Goal: Task Accomplishment & Management: Manage account settings

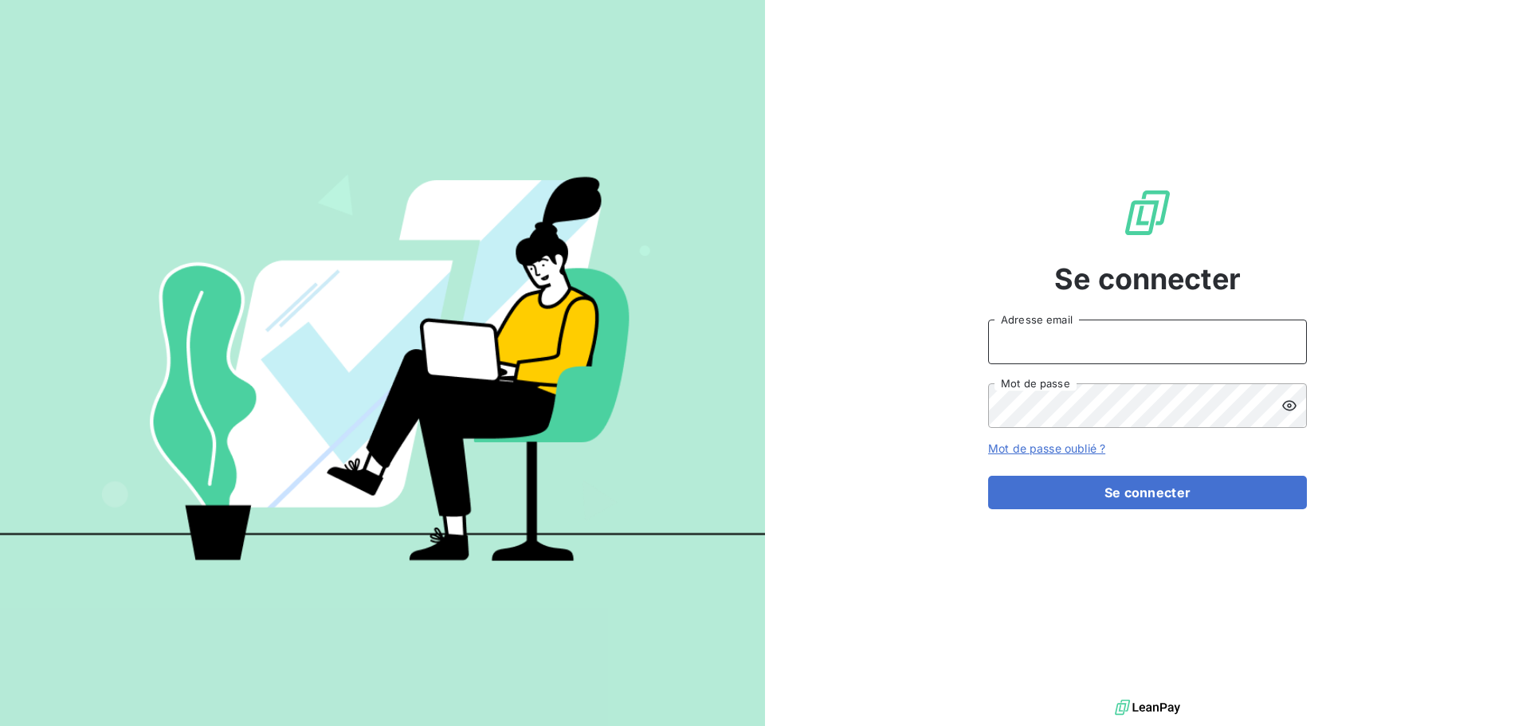
click at [1096, 331] on input "Adresse email" at bounding box center [1147, 342] width 319 height 45
click at [1119, 354] on input "lm" at bounding box center [1147, 342] width 319 height 45
type input "lmonnier@oet.fr"
click at [988, 476] on button "Se connecter" at bounding box center [1147, 492] width 319 height 33
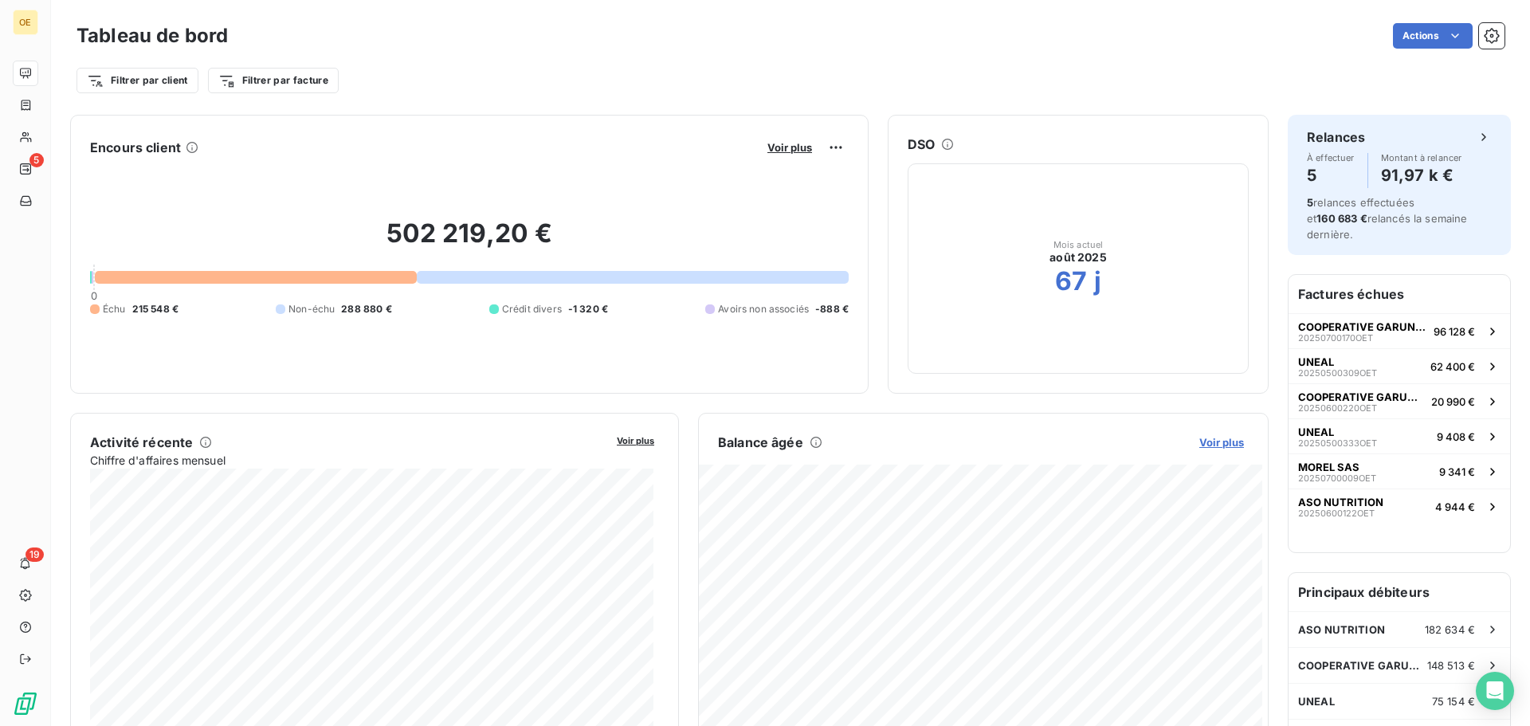
click at [1224, 443] on span "Voir plus" at bounding box center [1221, 442] width 45 height 13
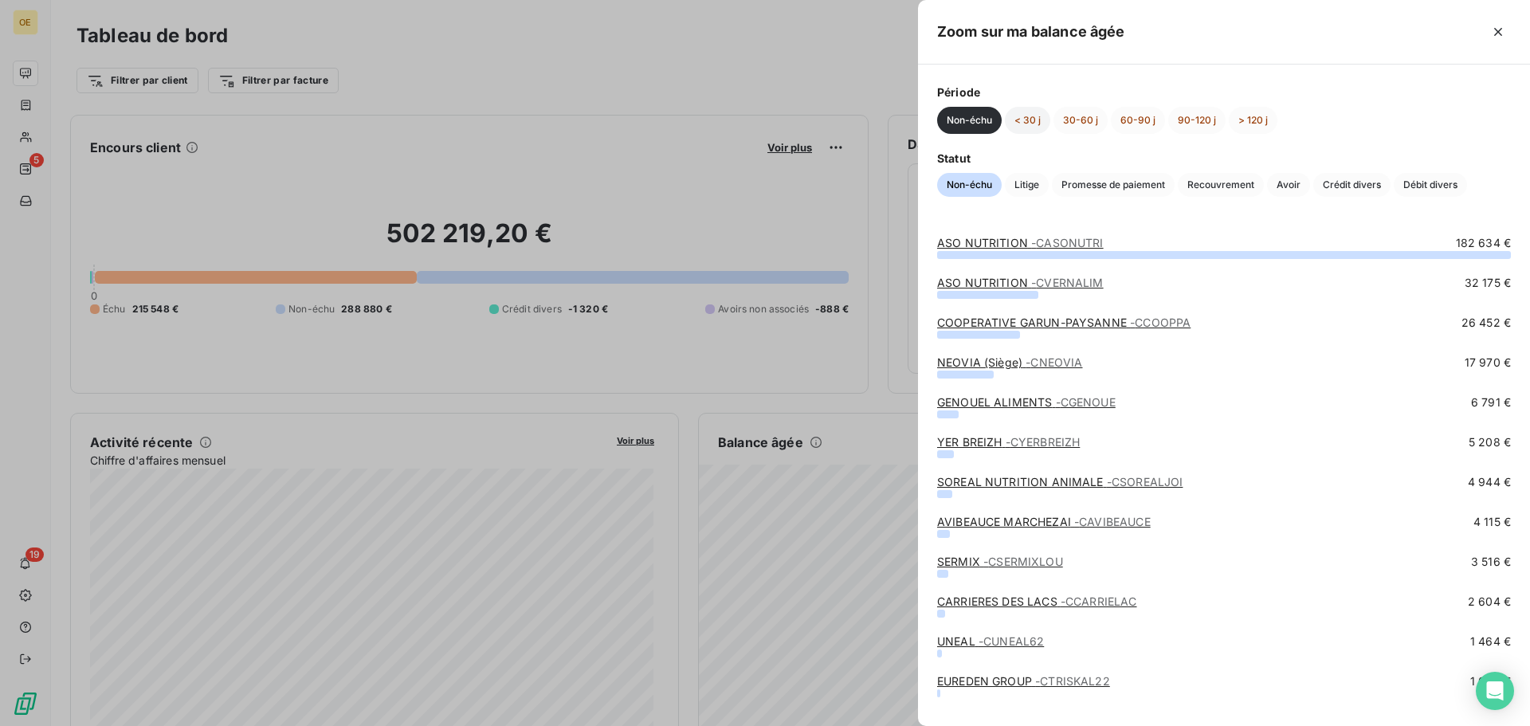
click at [1036, 119] on button "< 30 j" at bounding box center [1027, 120] width 45 height 27
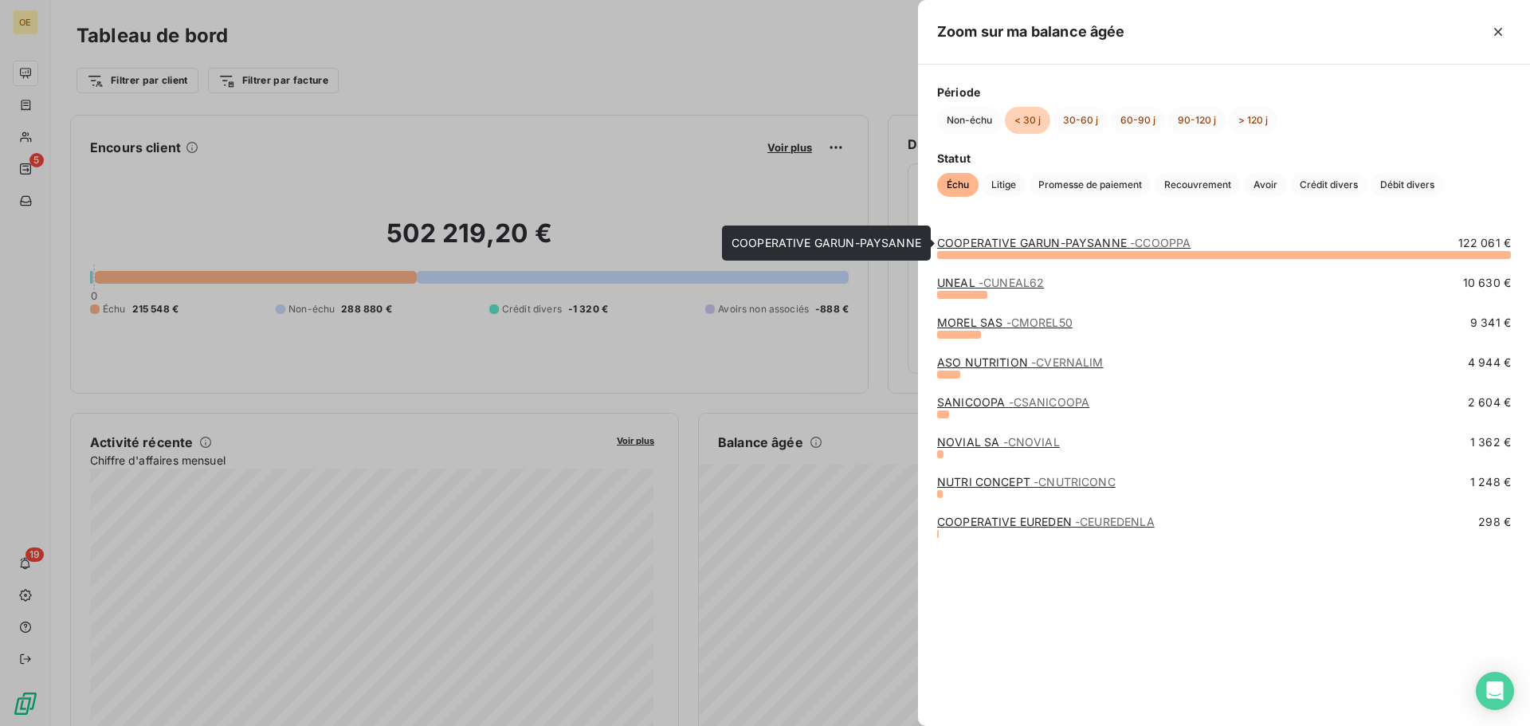
click at [1097, 242] on link "COOPERATIVE GARUN-PAYSANNE - CCOOPPA" at bounding box center [1063, 243] width 253 height 14
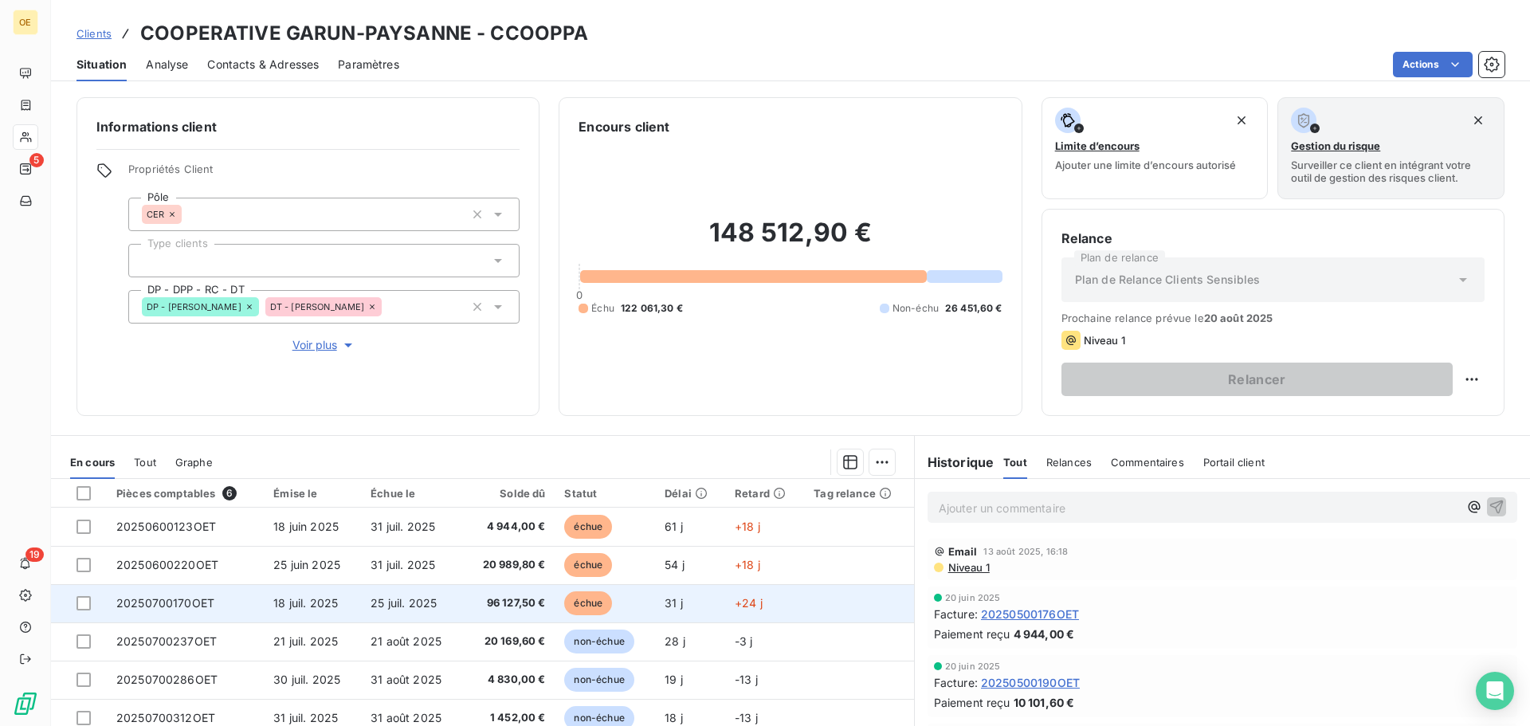
click at [422, 604] on span "25 juil. 2025" at bounding box center [404, 603] width 66 height 14
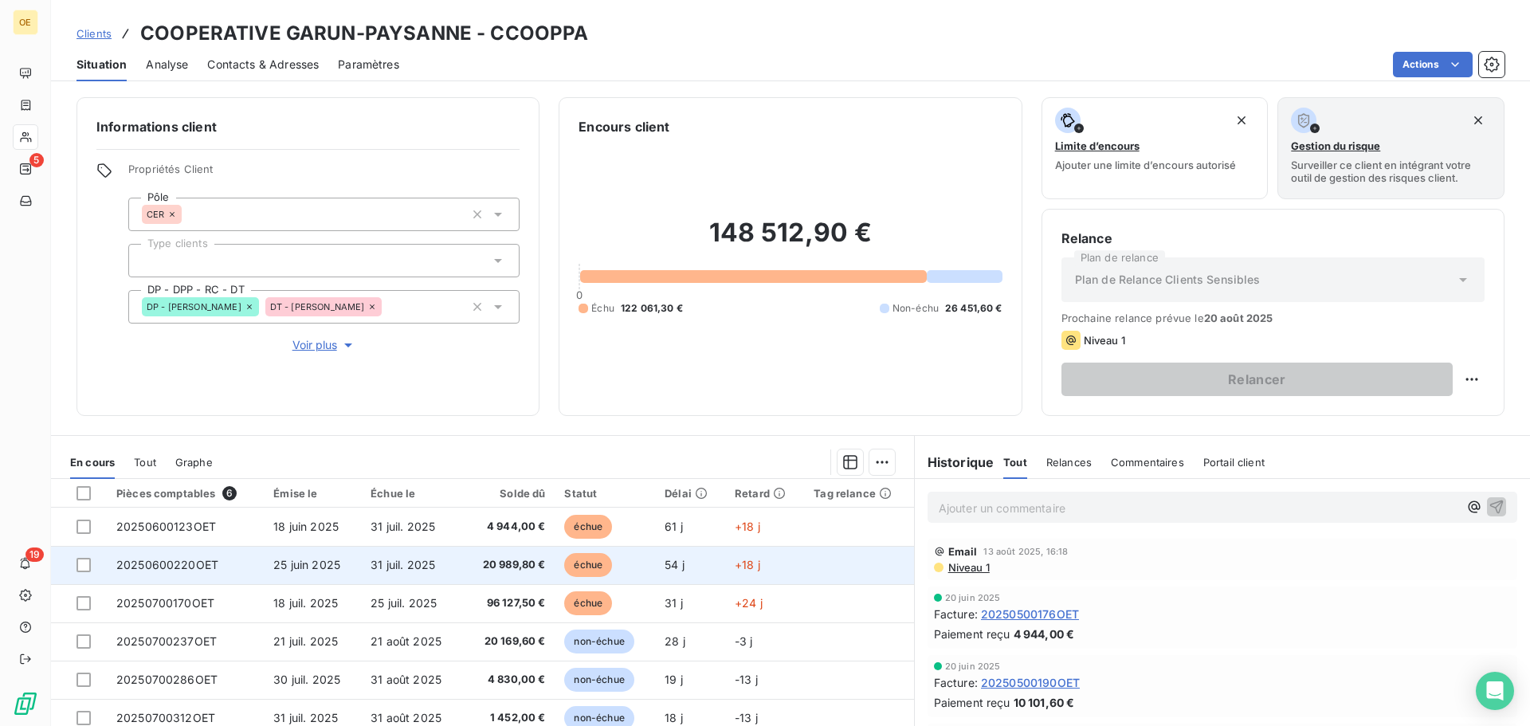
click at [464, 568] on td "20 989,80 €" at bounding box center [509, 565] width 92 height 38
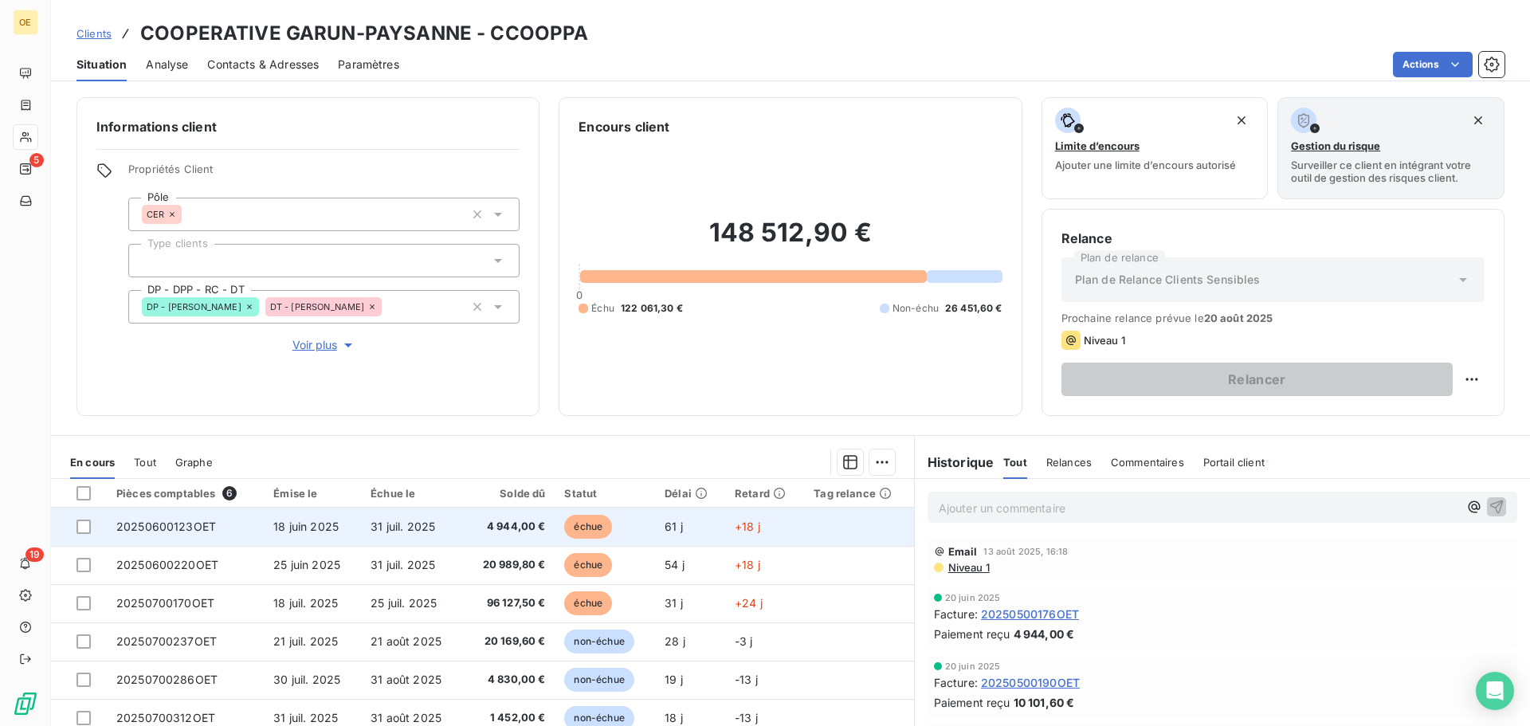
click at [480, 517] on td "4 944,00 €" at bounding box center [509, 527] width 92 height 38
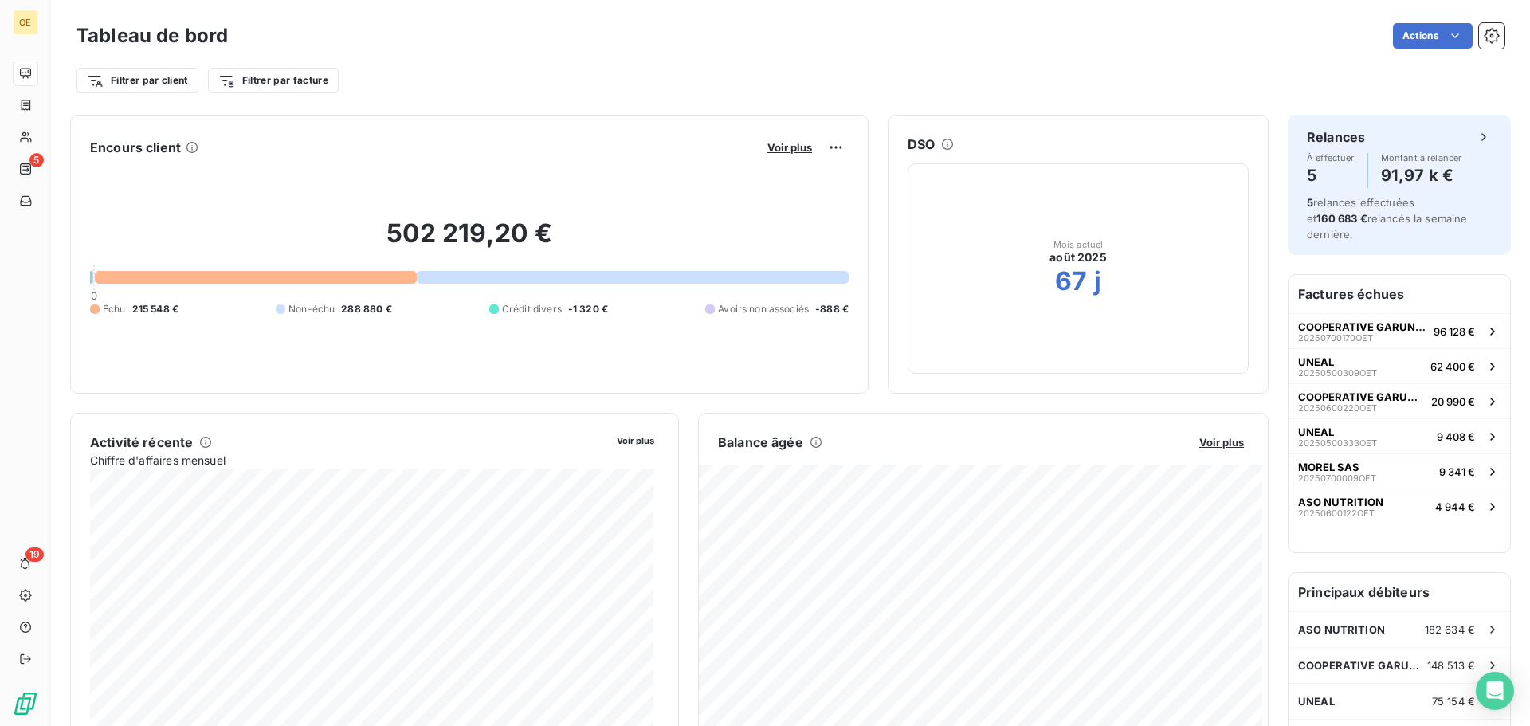
click at [1217, 451] on div "Balance âgée Voir plus" at bounding box center [983, 442] width 569 height 19
click at [1218, 441] on span "Voir plus" at bounding box center [1221, 442] width 45 height 13
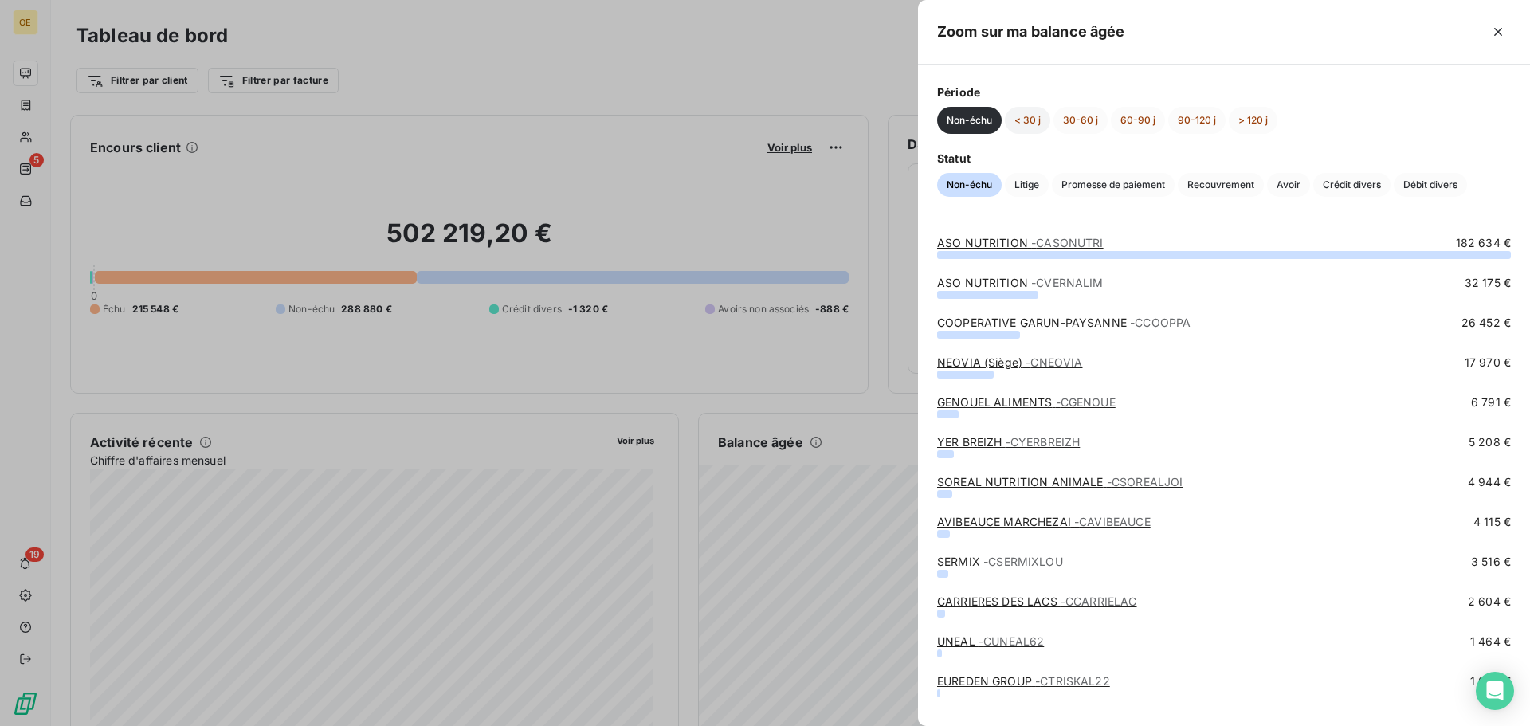
click at [1037, 123] on button "< 30 j" at bounding box center [1027, 120] width 45 height 27
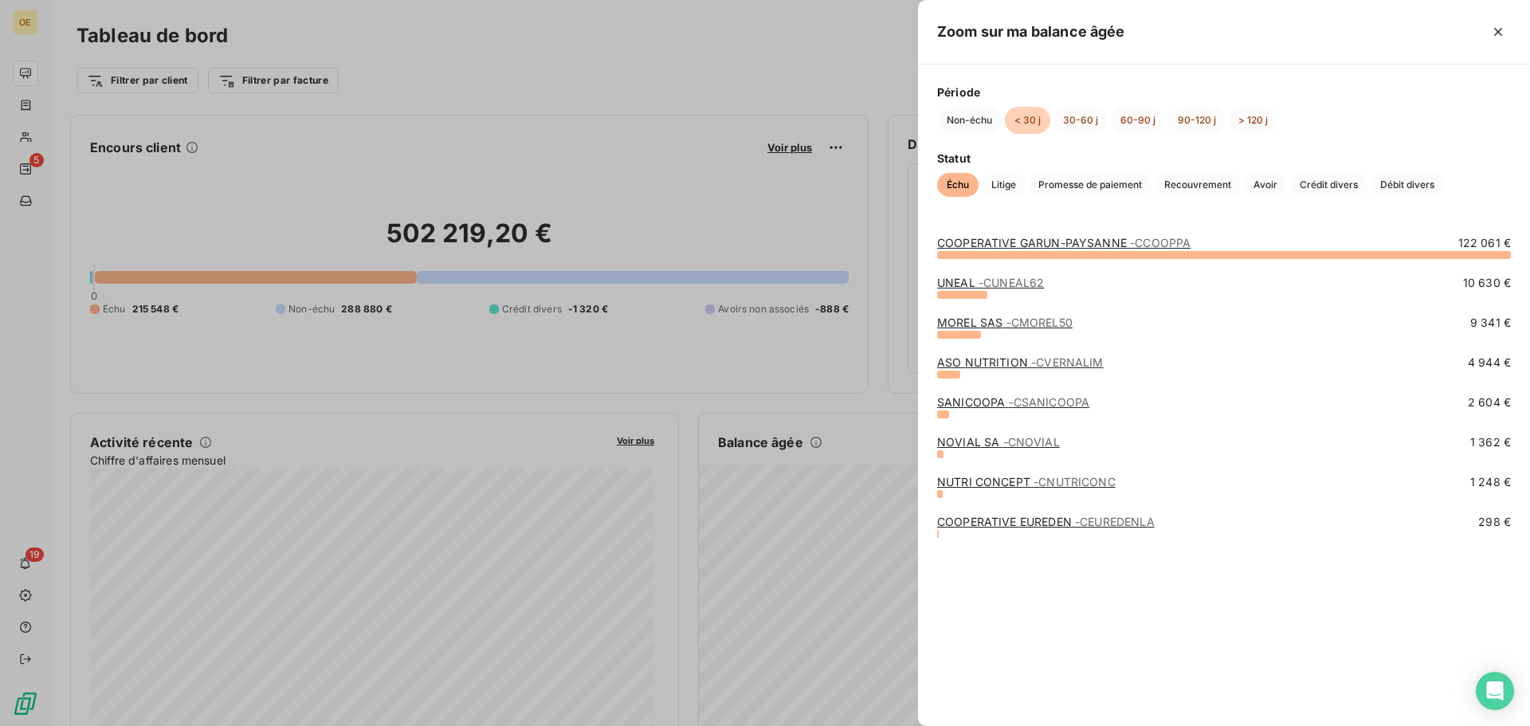
click at [984, 279] on span "- CUNEAL62" at bounding box center [1010, 283] width 65 height 14
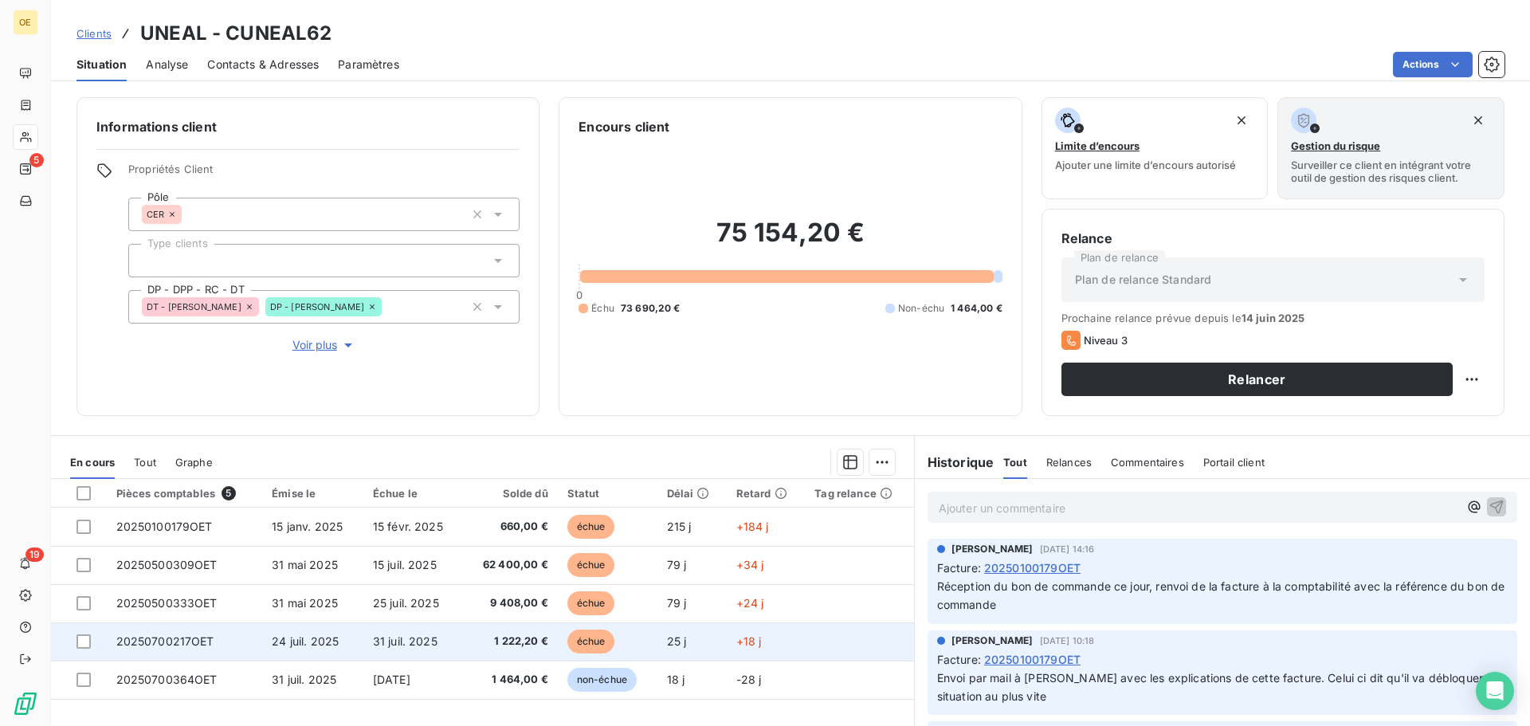
click at [602, 655] on td "échue" at bounding box center [608, 641] width 100 height 38
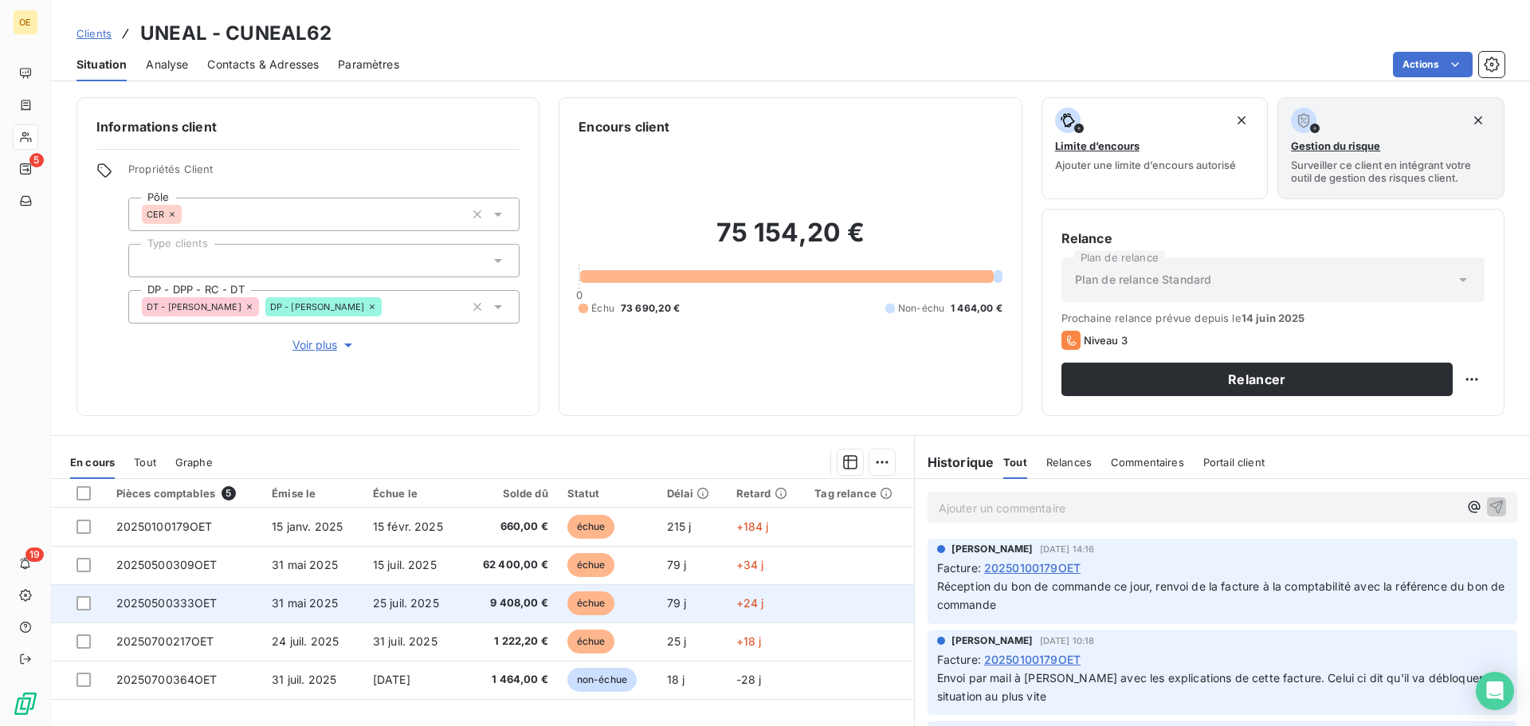
click at [500, 613] on td "9 408,00 €" at bounding box center [510, 603] width 94 height 38
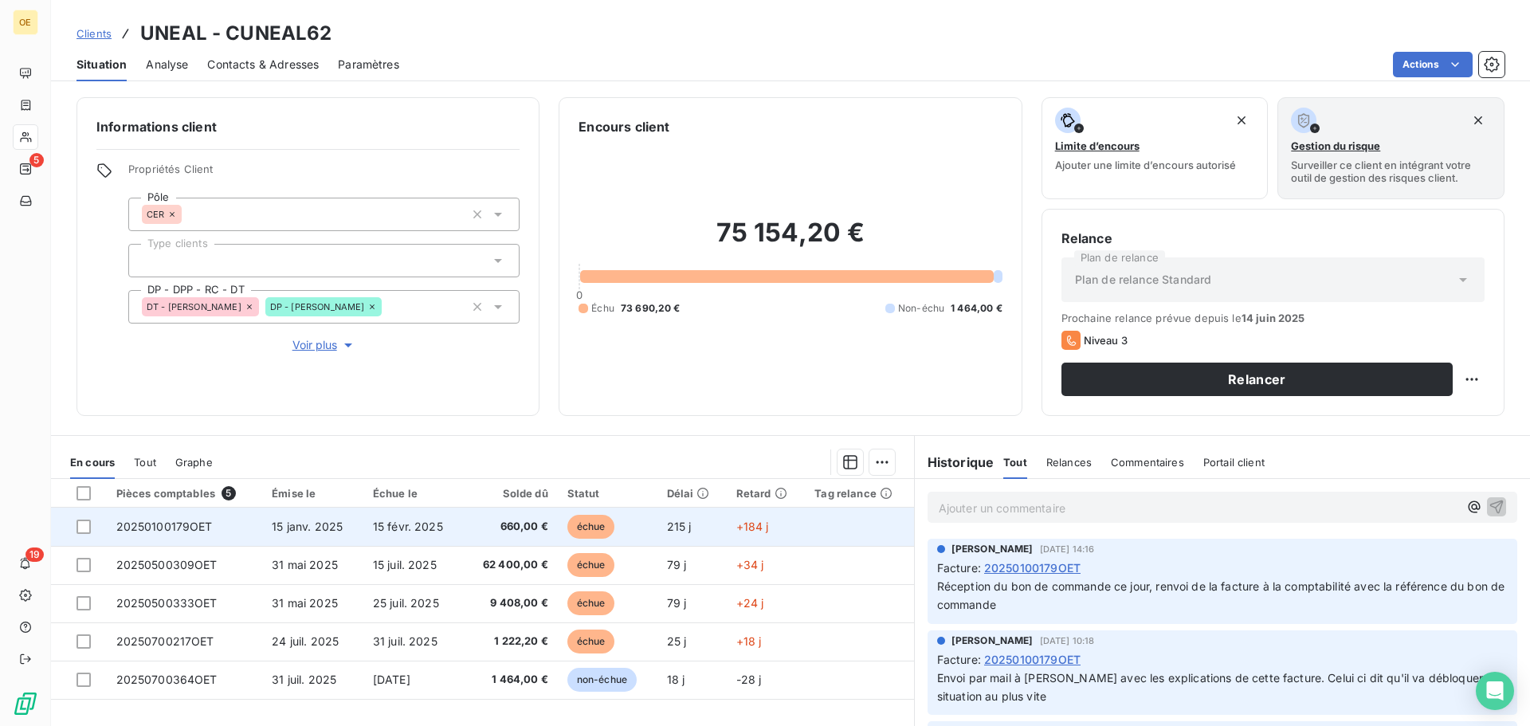
click at [454, 542] on td "15 févr. 2025" at bounding box center [413, 527] width 100 height 38
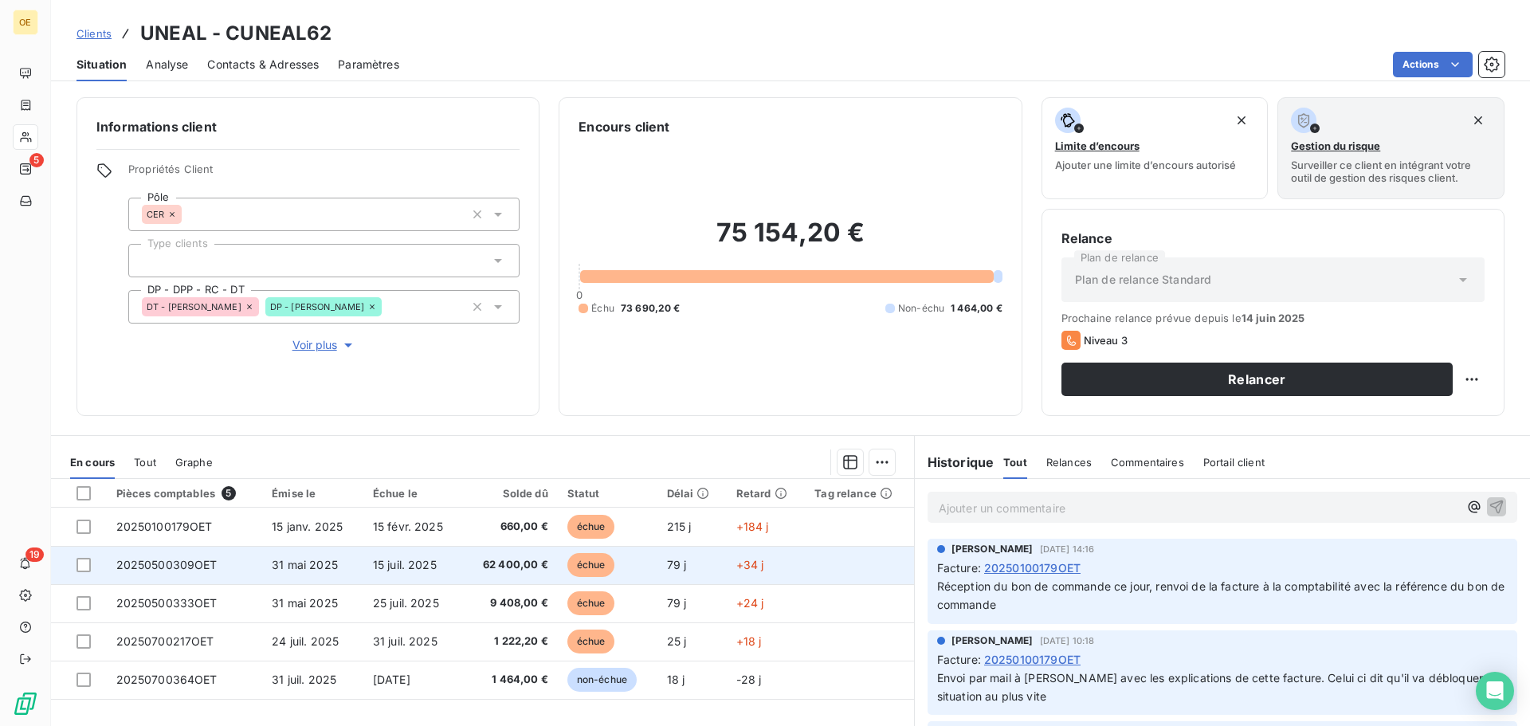
click at [445, 580] on td "15 juil. 2025" at bounding box center [413, 565] width 100 height 38
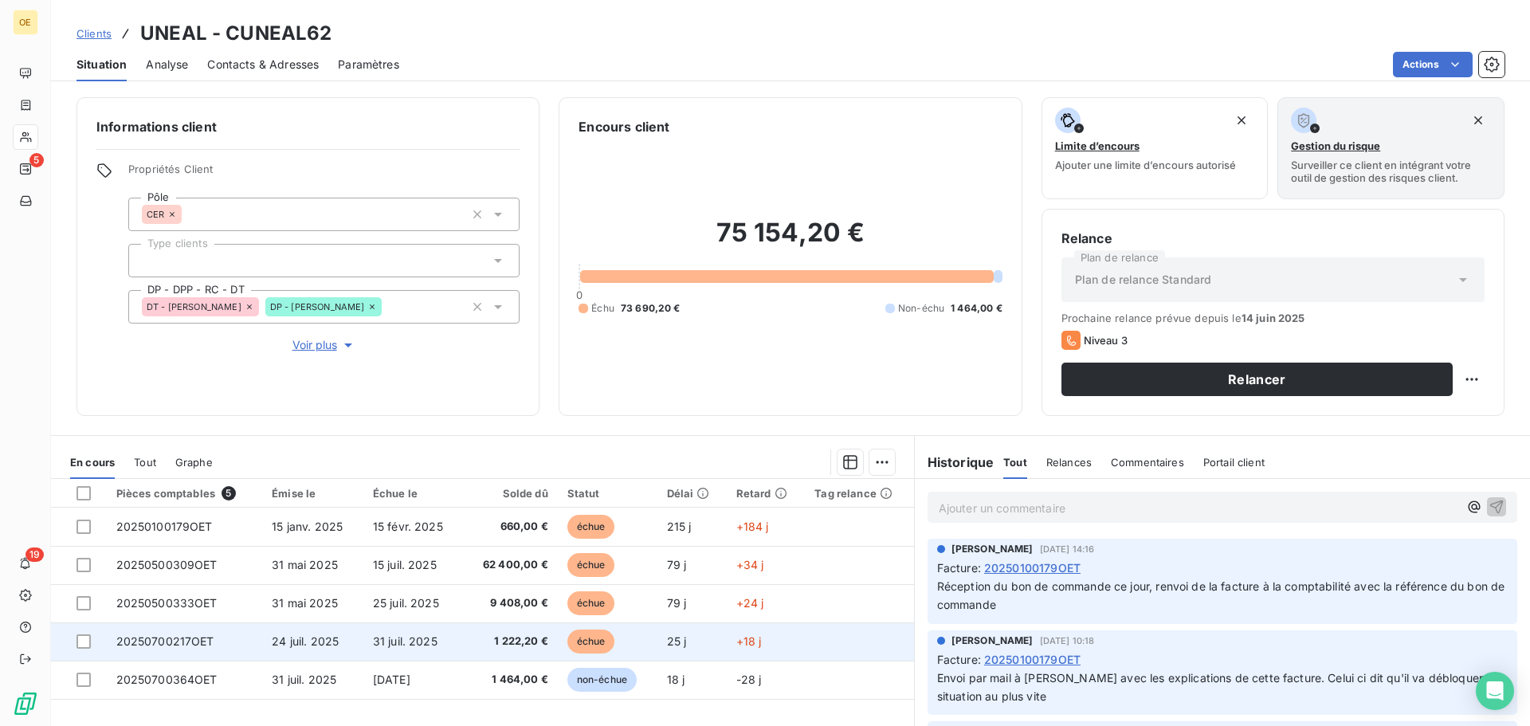
click at [508, 651] on td "1 222,20 €" at bounding box center [510, 641] width 94 height 38
click at [526, 642] on span "1 222,20 €" at bounding box center [509, 641] width 75 height 16
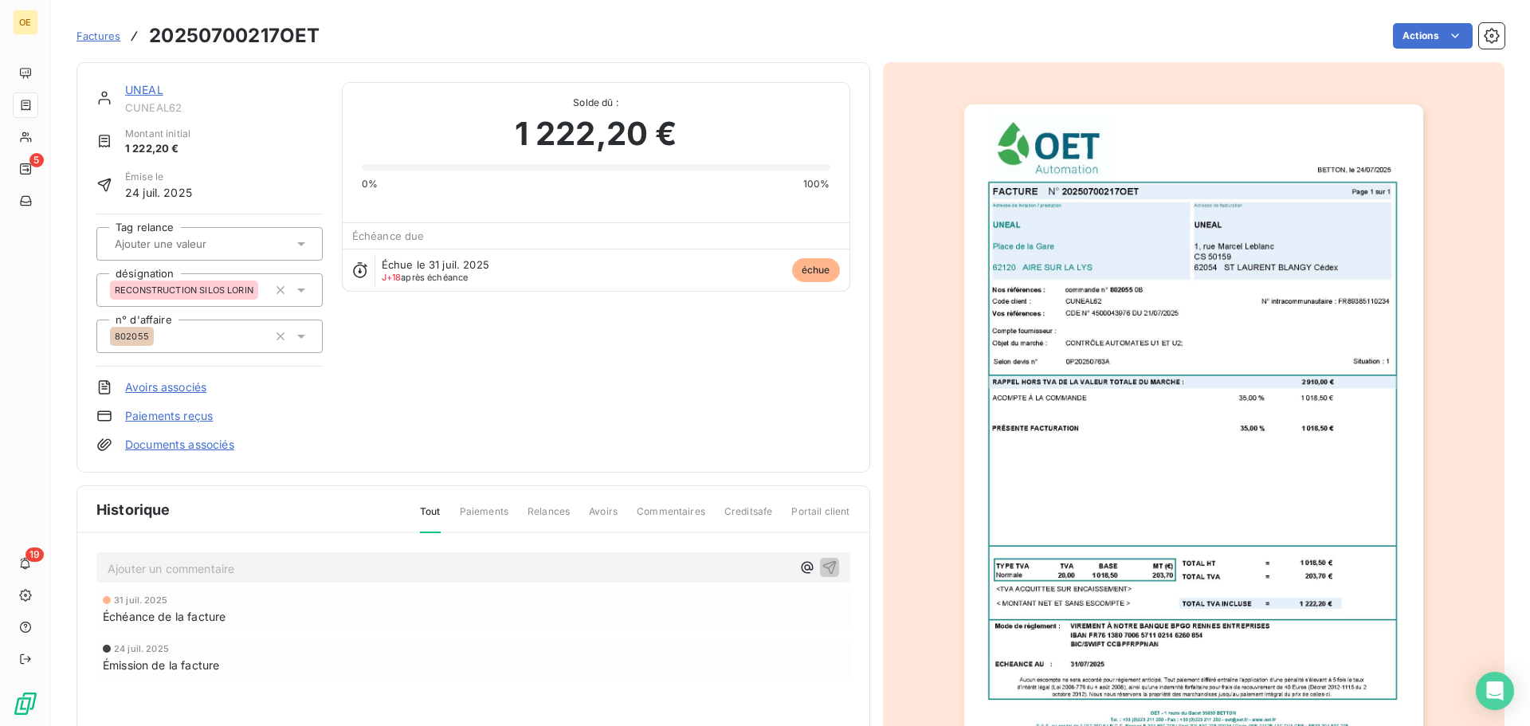
click at [1249, 273] on img "button" at bounding box center [1193, 428] width 459 height 649
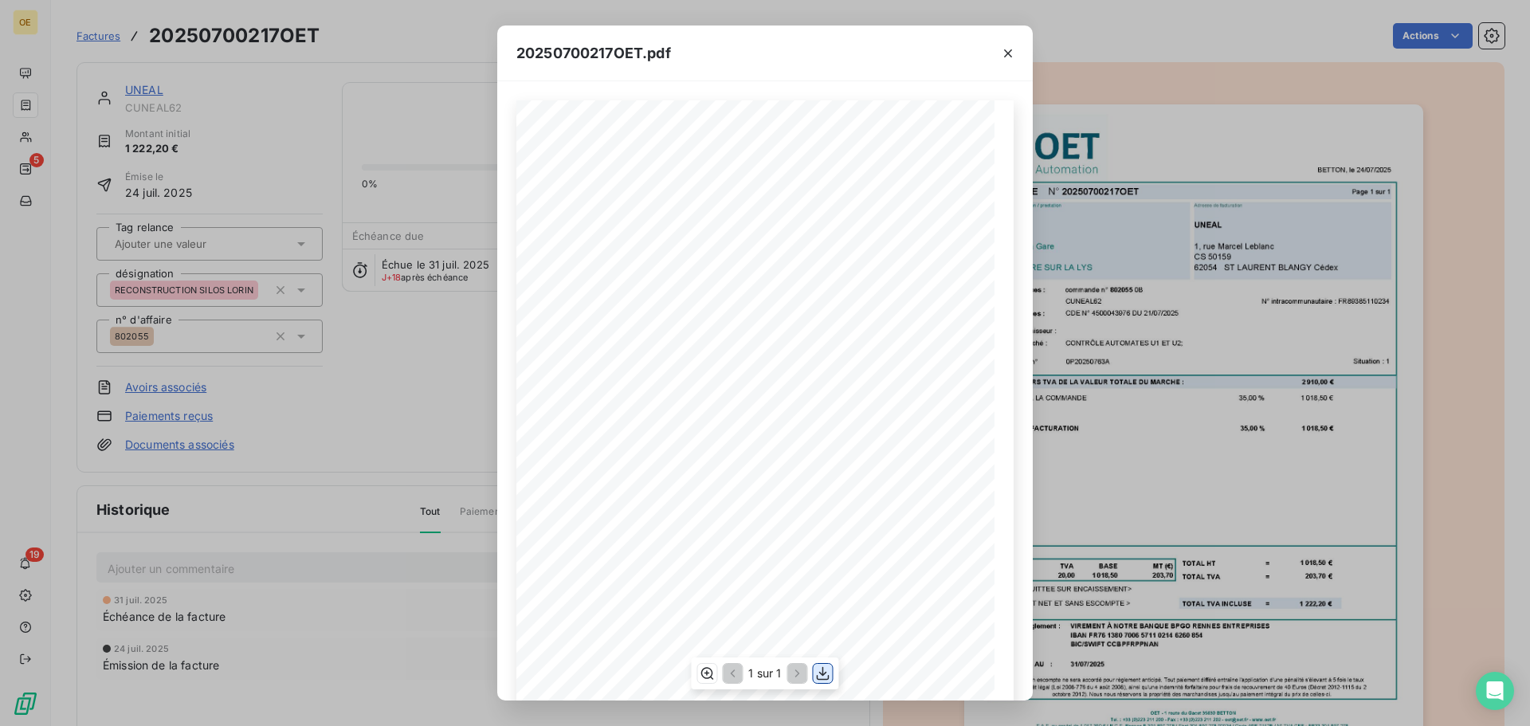
click at [824, 674] on icon "button" at bounding box center [823, 674] width 13 height 14
click at [402, 316] on div "20250700217OET.pdf BETTON, le 24/07/2025 FACTURE N° 20250700217OET Page 1 sur 1…" at bounding box center [765, 363] width 1530 height 726
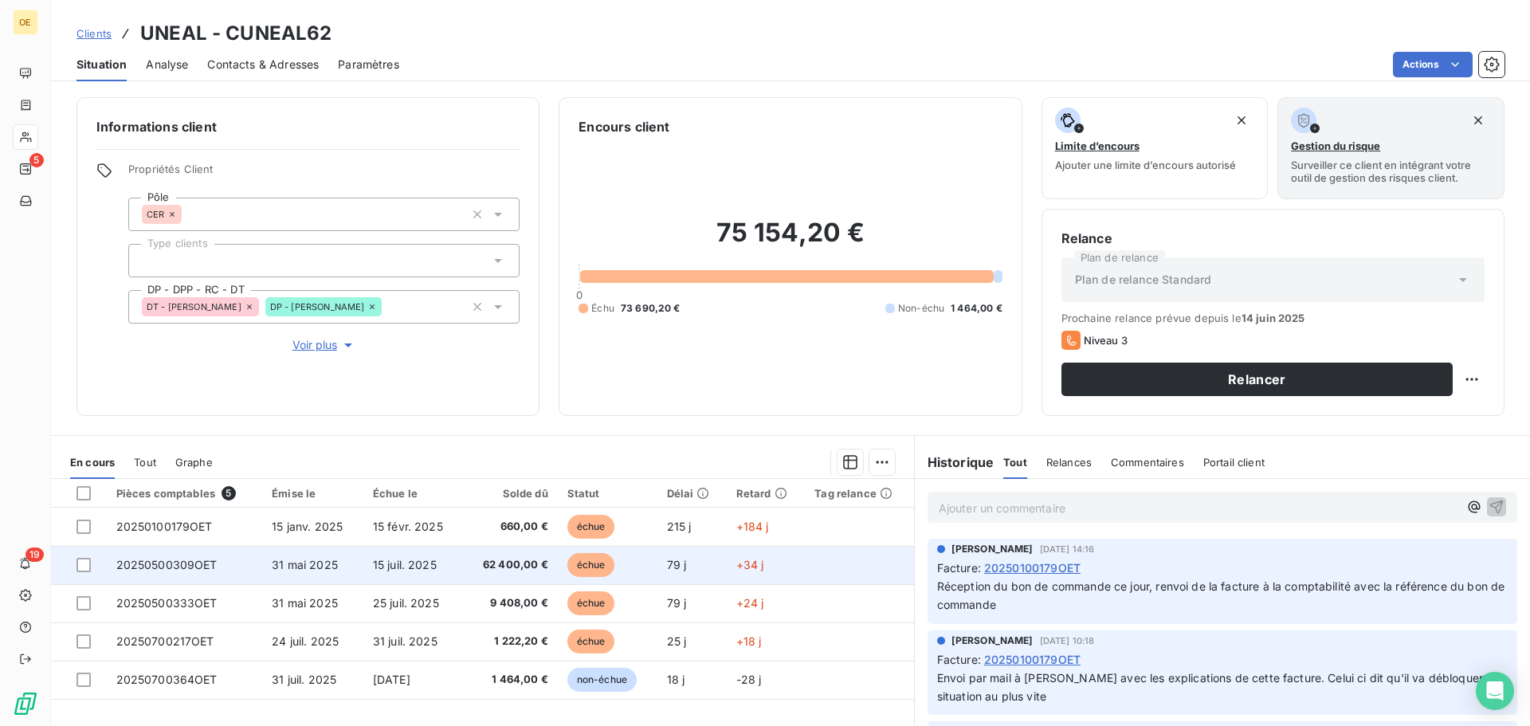
click at [489, 570] on span "62 400,00 €" at bounding box center [509, 565] width 75 height 16
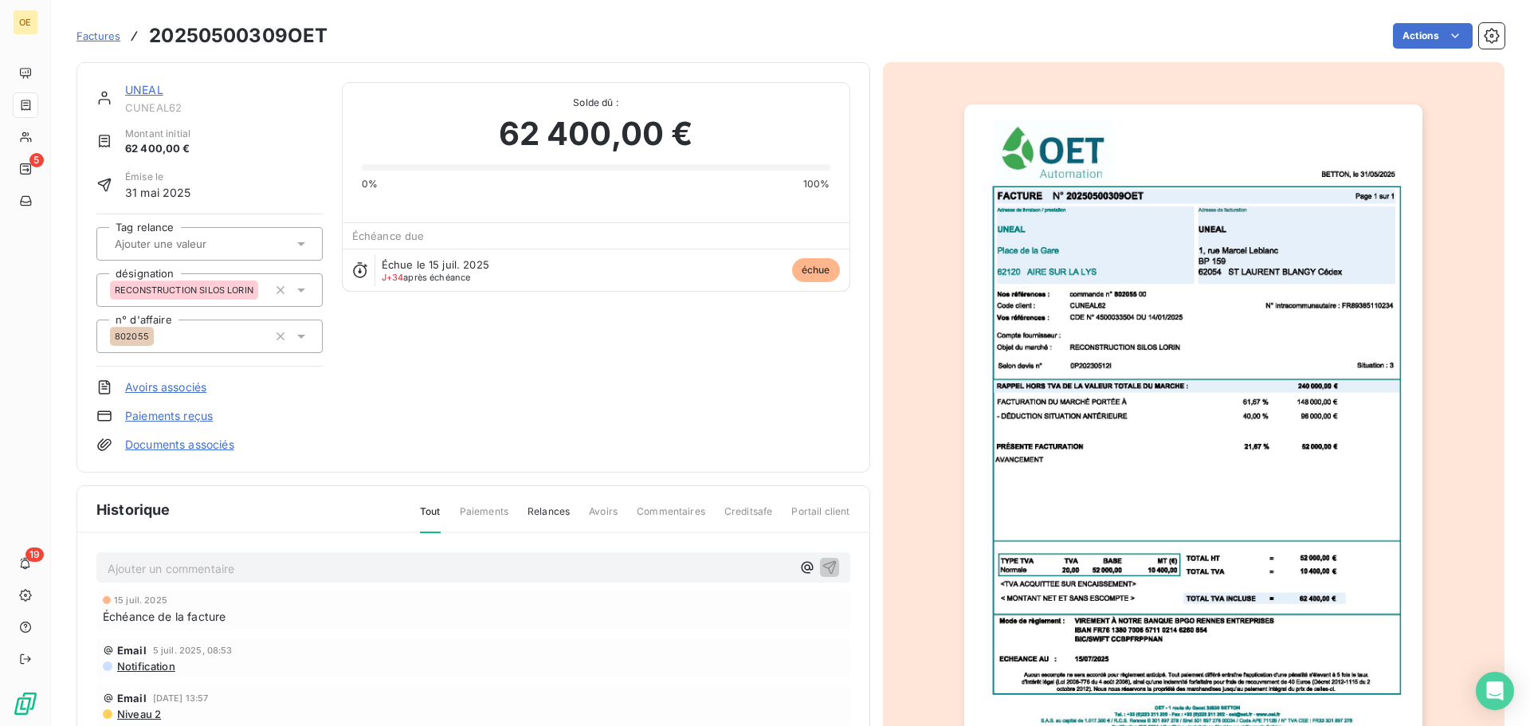
click at [1349, 208] on img "button" at bounding box center [1193, 428] width 458 height 649
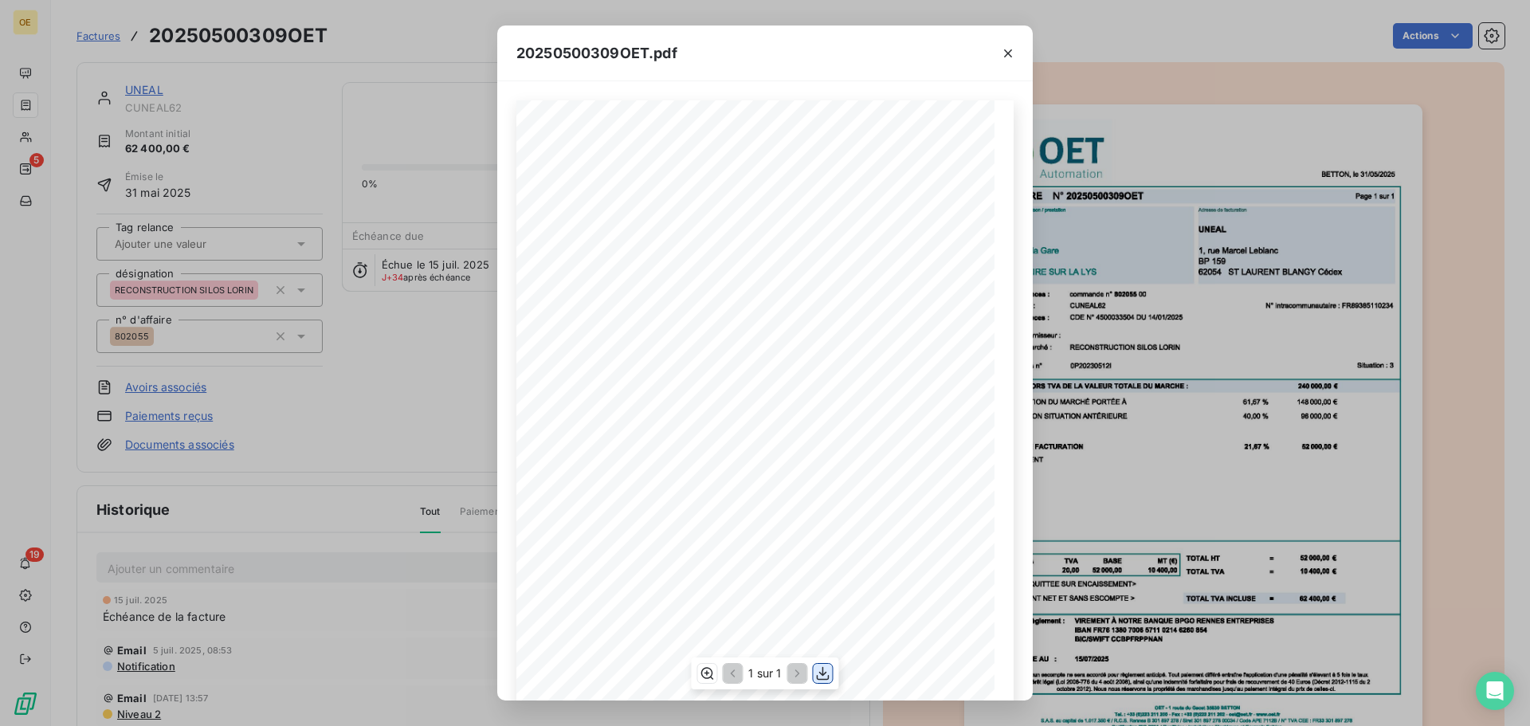
click at [818, 669] on icon "button" at bounding box center [823, 673] width 16 height 16
click at [500, 339] on div "1 sur 1" at bounding box center [764, 390] width 535 height 619
click at [418, 321] on div "20250500309OET.pdf 1 sur 1" at bounding box center [765, 363] width 1530 height 726
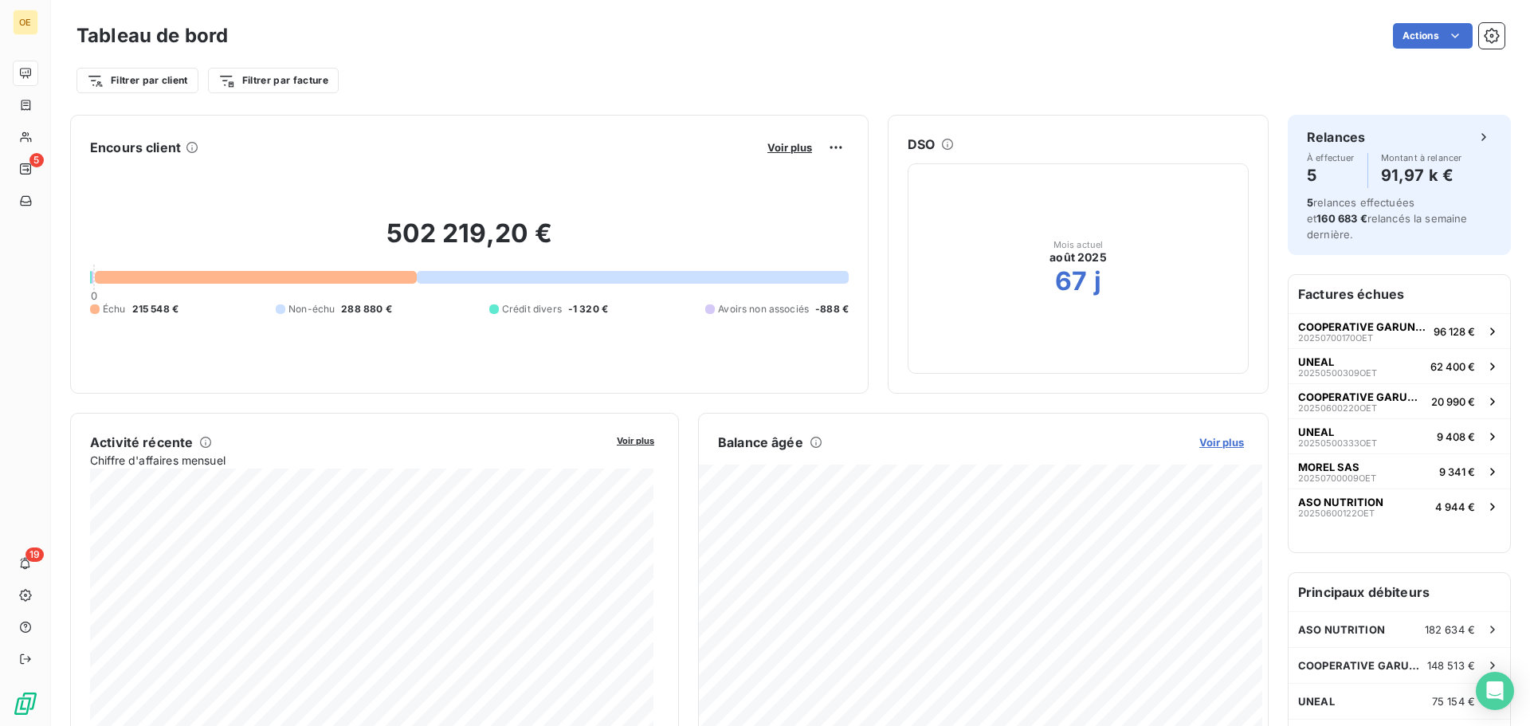
click at [1204, 441] on span "Voir plus" at bounding box center [1221, 442] width 45 height 13
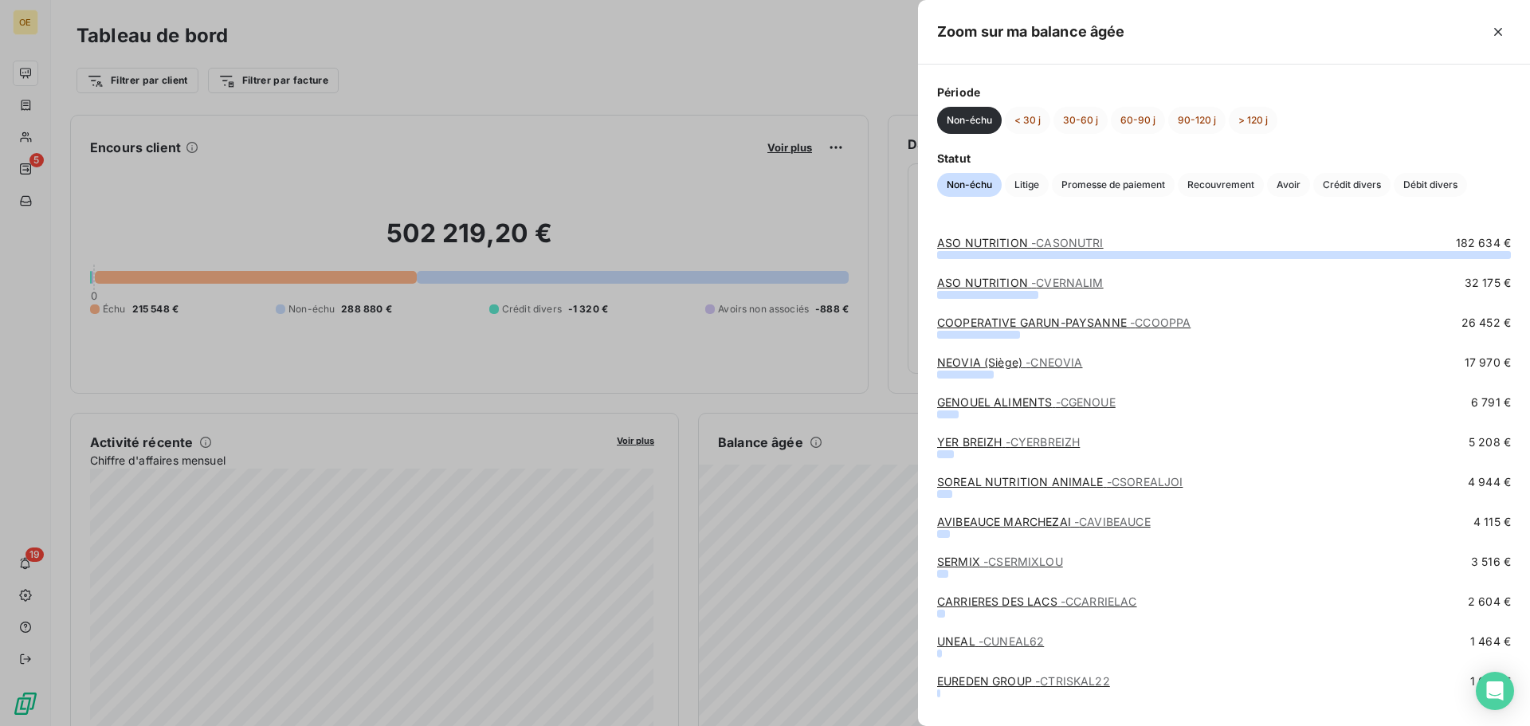
click at [1045, 108] on div "Non-échu < 30 j 30-60 j 60-90 j 90-120 j > 120 j" at bounding box center [1224, 120] width 574 height 27
click at [1038, 108] on button "< 30 j" at bounding box center [1027, 120] width 45 height 27
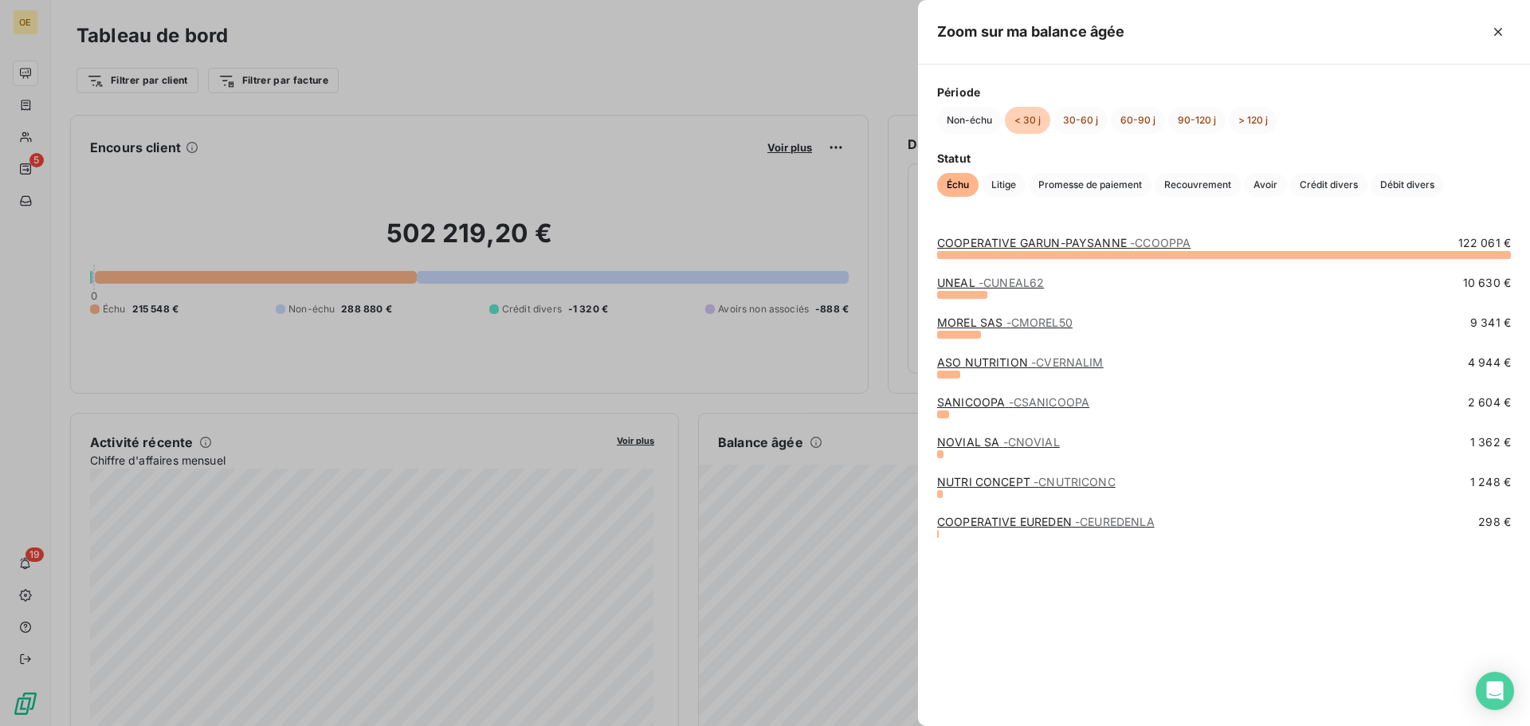
click at [1005, 312] on div "UNEAL - CUNEAL62 10 630 €" at bounding box center [1224, 295] width 574 height 40
click at [1006, 323] on span "- CMOREL50" at bounding box center [1039, 323] width 66 height 14
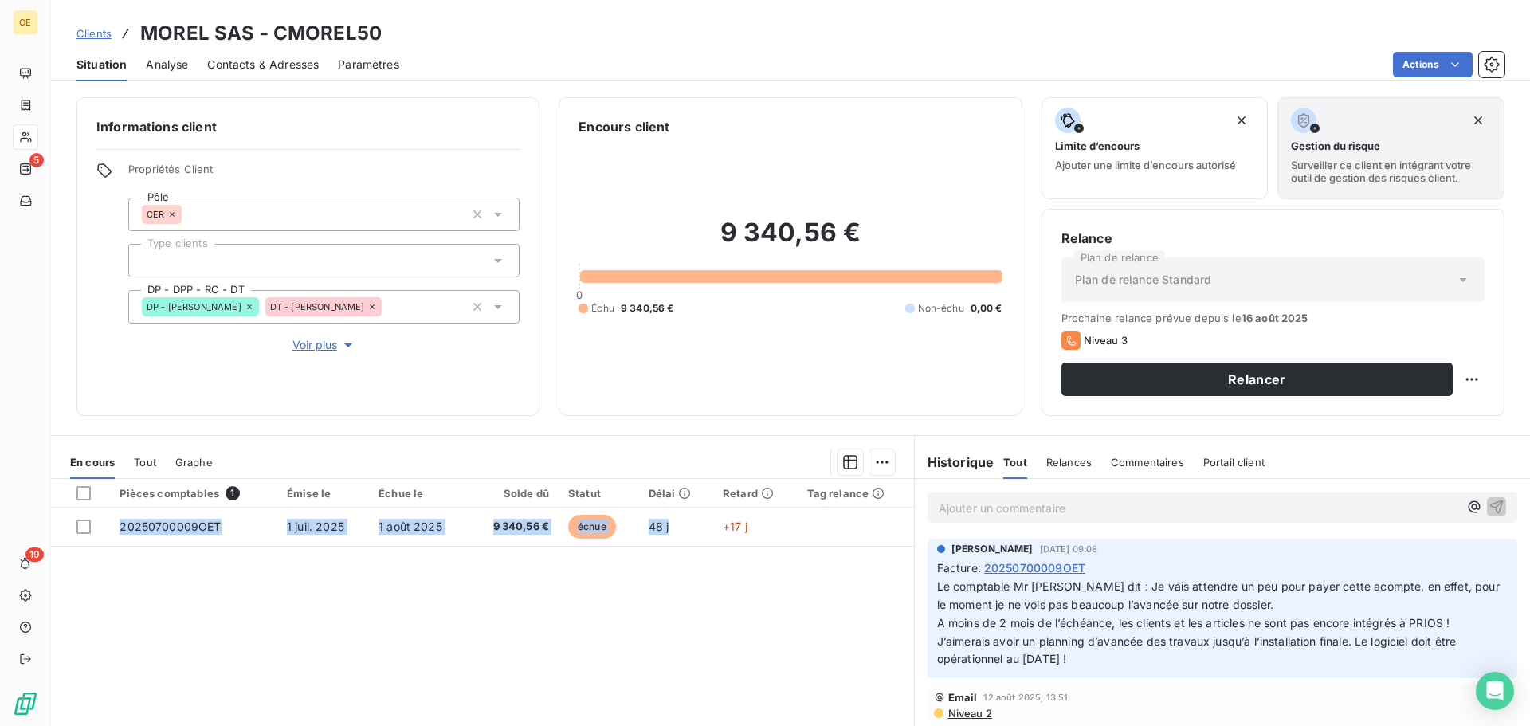
drag, startPoint x: 699, startPoint y: 542, endPoint x: 688, endPoint y: 598, distance: 56.7
click at [688, 598] on div "Pièces comptables 1 Émise le Échue le Solde dû Statut Délai Retard Tag relance …" at bounding box center [482, 632] width 863 height 307
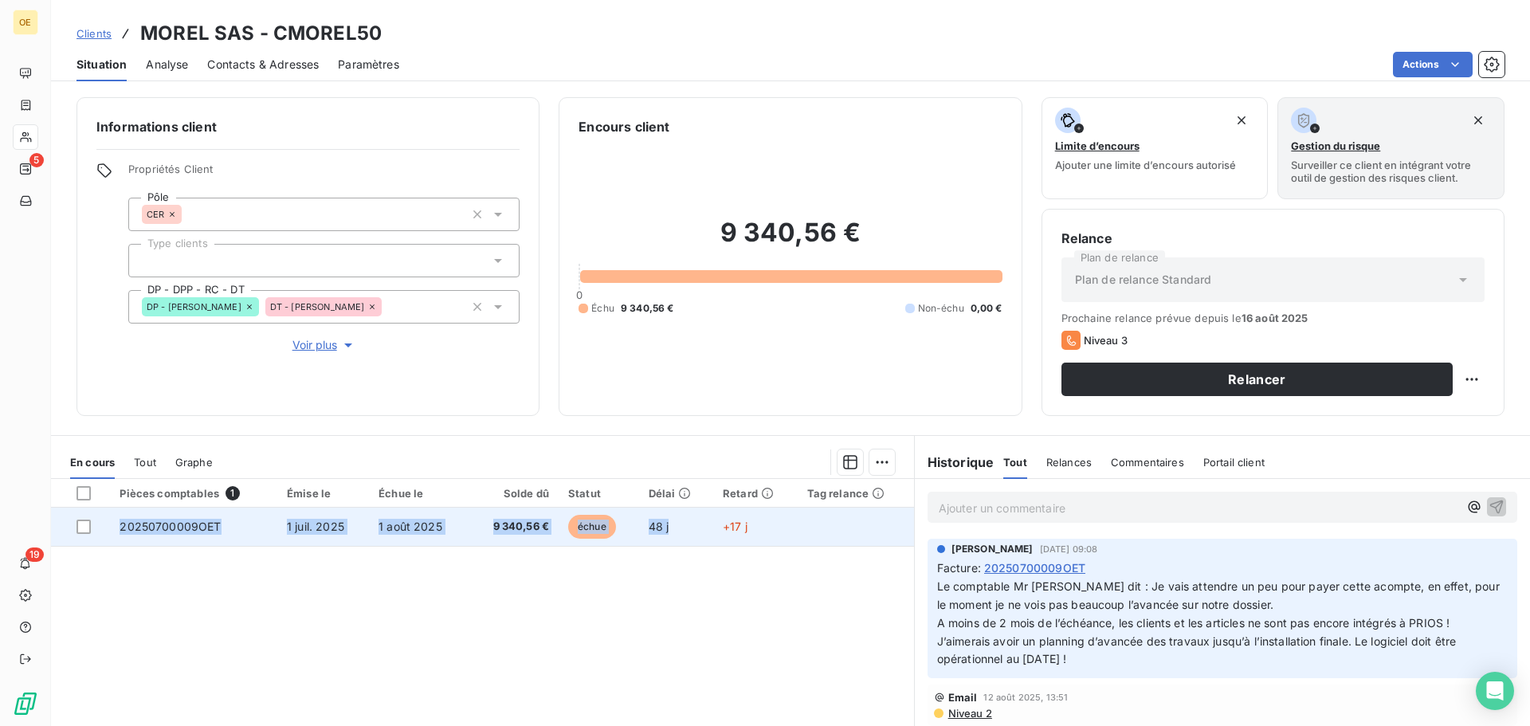
click at [684, 535] on td "48 j" at bounding box center [676, 527] width 74 height 38
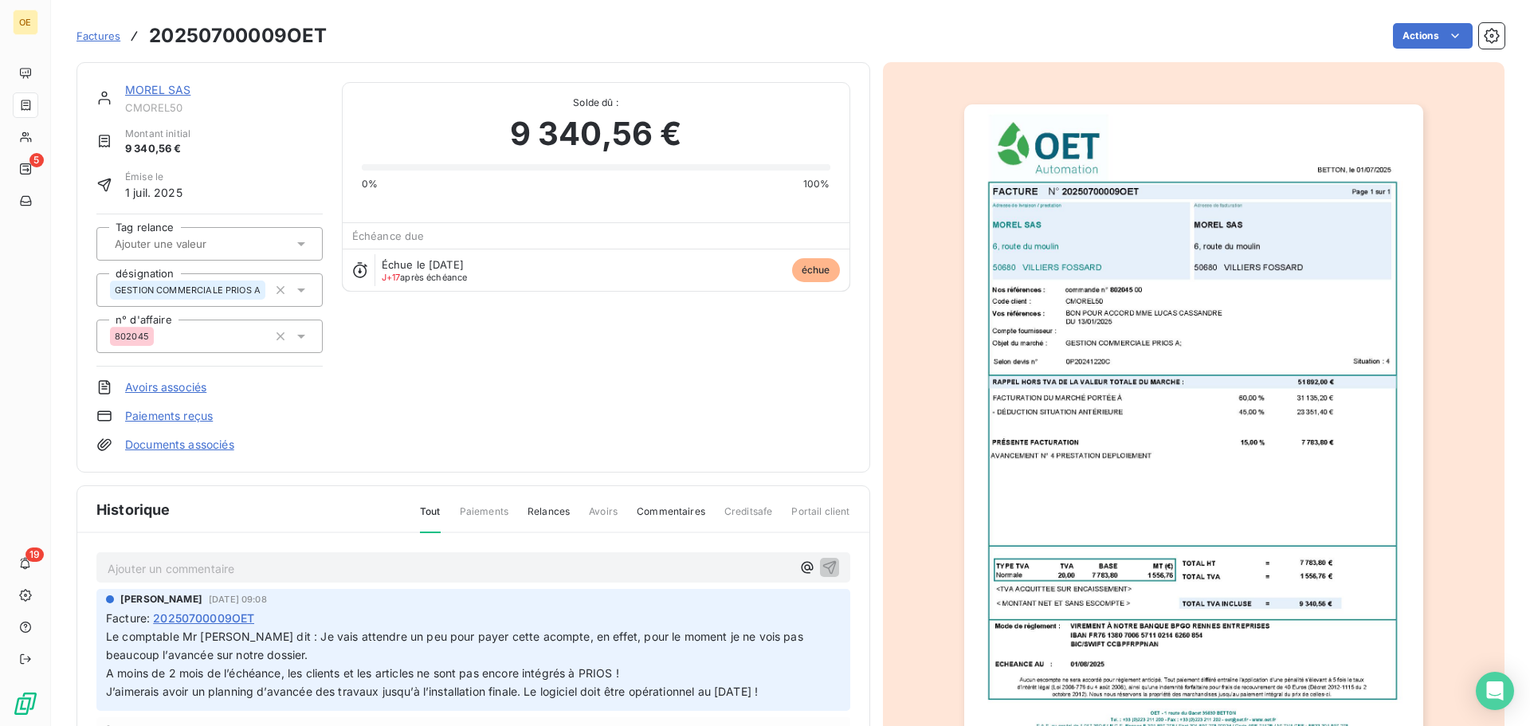
click at [266, 560] on p "Ajouter un commentaire ﻿" at bounding box center [450, 569] width 684 height 20
click at [553, 509] on span "Relances" at bounding box center [548, 517] width 42 height 27
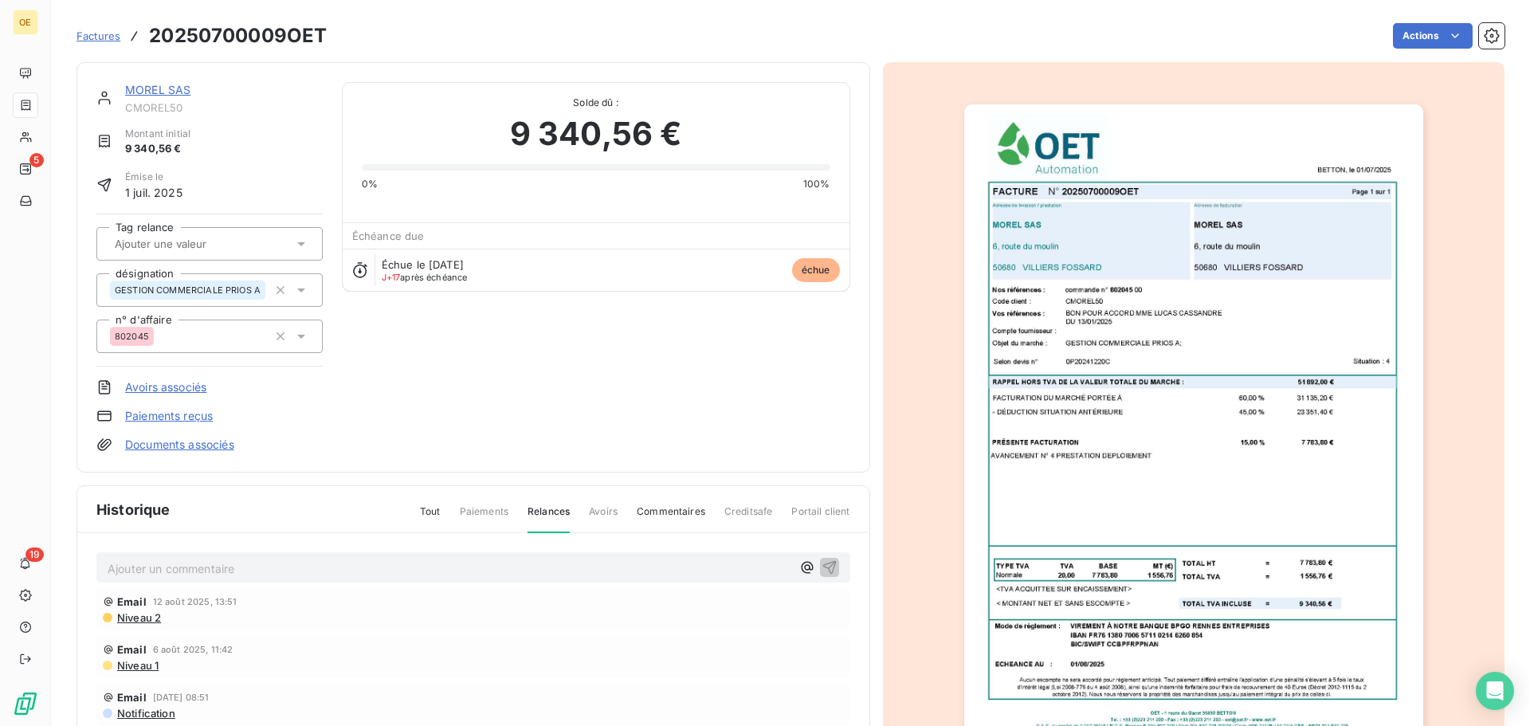
click at [653, 516] on span "Commentaires" at bounding box center [671, 517] width 69 height 27
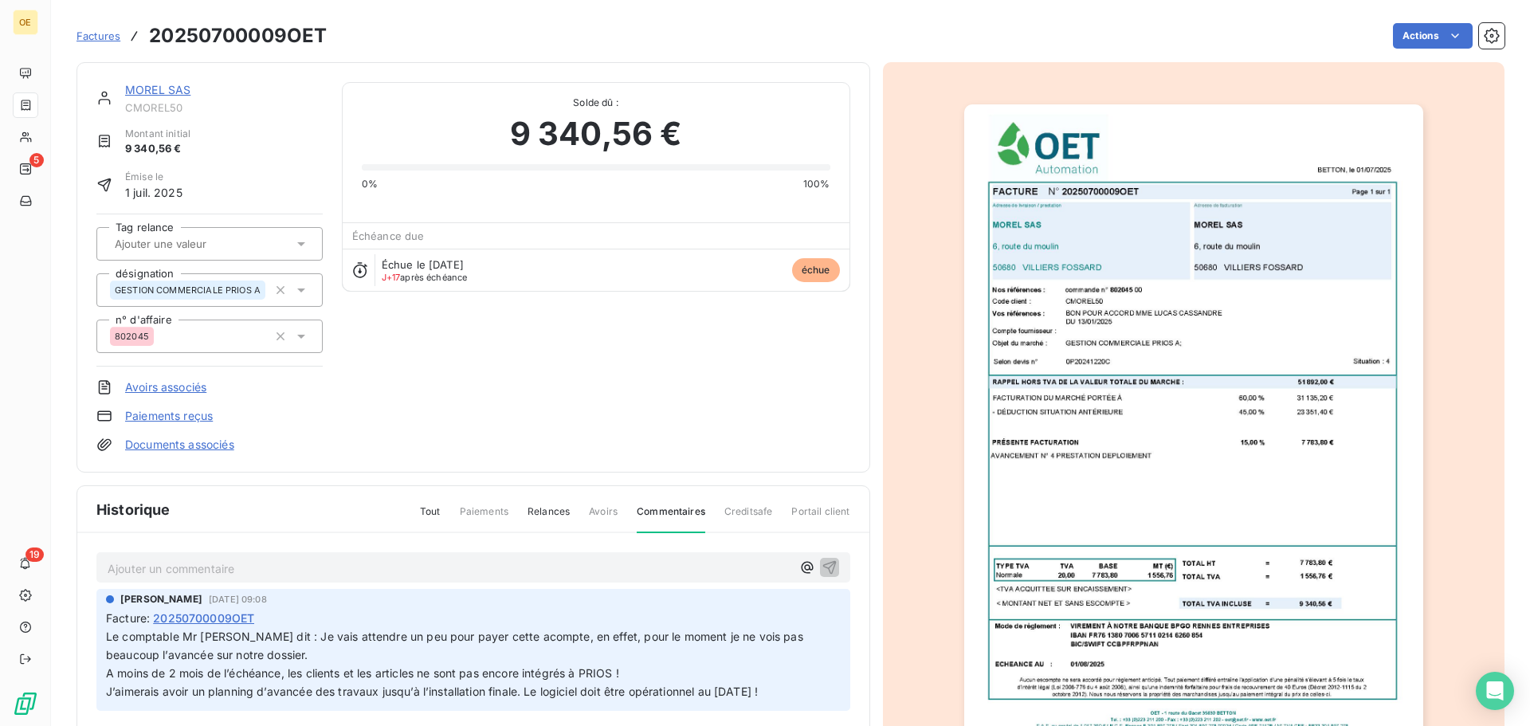
click at [354, 561] on p "Ajouter un commentaire ﻿" at bounding box center [450, 569] width 684 height 20
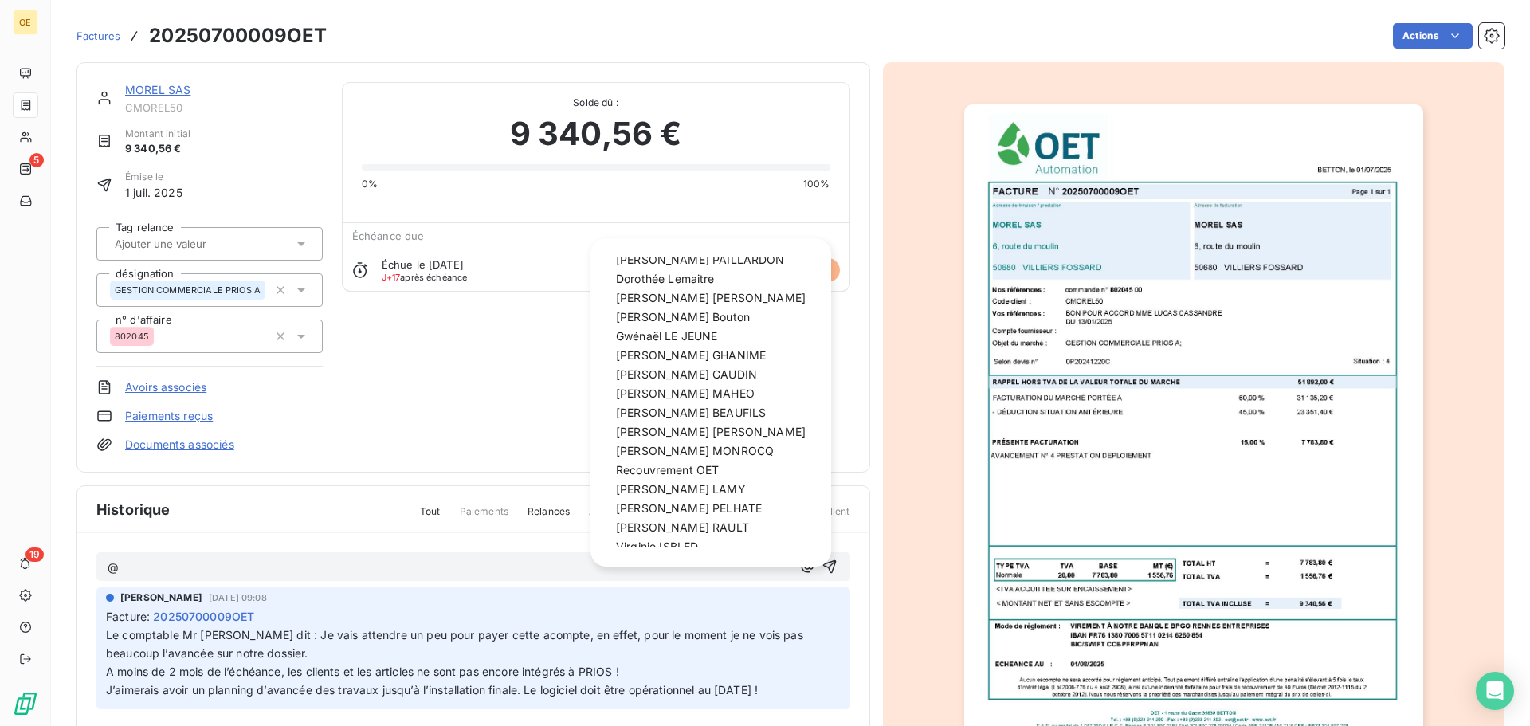
scroll to position [102, 0]
click at [710, 483] on div "[PERSON_NAME]" at bounding box center [711, 477] width 202 height 19
click at [650, 476] on span "[PERSON_NAME]" at bounding box center [681, 477] width 130 height 14
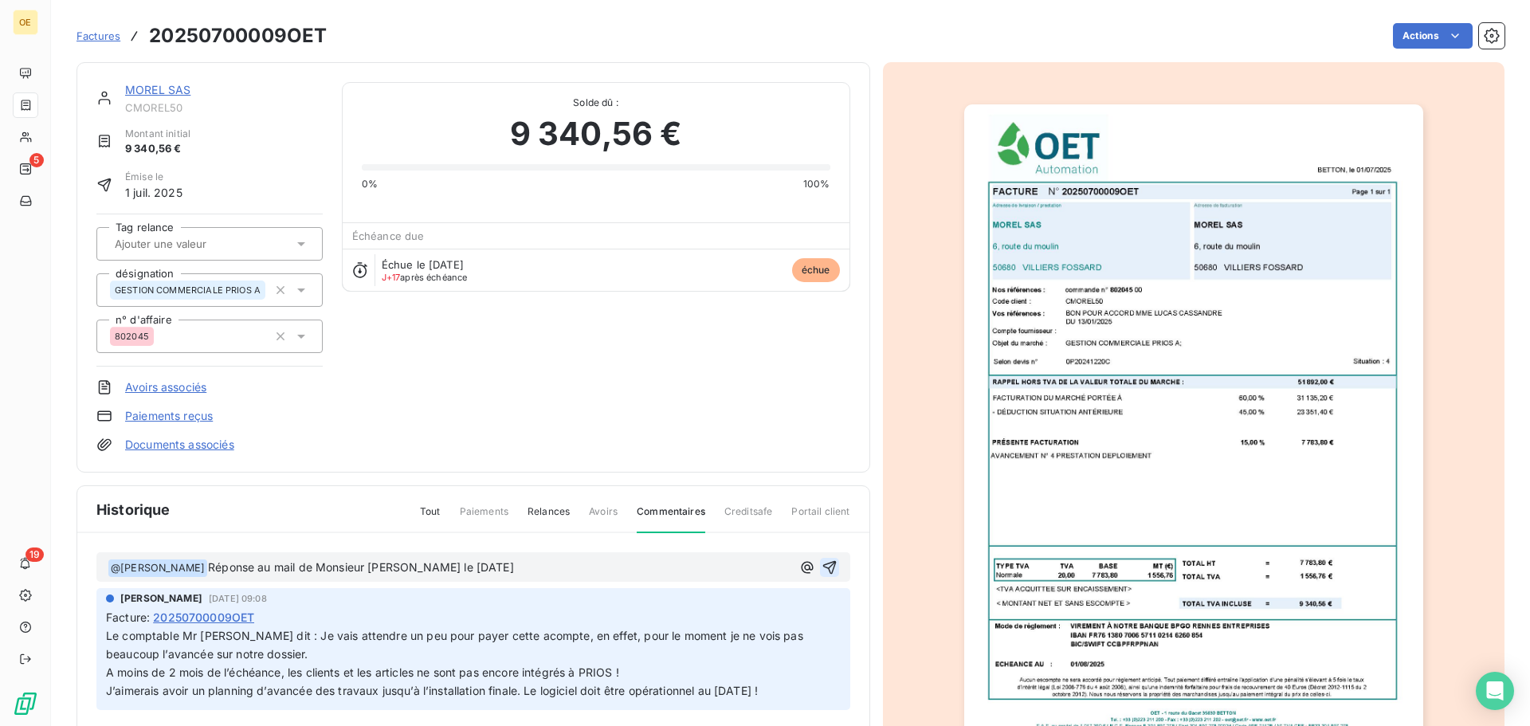
click at [821, 571] on icon "button" at bounding box center [829, 567] width 16 height 16
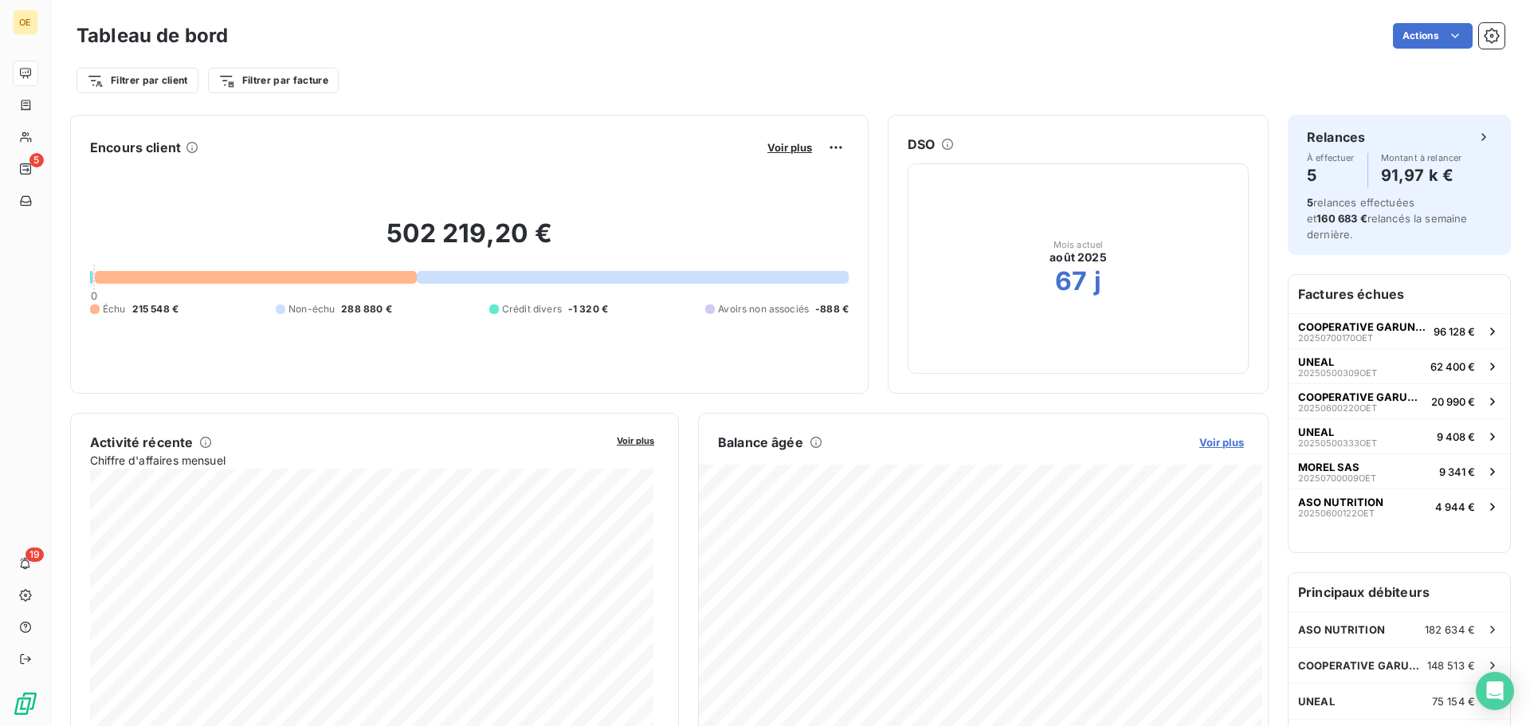
click at [1202, 441] on span "Voir plus" at bounding box center [1221, 442] width 45 height 13
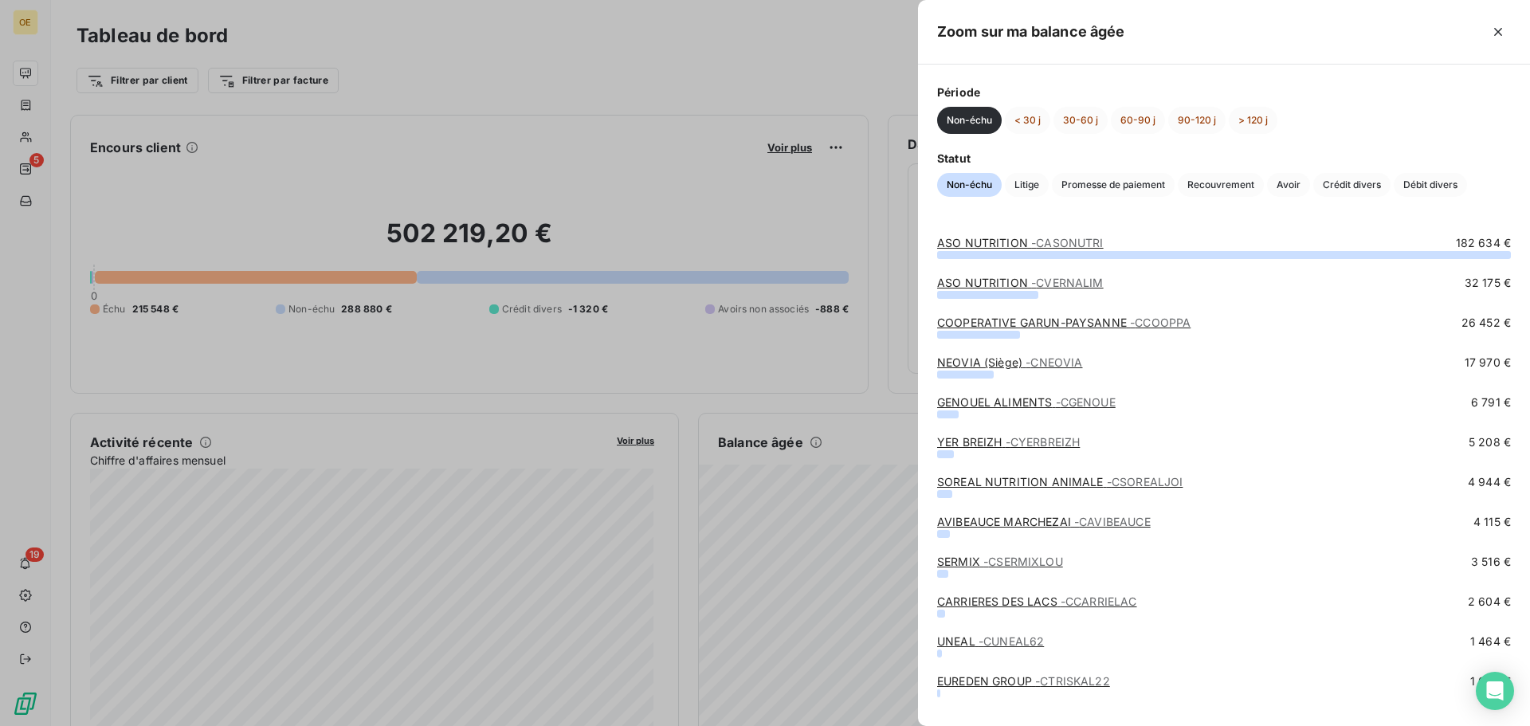
click at [1004, 110] on div "Non-échu < 30 j 30-60 j 60-90 j 90-120 j > 120 j" at bounding box center [1224, 120] width 574 height 27
click at [1015, 112] on button "< 30 j" at bounding box center [1027, 120] width 45 height 27
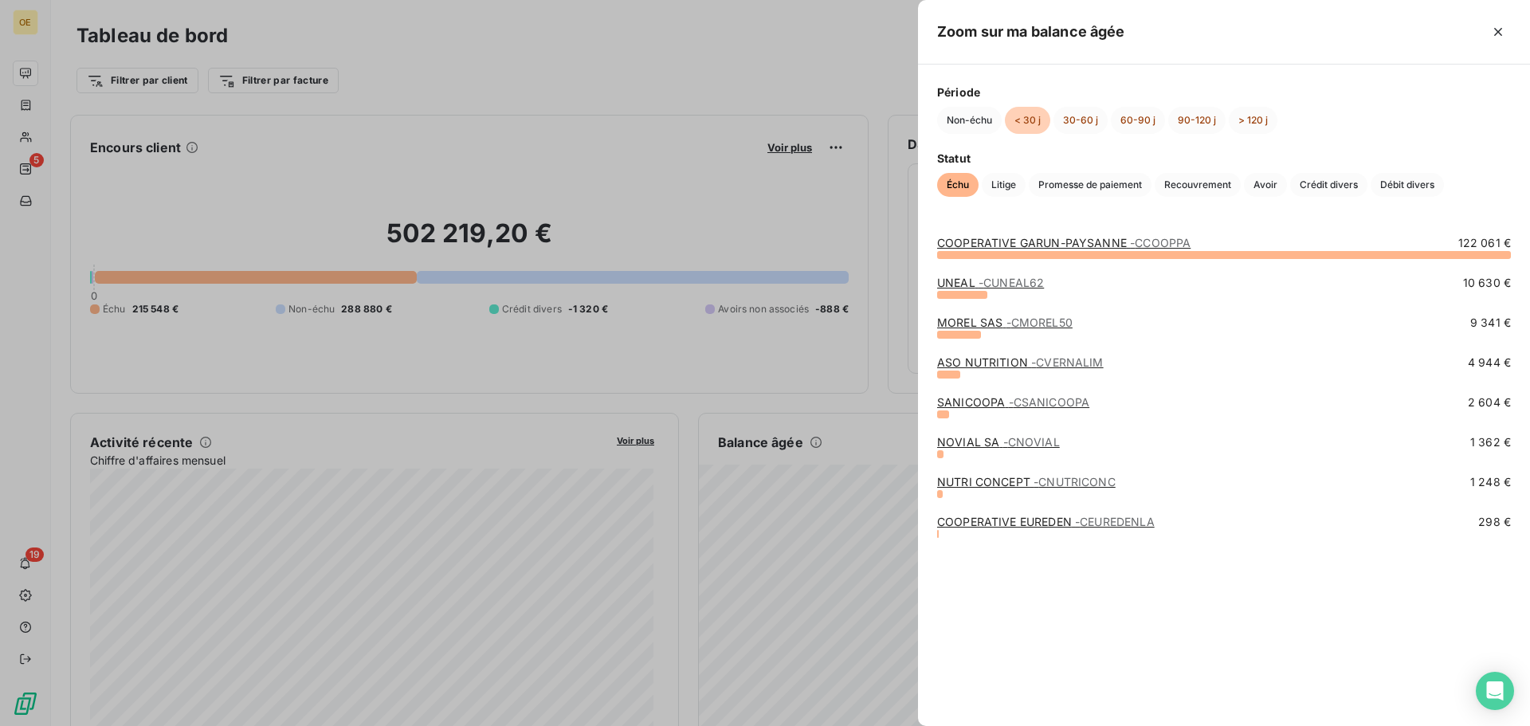
click at [983, 369] on div "ASO NUTRITION - CVERNALIM" at bounding box center [1020, 363] width 167 height 16
click at [983, 363] on link "ASO NUTRITION - CVERNALIM" at bounding box center [1020, 362] width 167 height 14
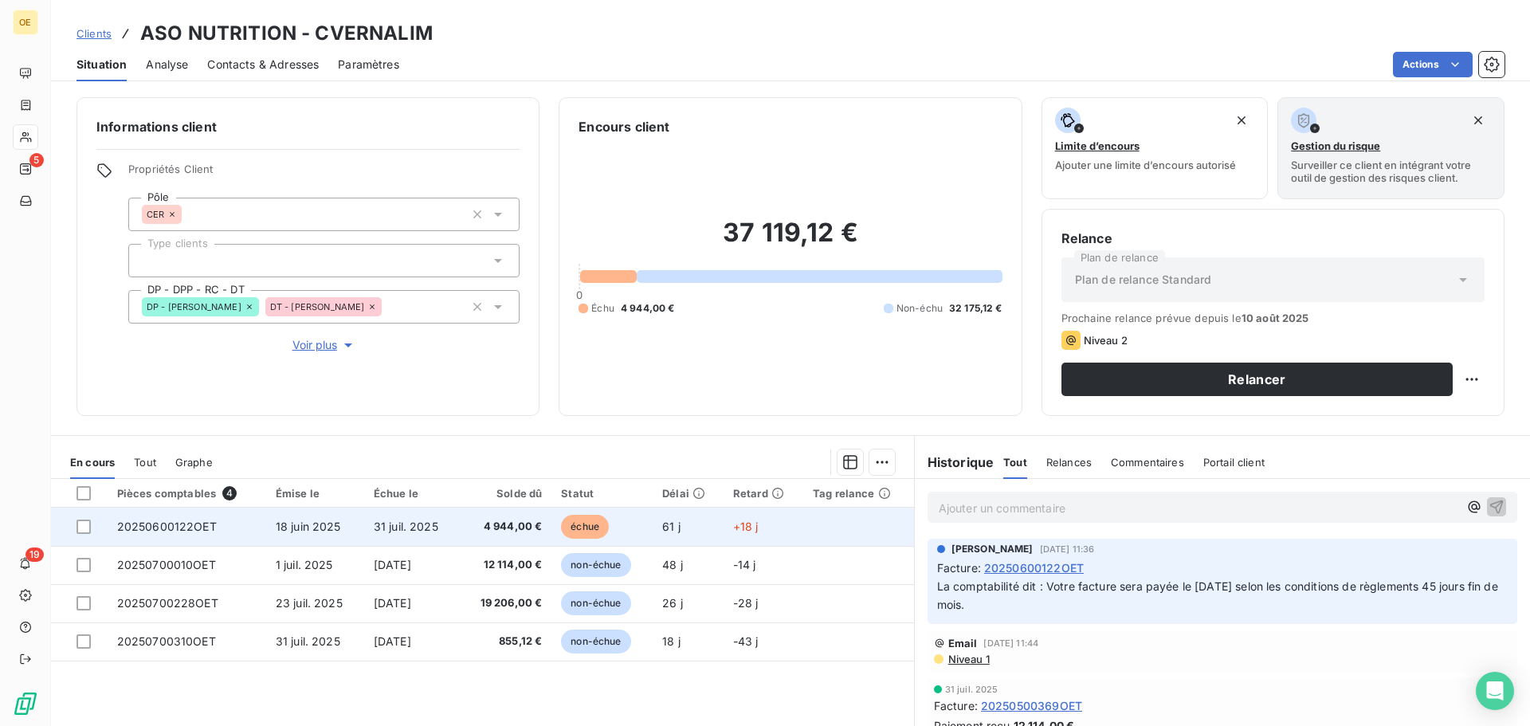
click at [618, 535] on td "échue" at bounding box center [601, 527] width 101 height 38
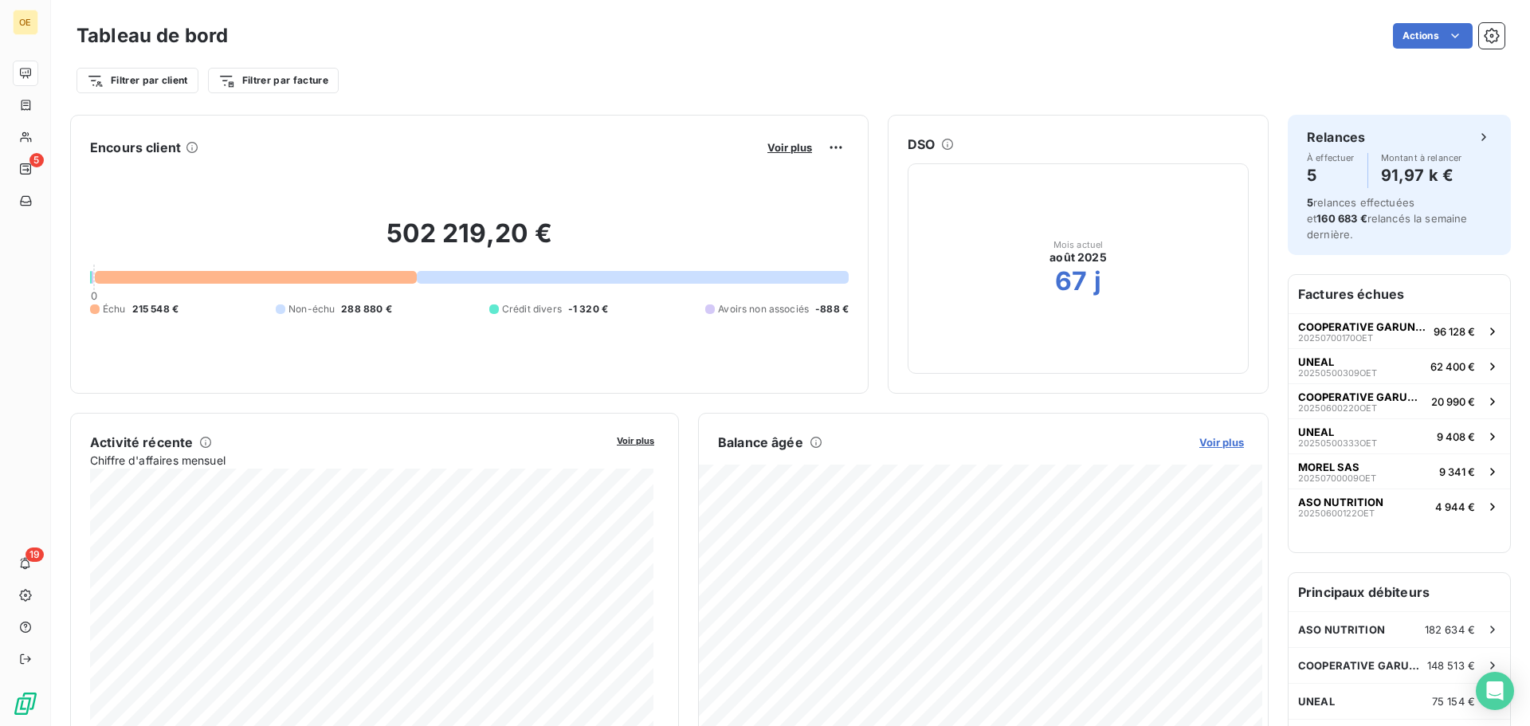
click at [1210, 439] on span "Voir plus" at bounding box center [1221, 442] width 45 height 13
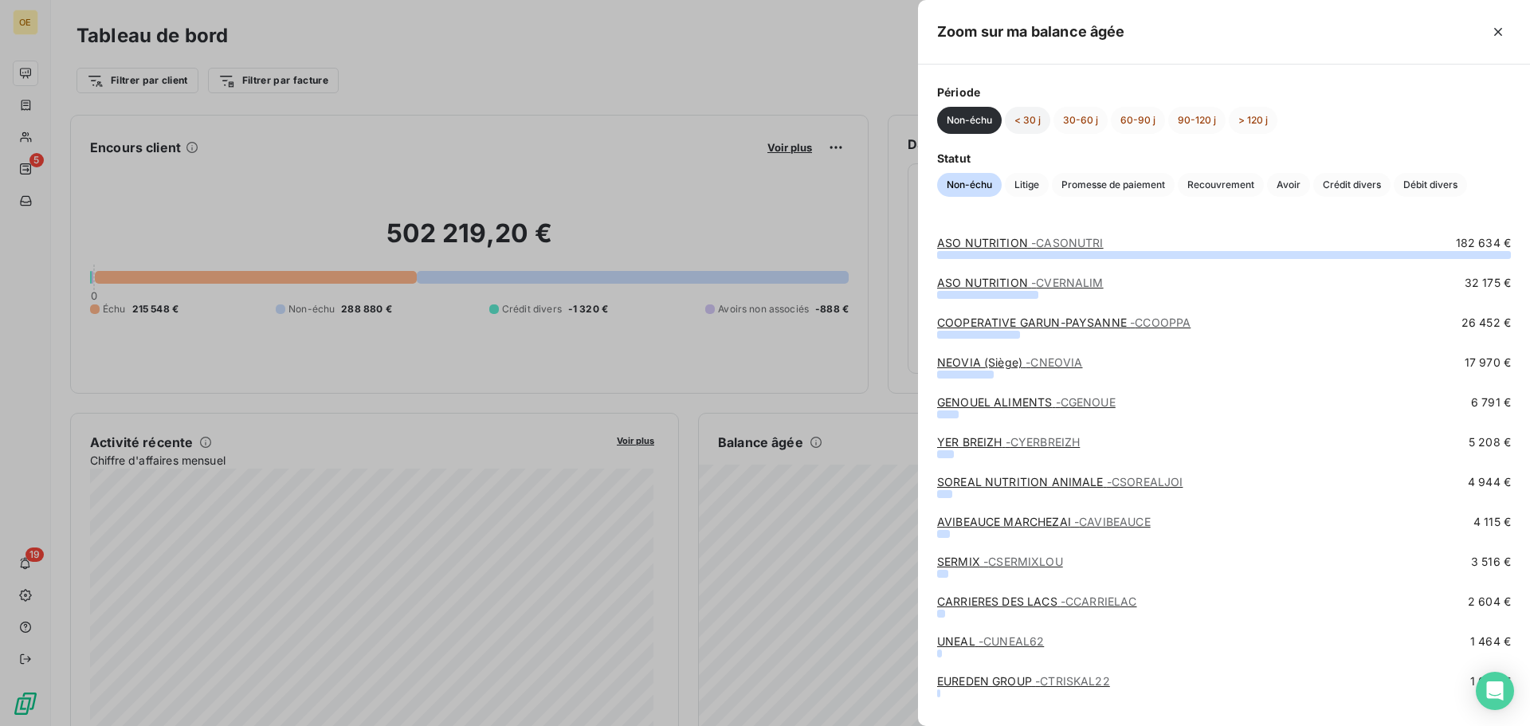
click at [1037, 114] on button "< 30 j" at bounding box center [1027, 120] width 45 height 27
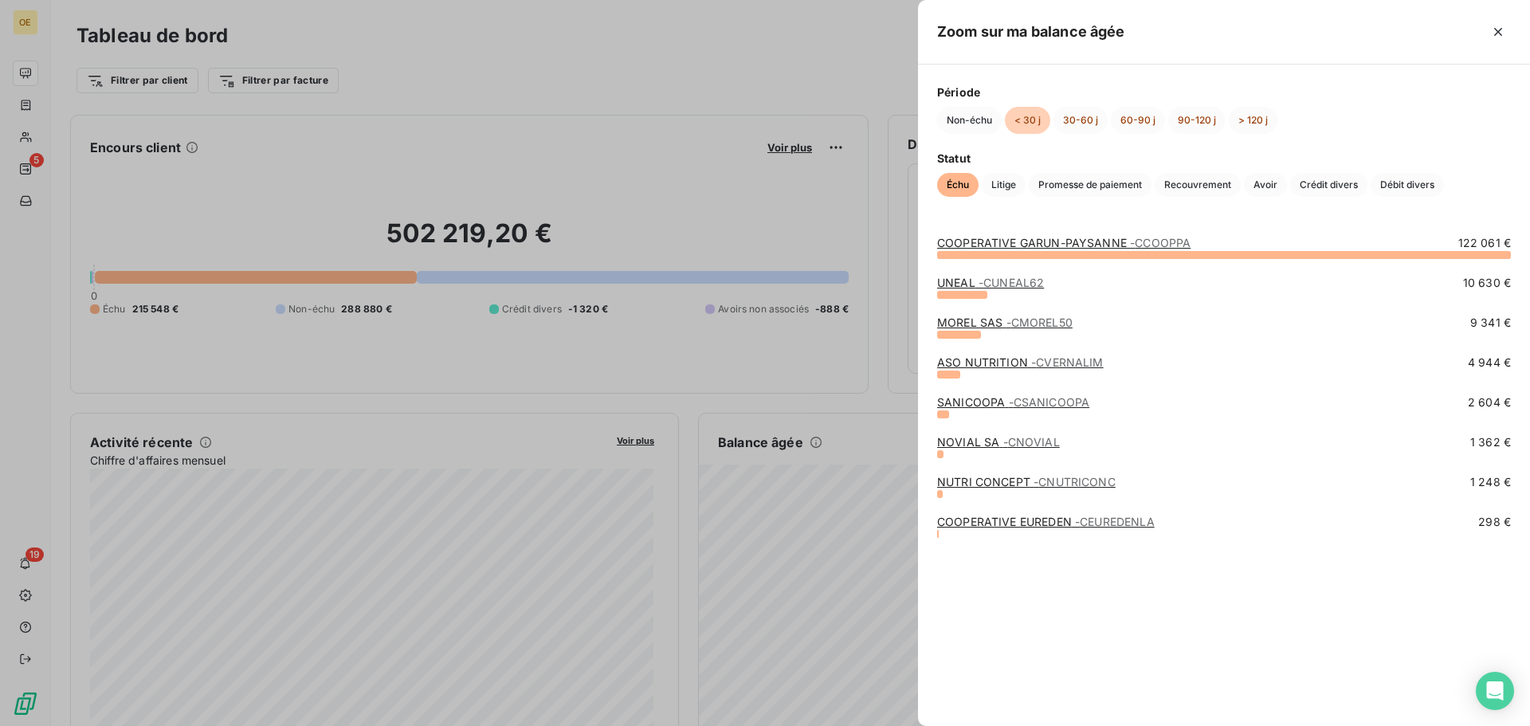
click at [975, 402] on link "SANICOOPA - CSANICOOPA" at bounding box center [1013, 402] width 152 height 14
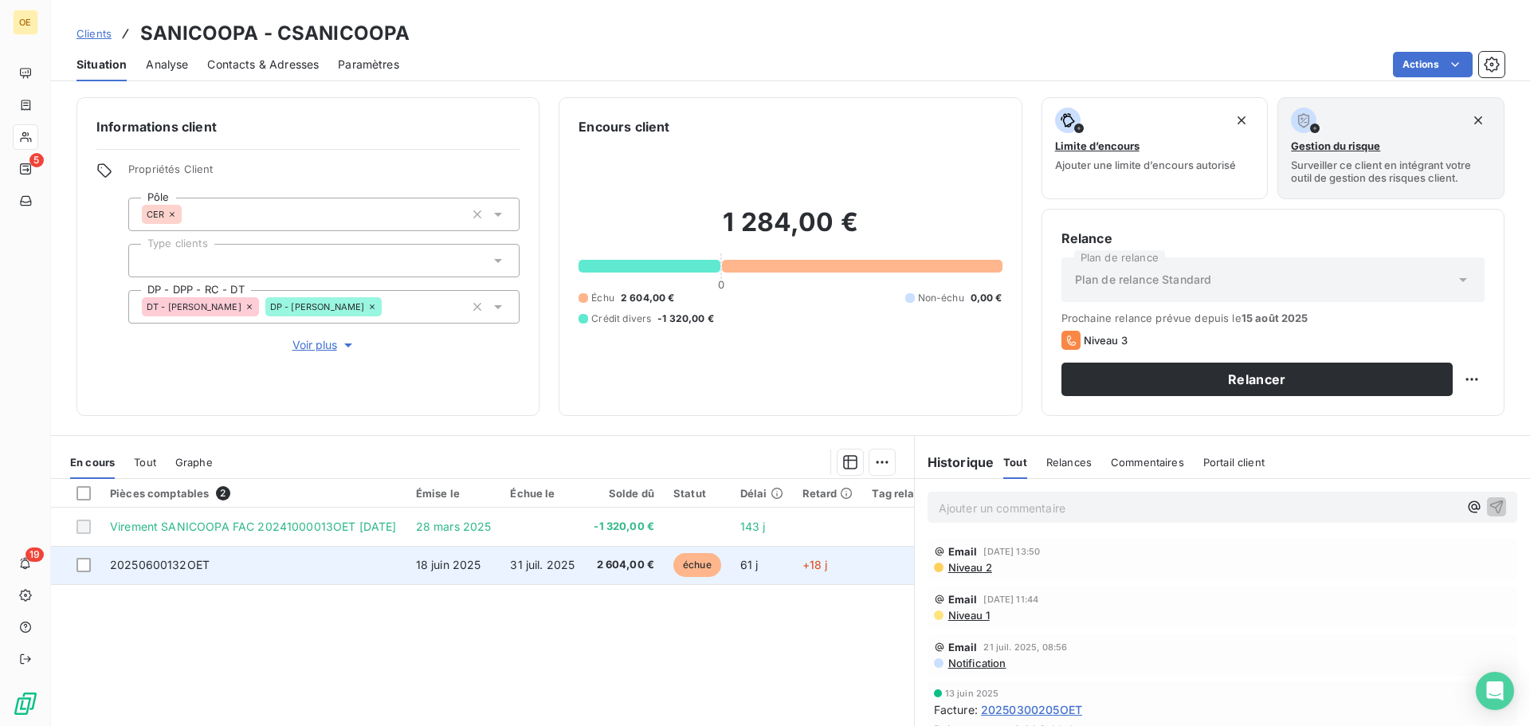
click at [367, 573] on td "20250600132OET" at bounding box center [253, 565] width 306 height 38
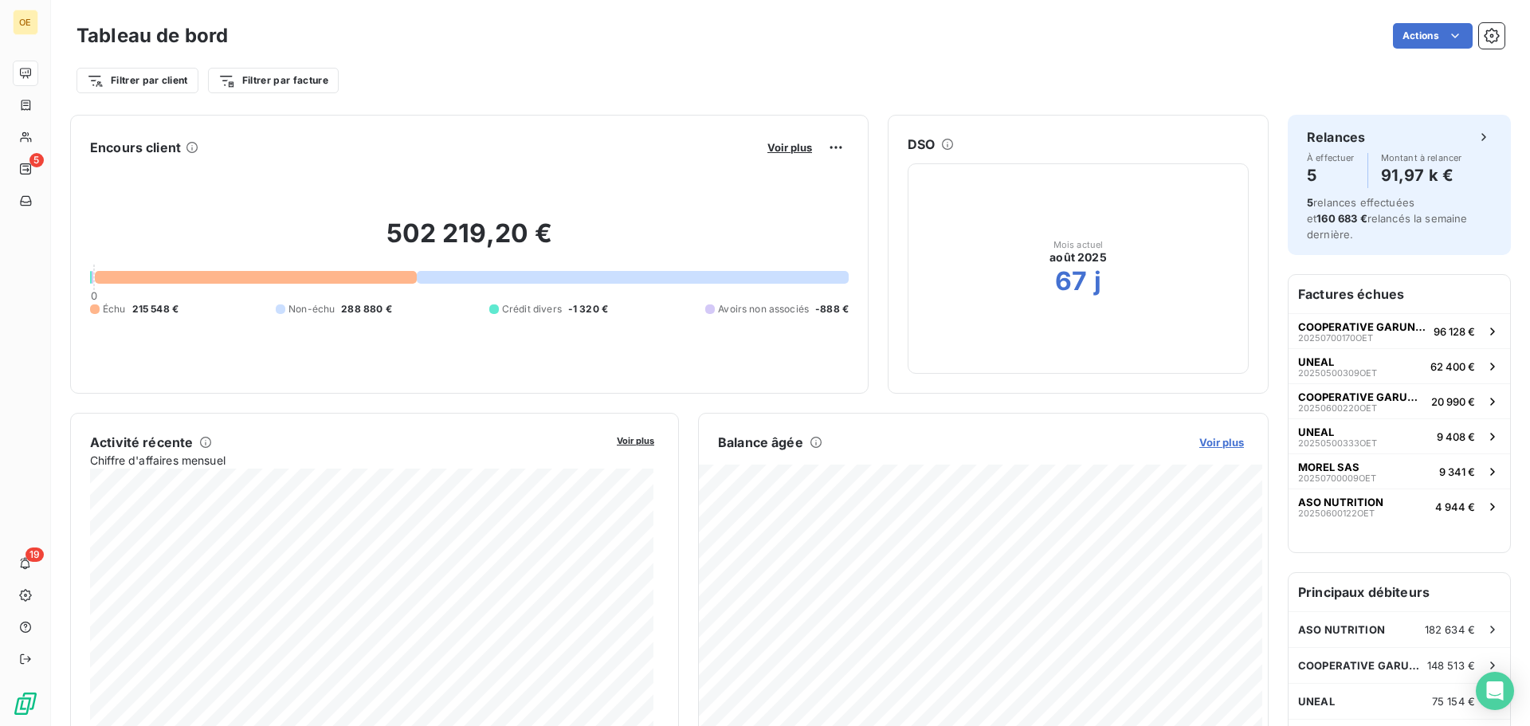
click at [1199, 436] on span "Voir plus" at bounding box center [1221, 442] width 45 height 13
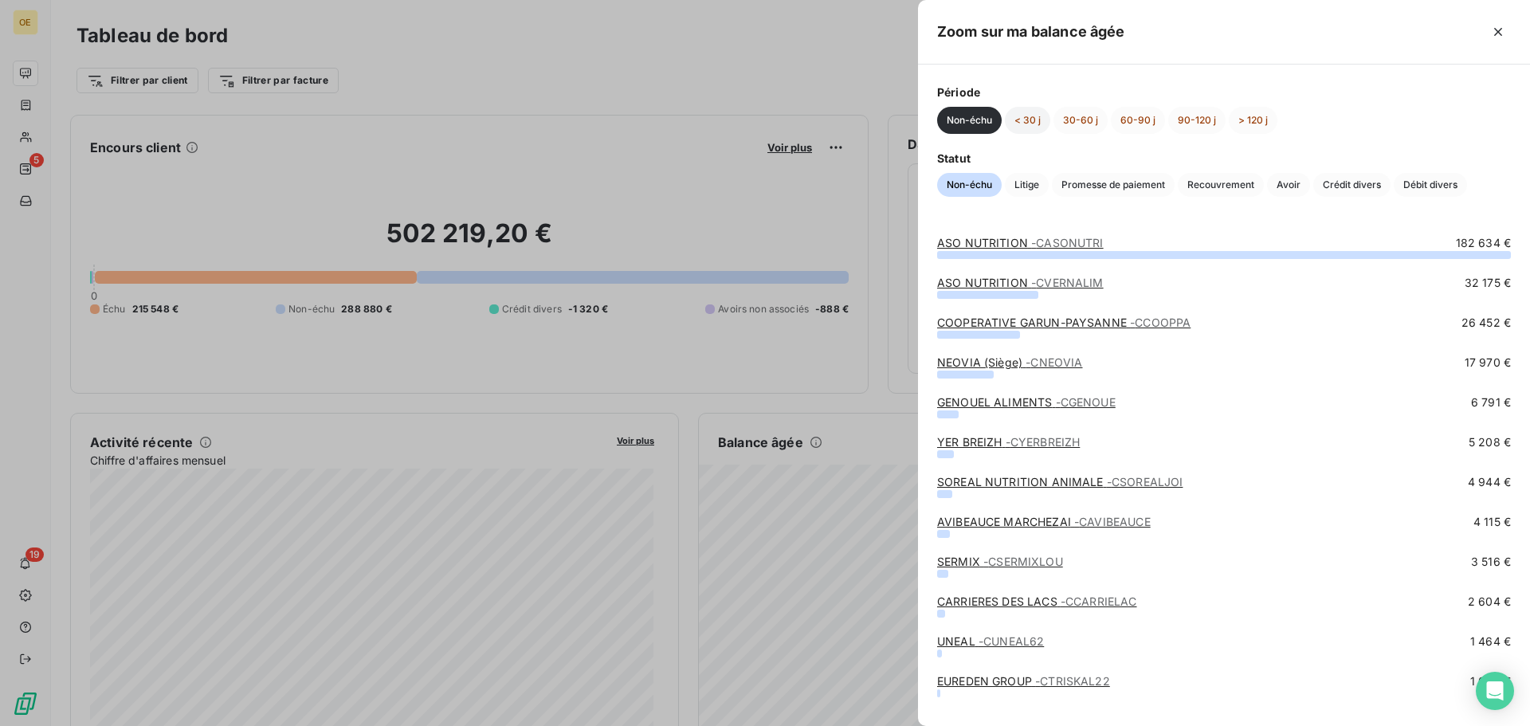
click at [1024, 127] on button "< 30 j" at bounding box center [1027, 120] width 45 height 27
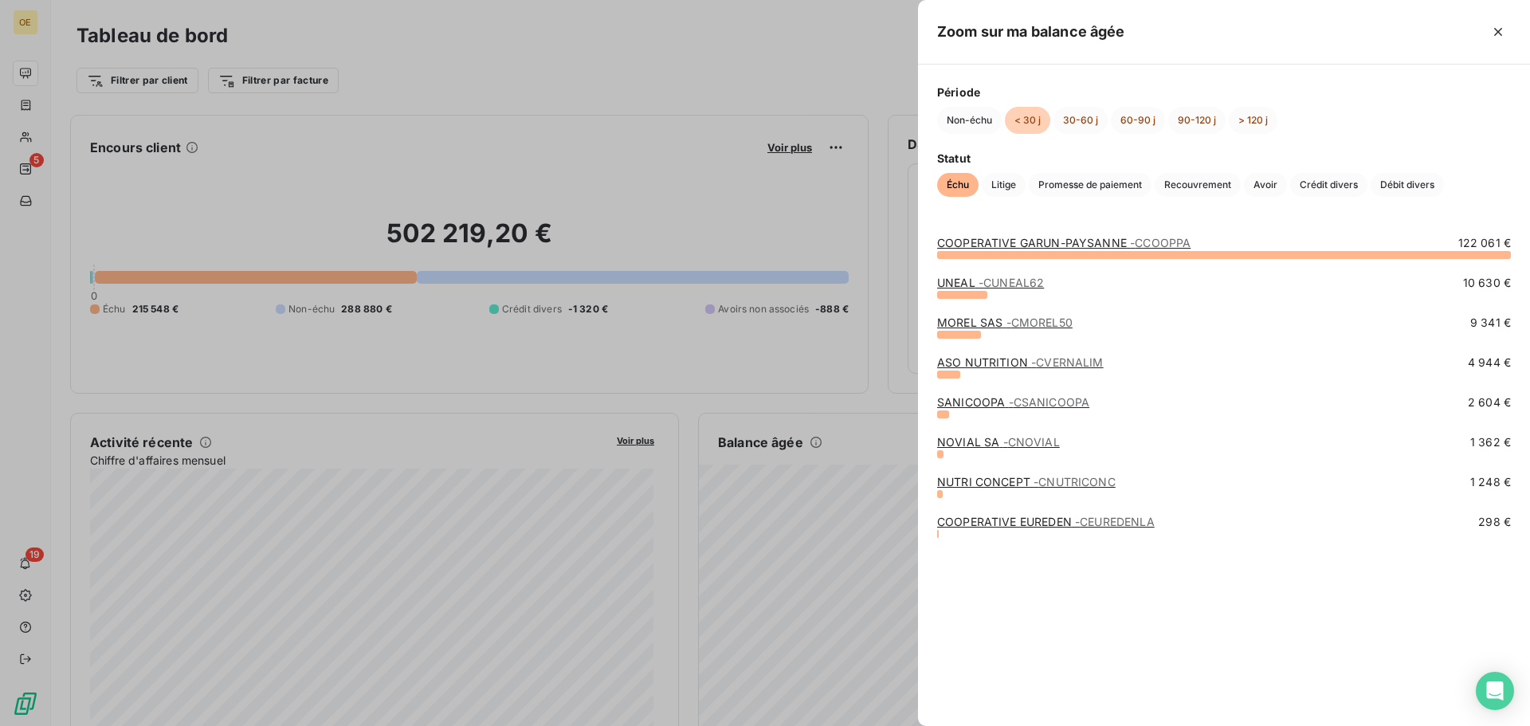
click at [993, 437] on link "NOVIAL SA - CNOVIAL" at bounding box center [998, 442] width 123 height 14
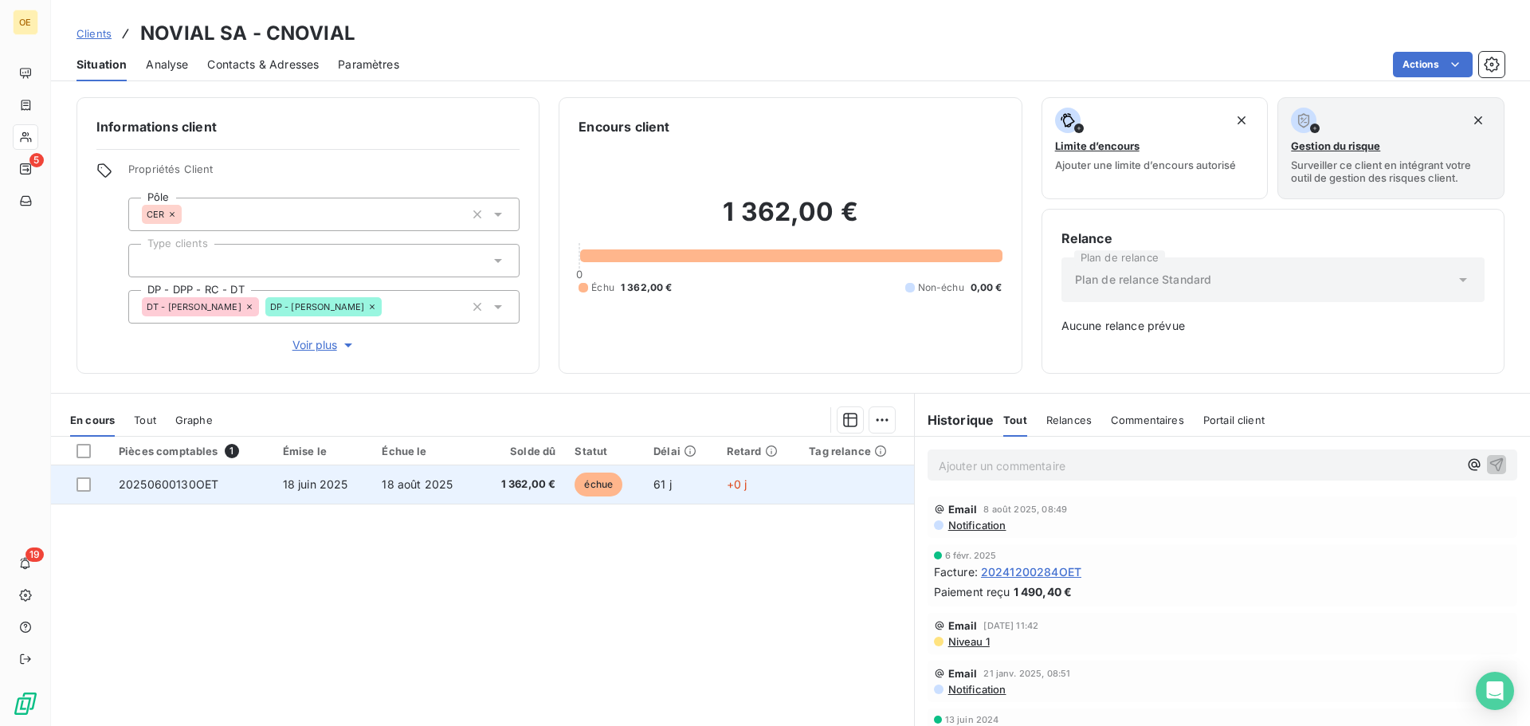
click at [431, 499] on td "18 août 2025" at bounding box center [425, 484] width 106 height 38
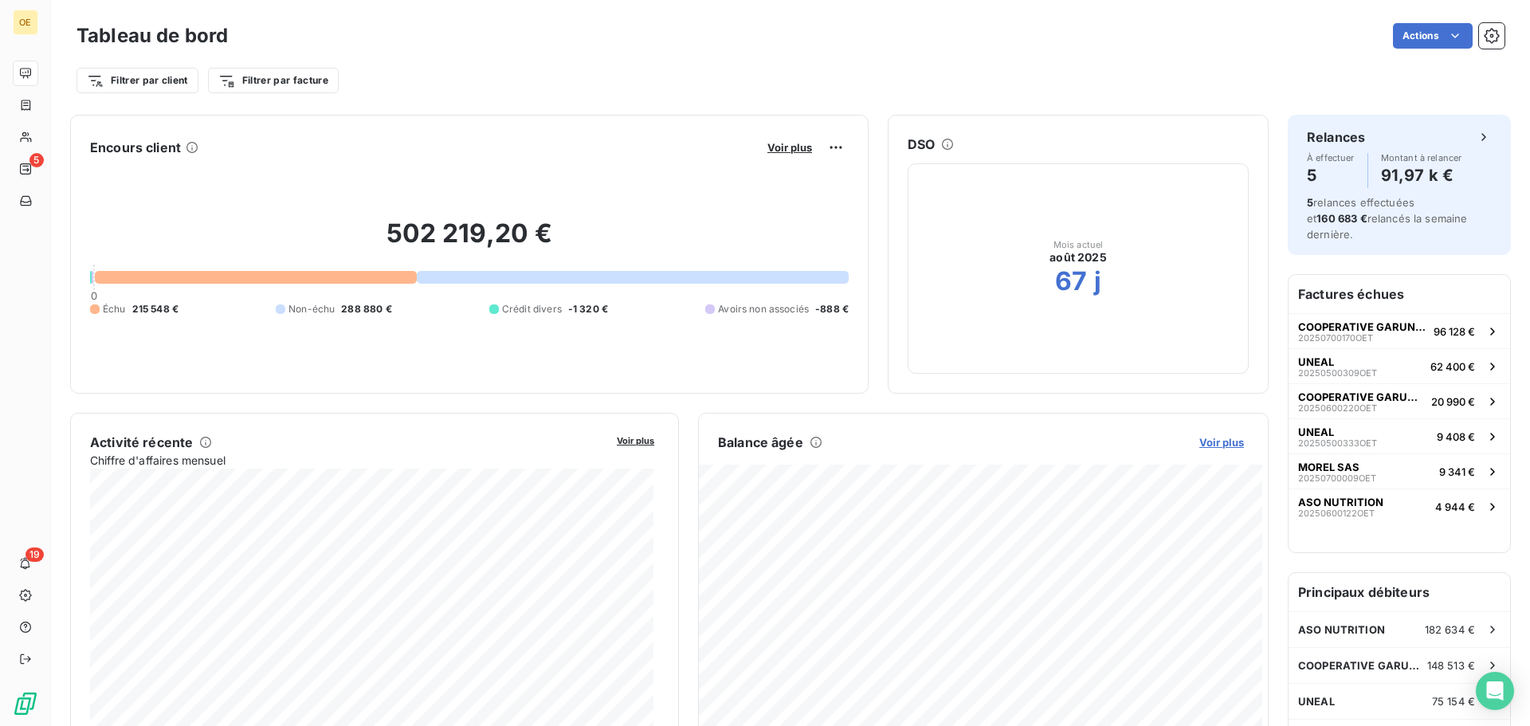
click at [1206, 441] on span "Voir plus" at bounding box center [1221, 442] width 45 height 13
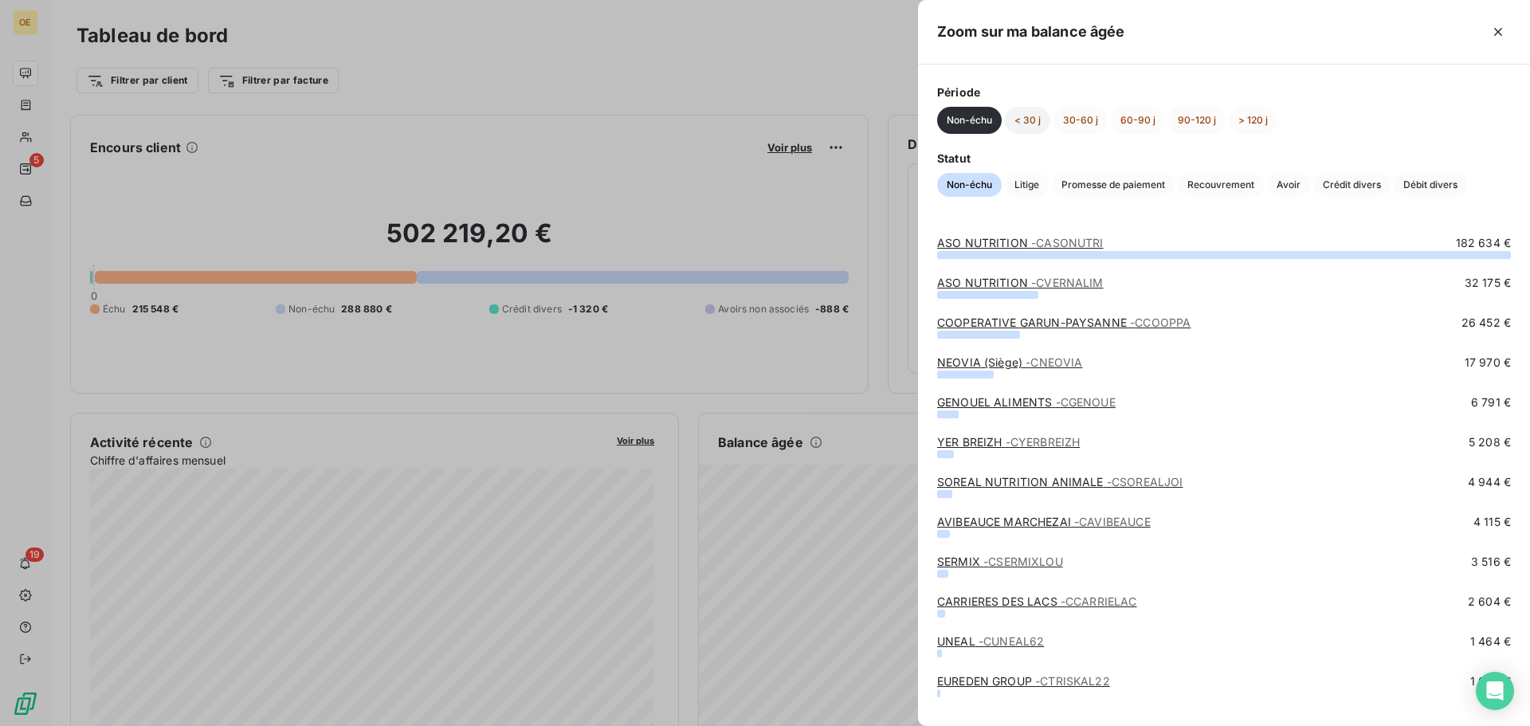
click at [1027, 124] on button "< 30 j" at bounding box center [1027, 120] width 45 height 27
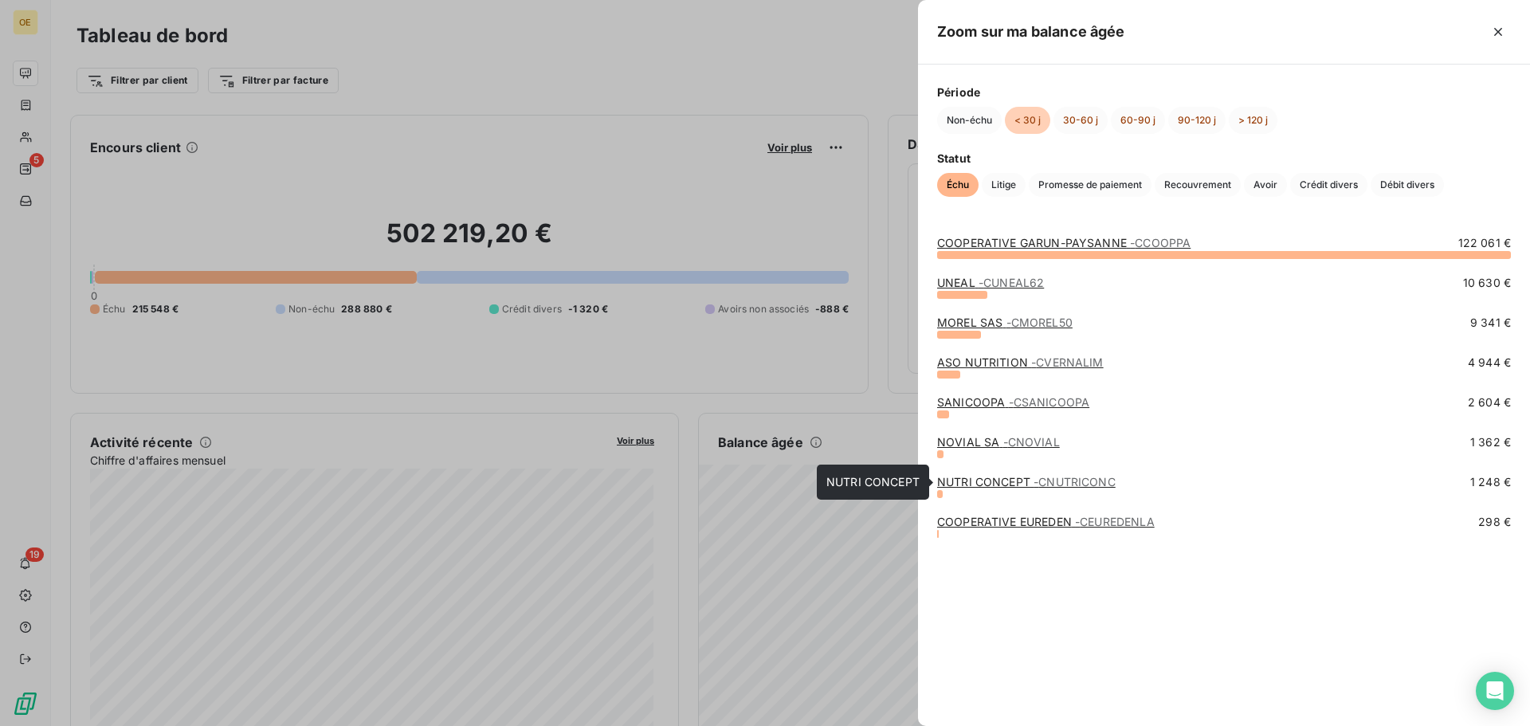
click at [998, 478] on link "NUTRI CONCEPT - CNUTRICONC" at bounding box center [1026, 482] width 178 height 14
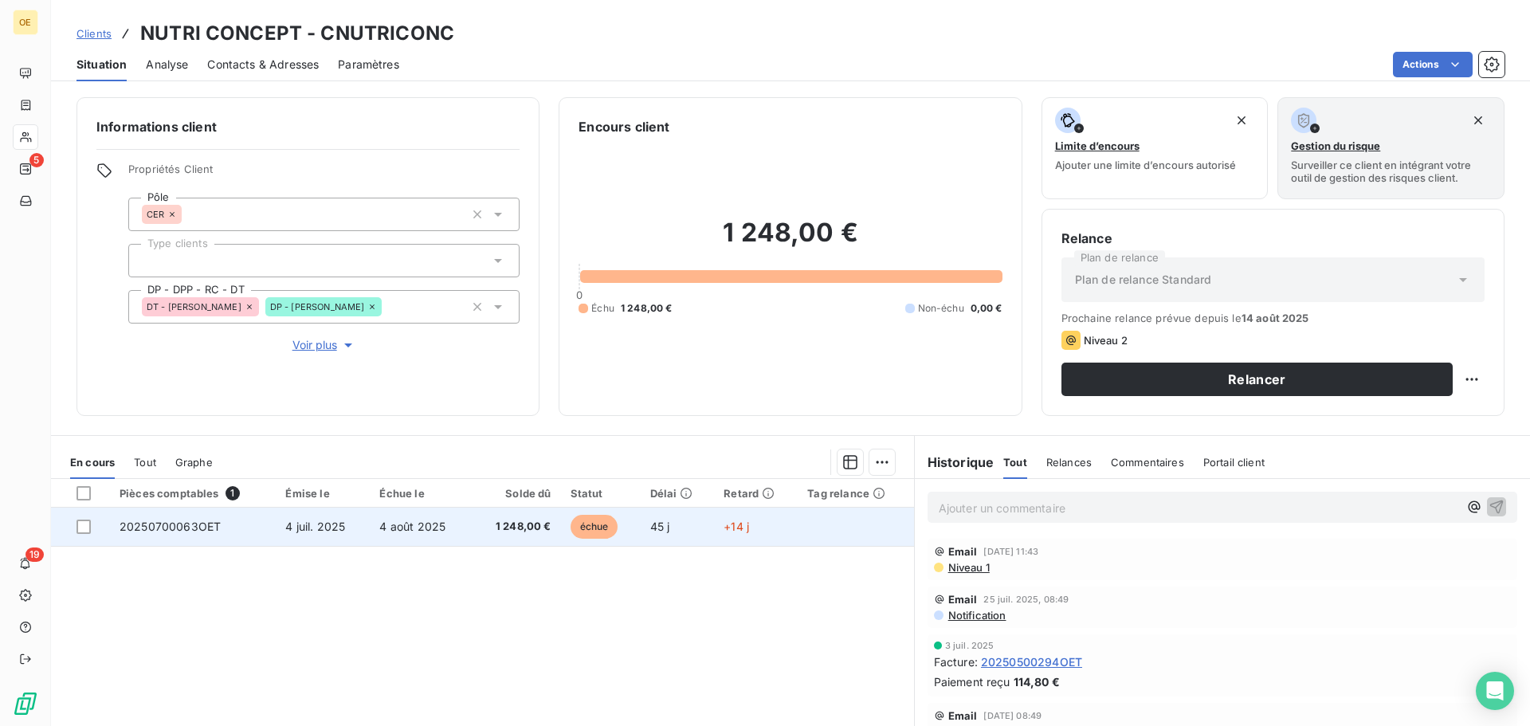
click at [448, 520] on td "4 août 2025" at bounding box center [420, 527] width 101 height 38
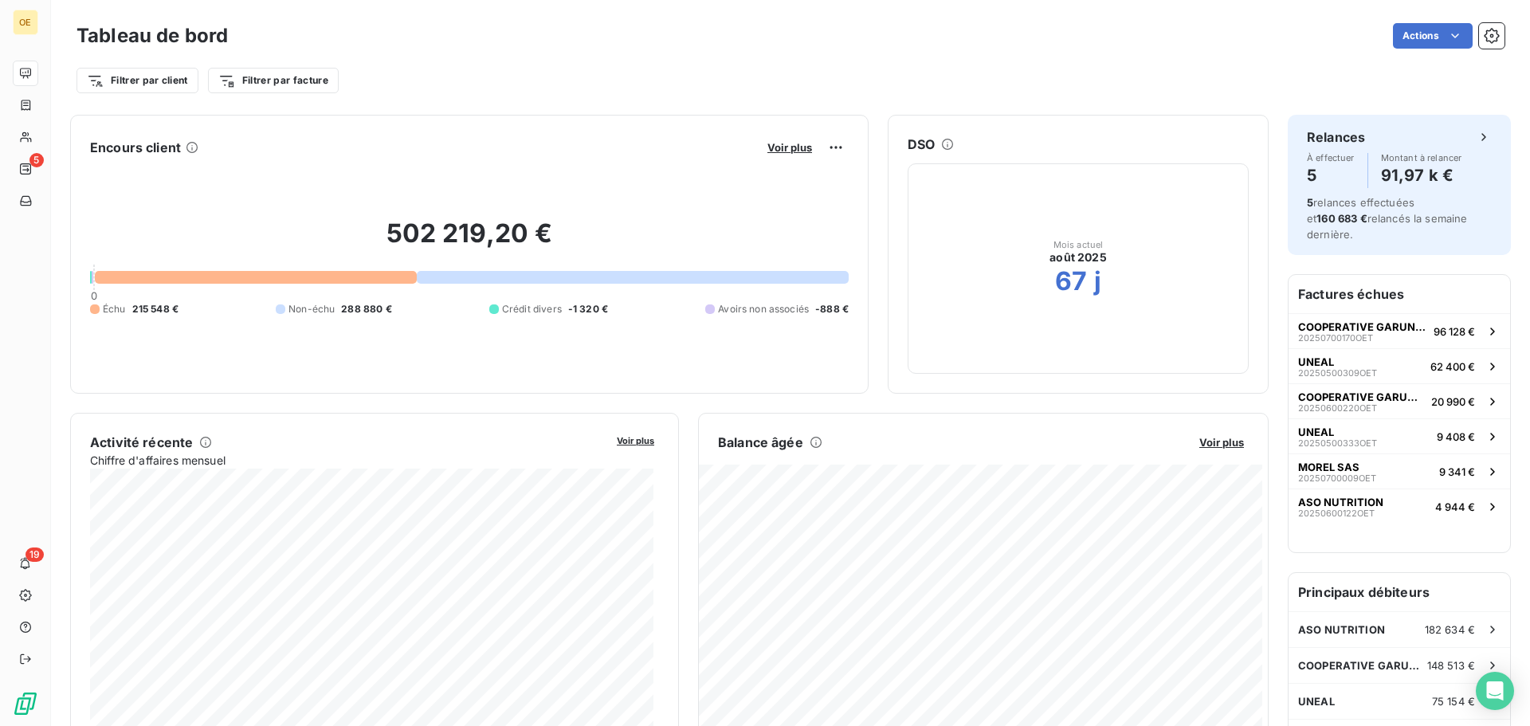
click at [1233, 444] on button "Voir plus" at bounding box center [1221, 442] width 54 height 14
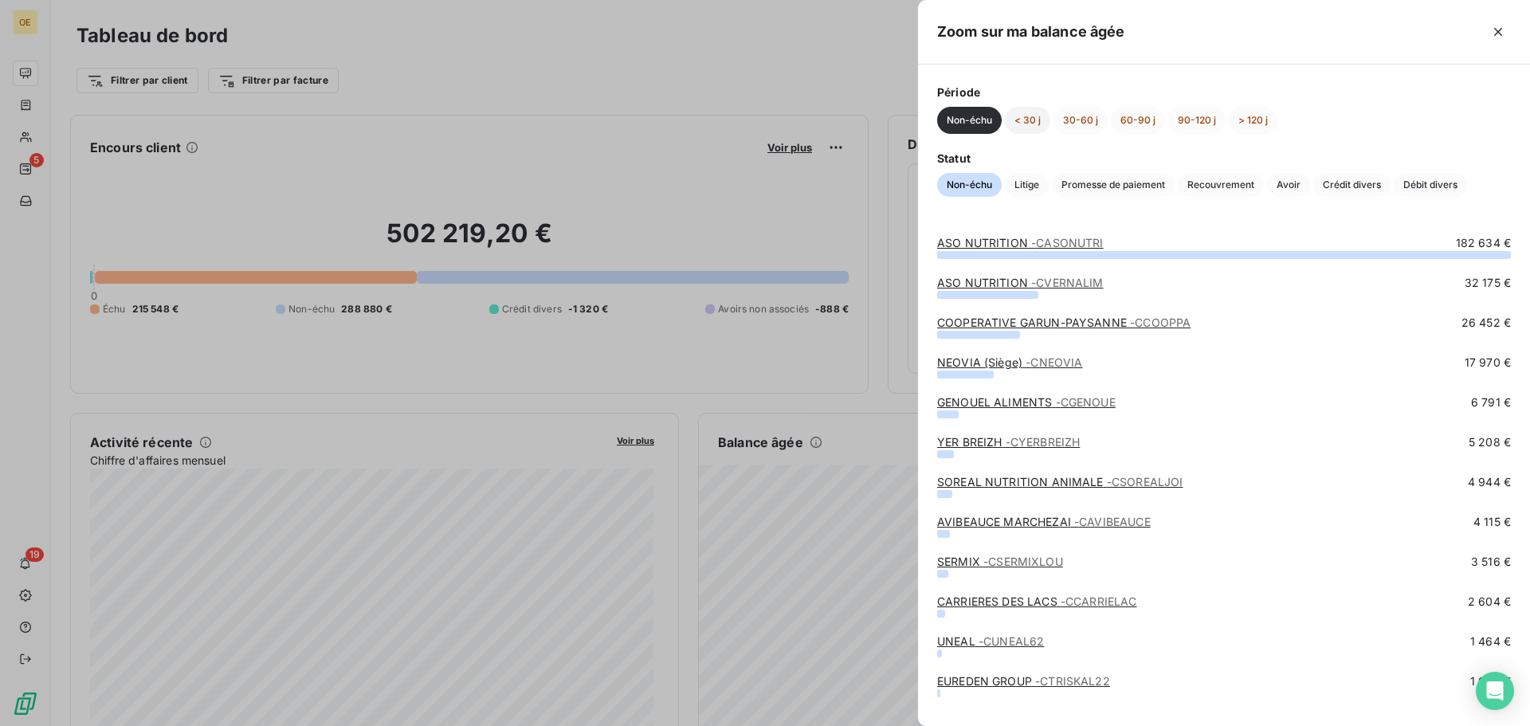
click at [1025, 113] on button "< 30 j" at bounding box center [1027, 120] width 45 height 27
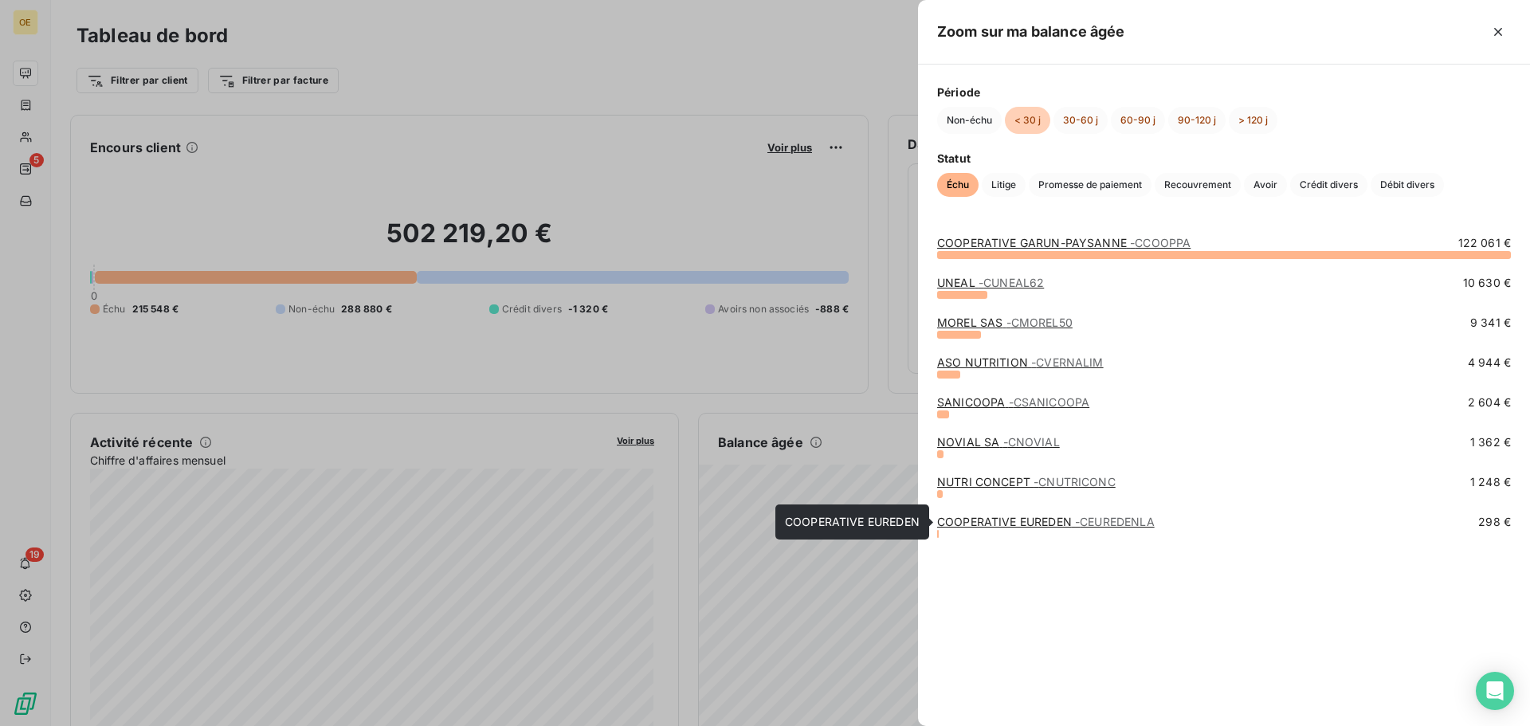
click at [1018, 519] on link "COOPERATIVE EUREDEN - CEUREDENLA" at bounding box center [1046, 522] width 218 height 14
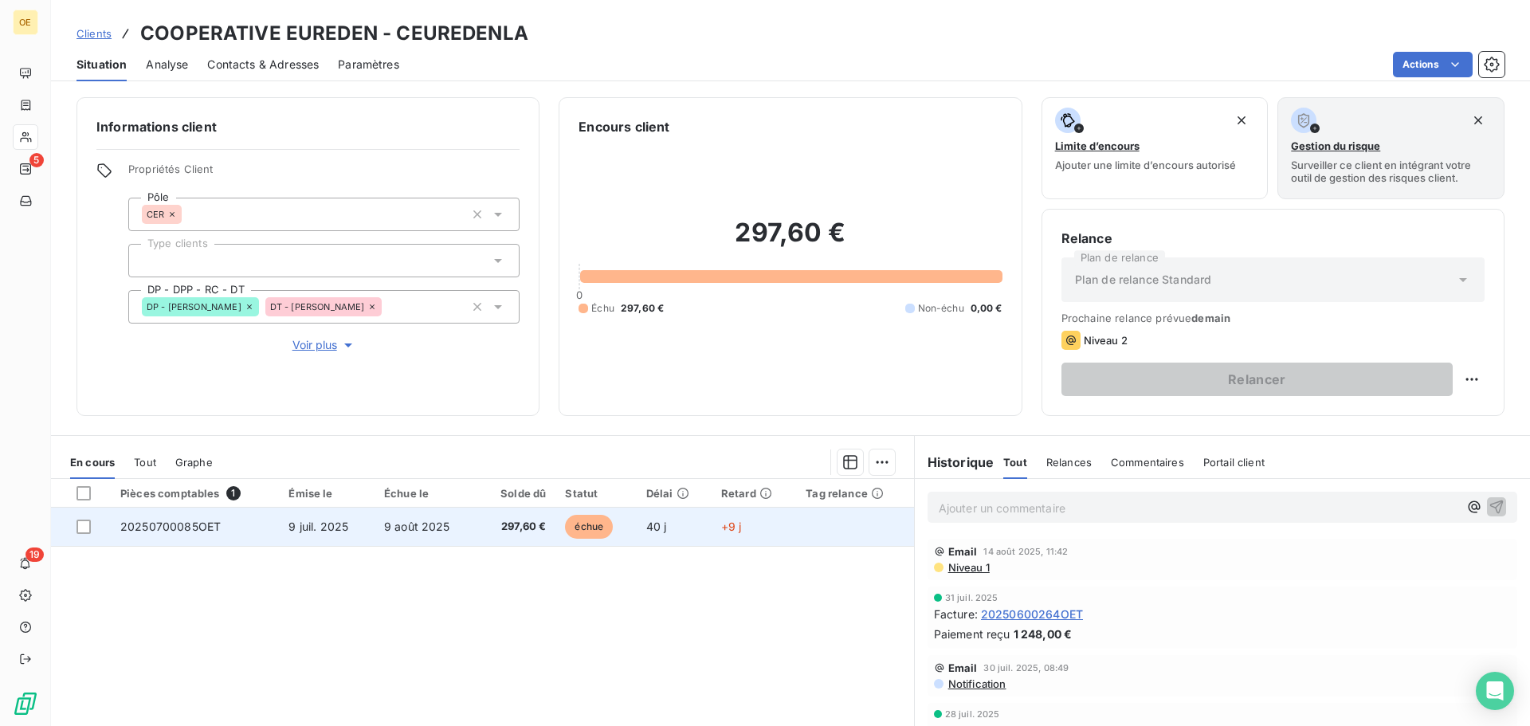
click at [391, 535] on td "9 août 2025" at bounding box center [425, 527] width 103 height 38
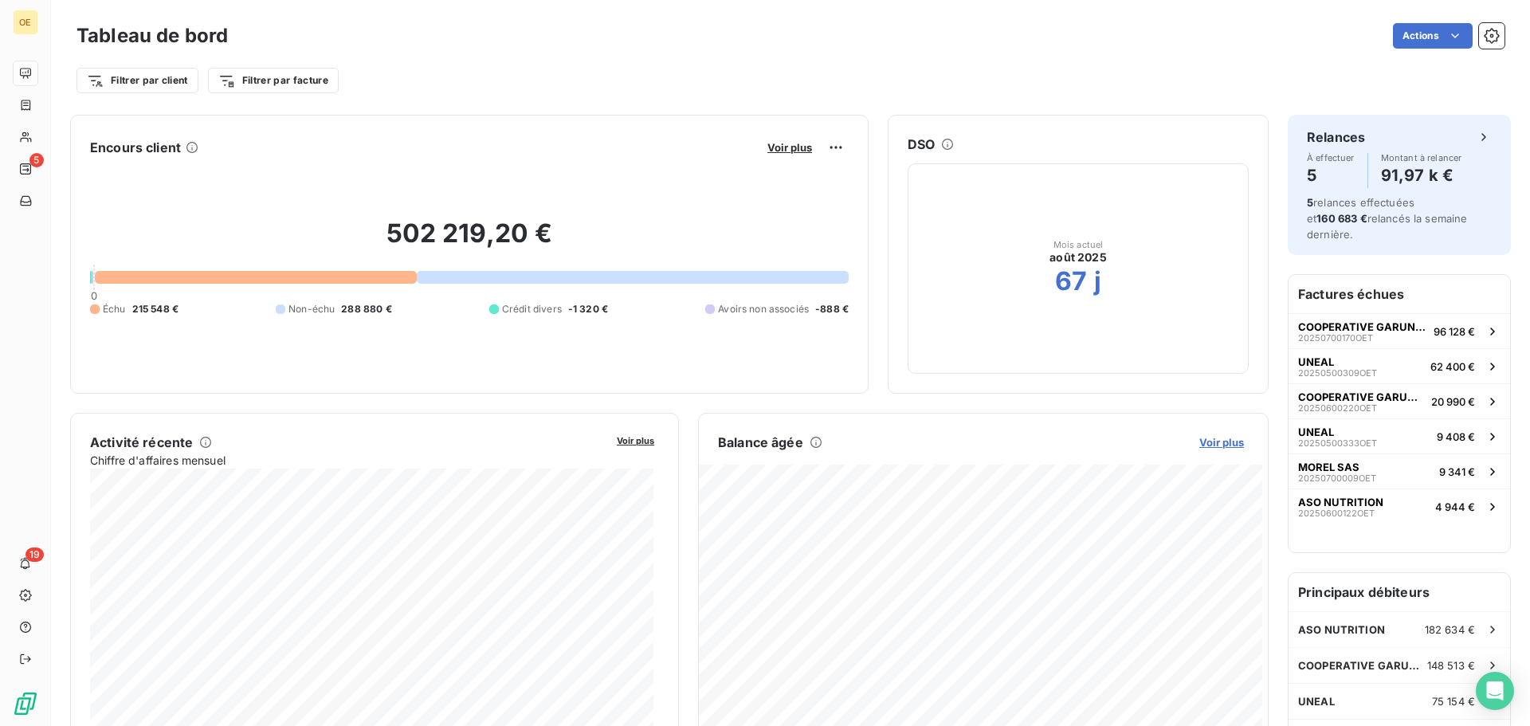
click at [1216, 445] on span "Voir plus" at bounding box center [1221, 442] width 45 height 13
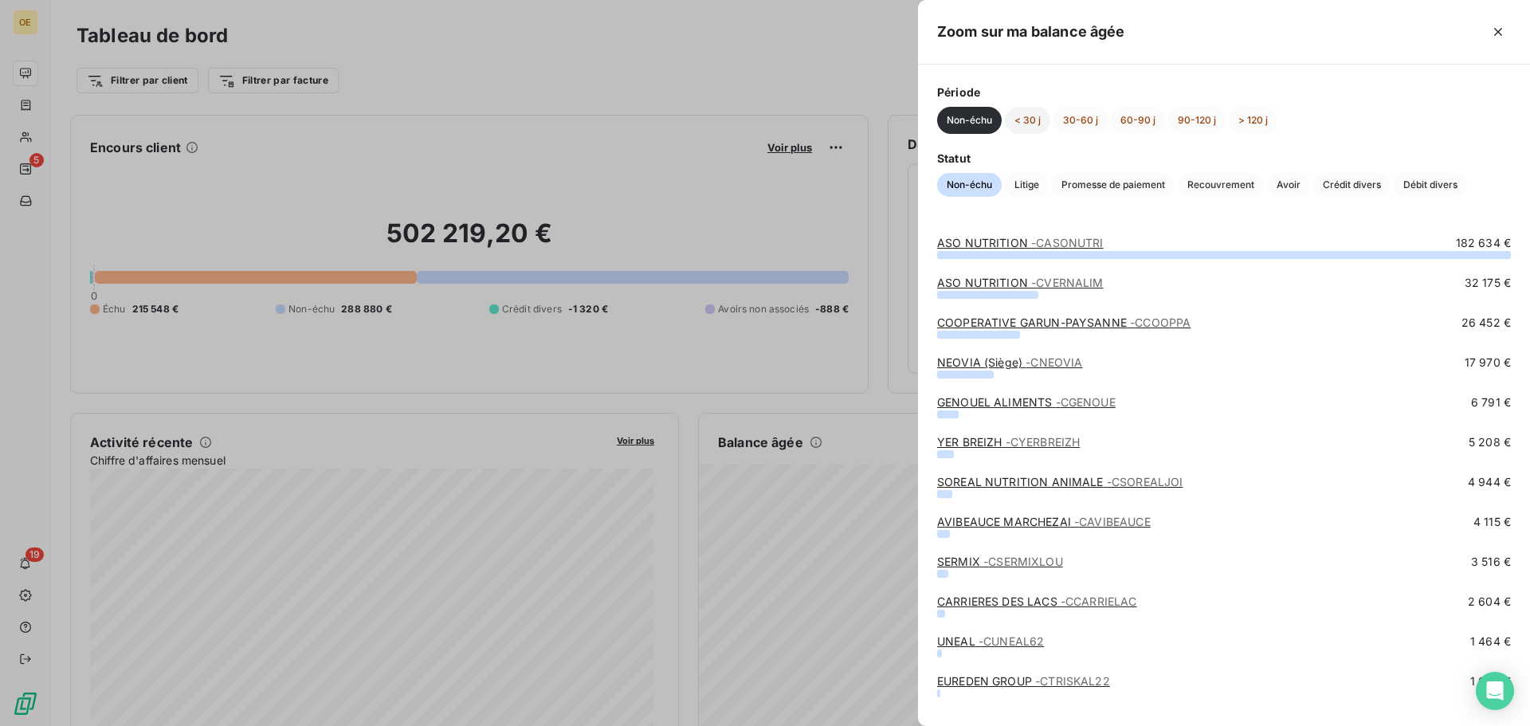
click at [1031, 116] on button "< 30 j" at bounding box center [1027, 120] width 45 height 27
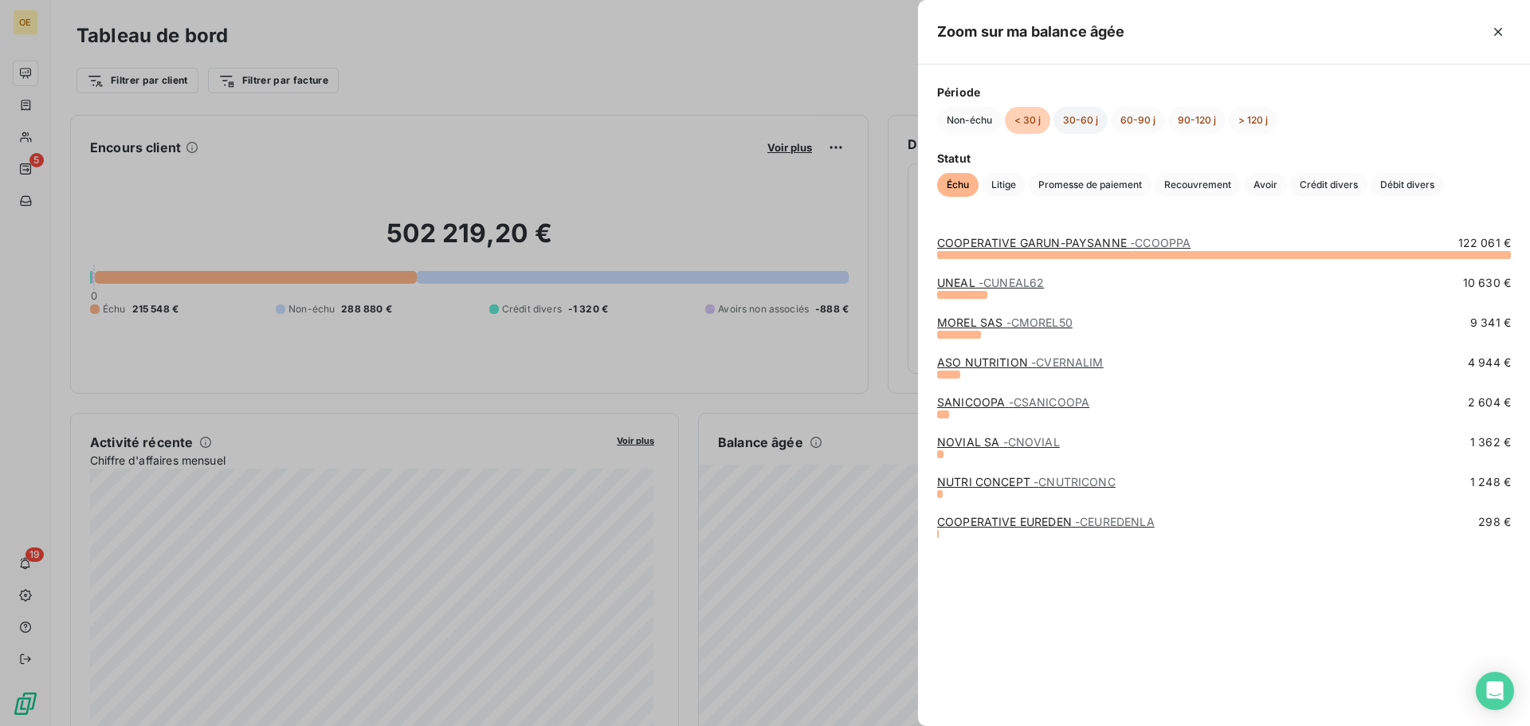
click at [1075, 116] on button "30-60 j" at bounding box center [1080, 120] width 54 height 27
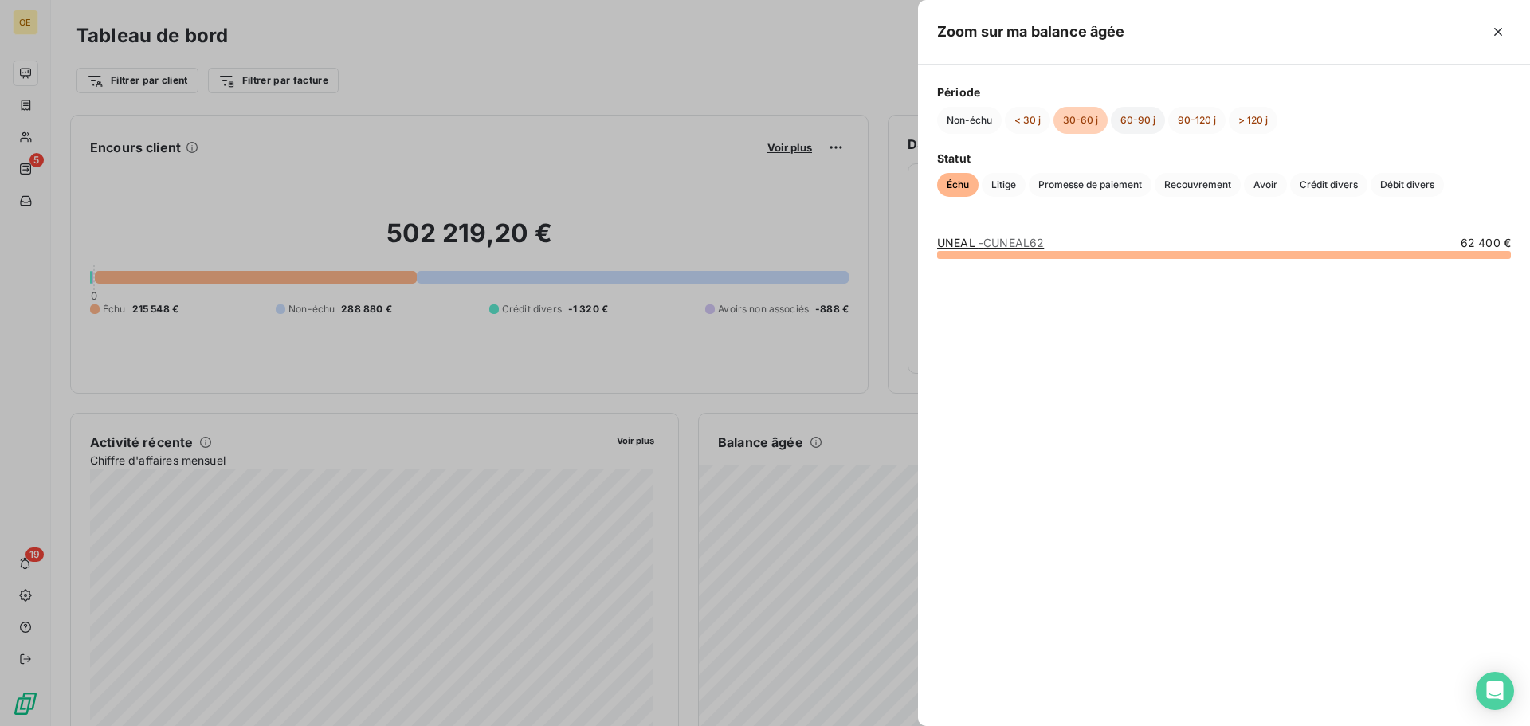
click at [1127, 120] on button "60-90 j" at bounding box center [1138, 120] width 54 height 27
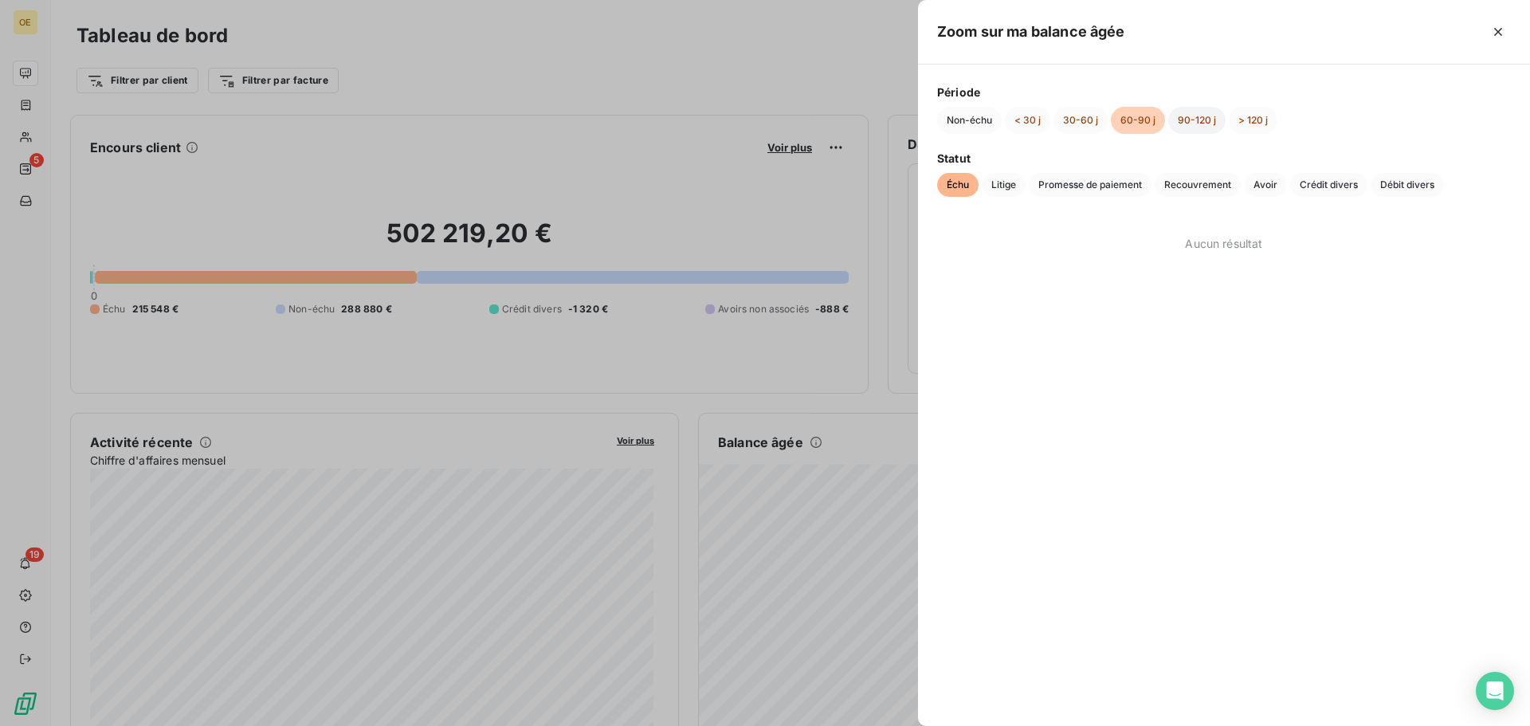
click at [1194, 118] on button "90-120 j" at bounding box center [1196, 120] width 57 height 27
click at [1229, 121] on button "> 120 j" at bounding box center [1253, 120] width 49 height 27
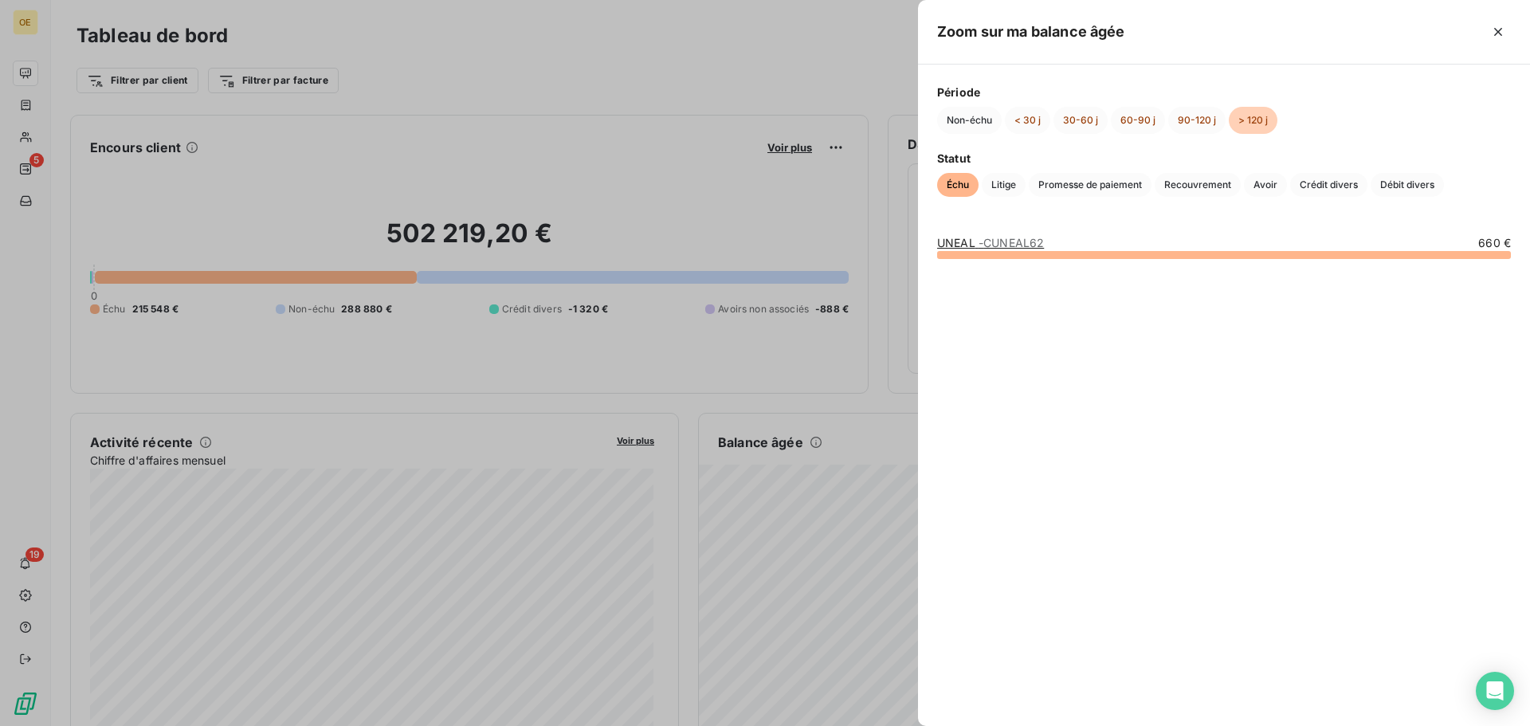
click at [1044, 237] on span "- CUNEAL62" at bounding box center [1010, 243] width 65 height 14
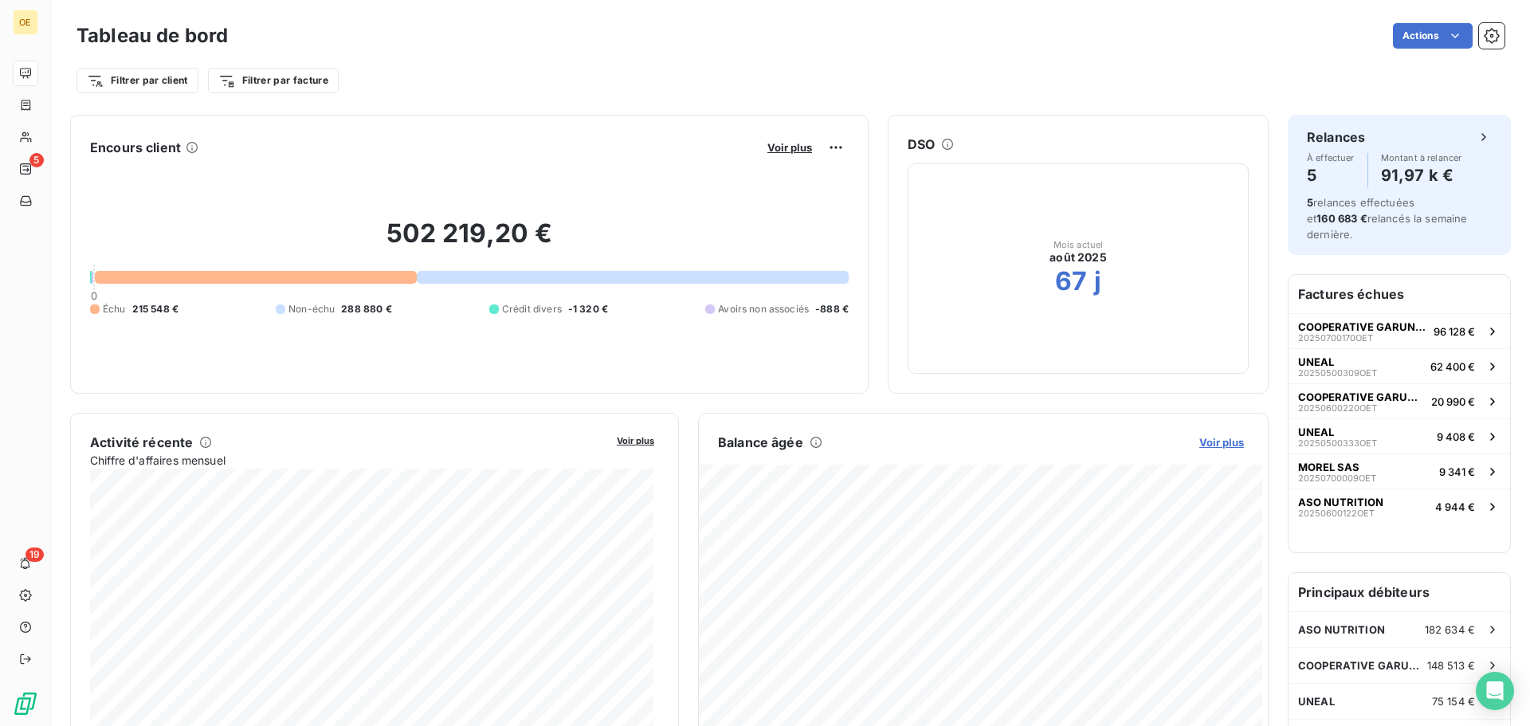
click at [1204, 447] on span "Voir plus" at bounding box center [1221, 442] width 45 height 13
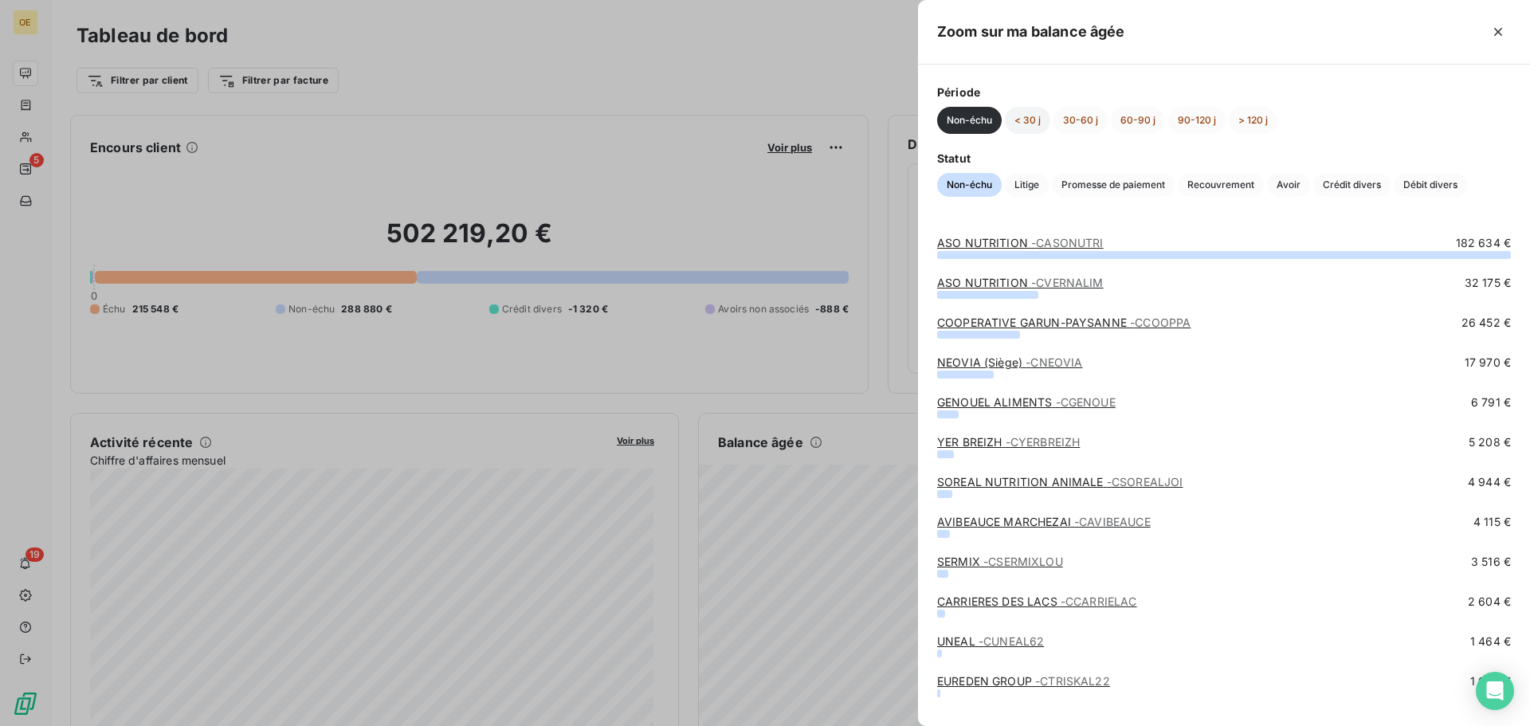
click at [1019, 120] on button "< 30 j" at bounding box center [1027, 120] width 45 height 27
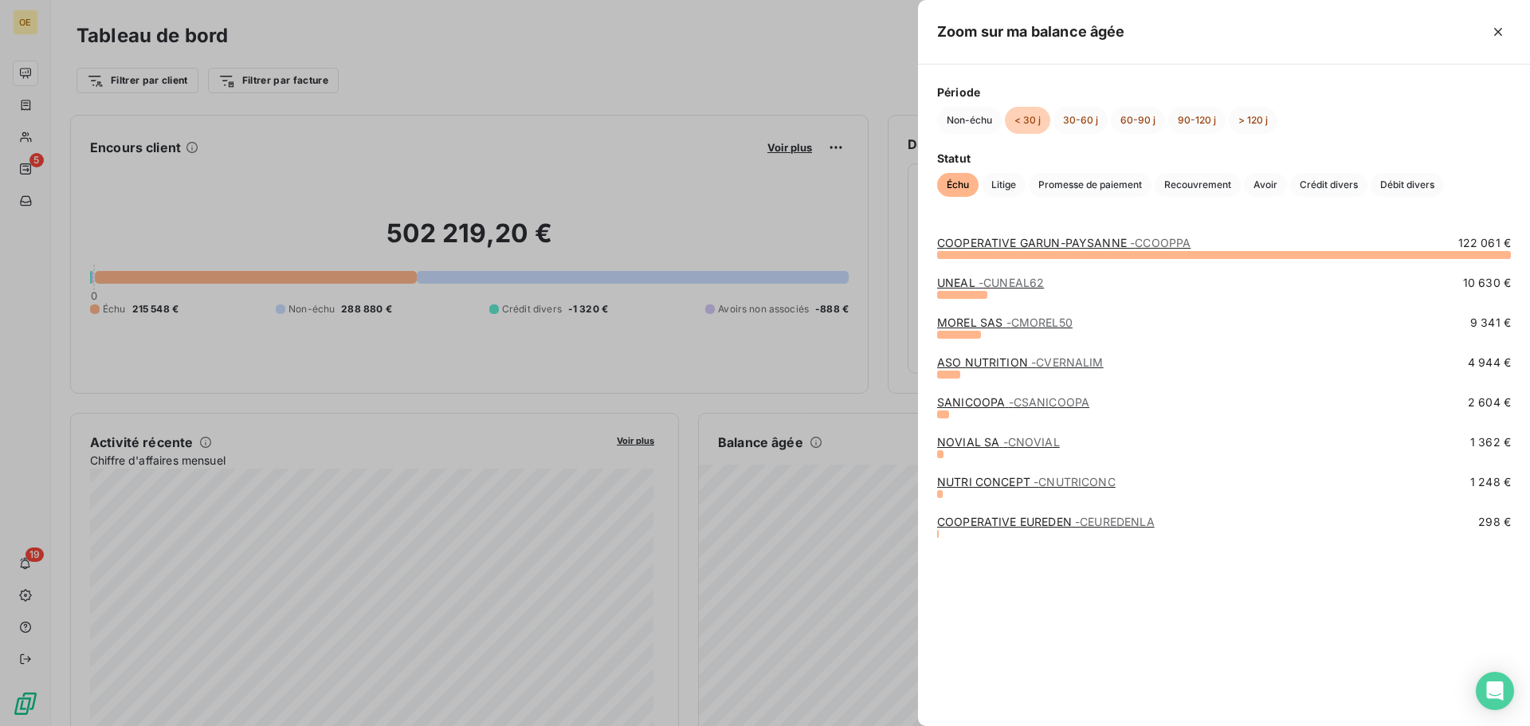
click at [1002, 284] on span "- CUNEAL62" at bounding box center [1010, 283] width 65 height 14
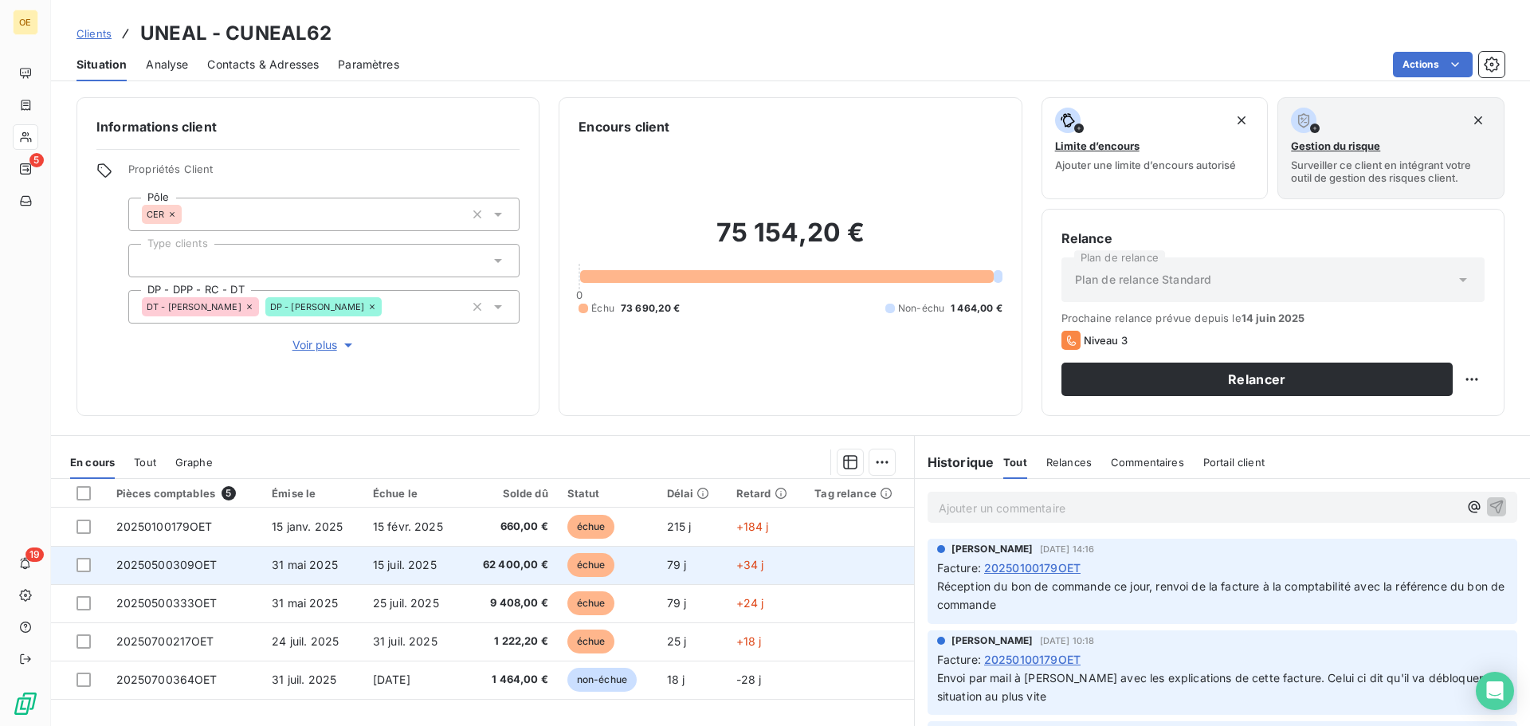
click at [500, 560] on span "62 400,00 €" at bounding box center [509, 565] width 75 height 16
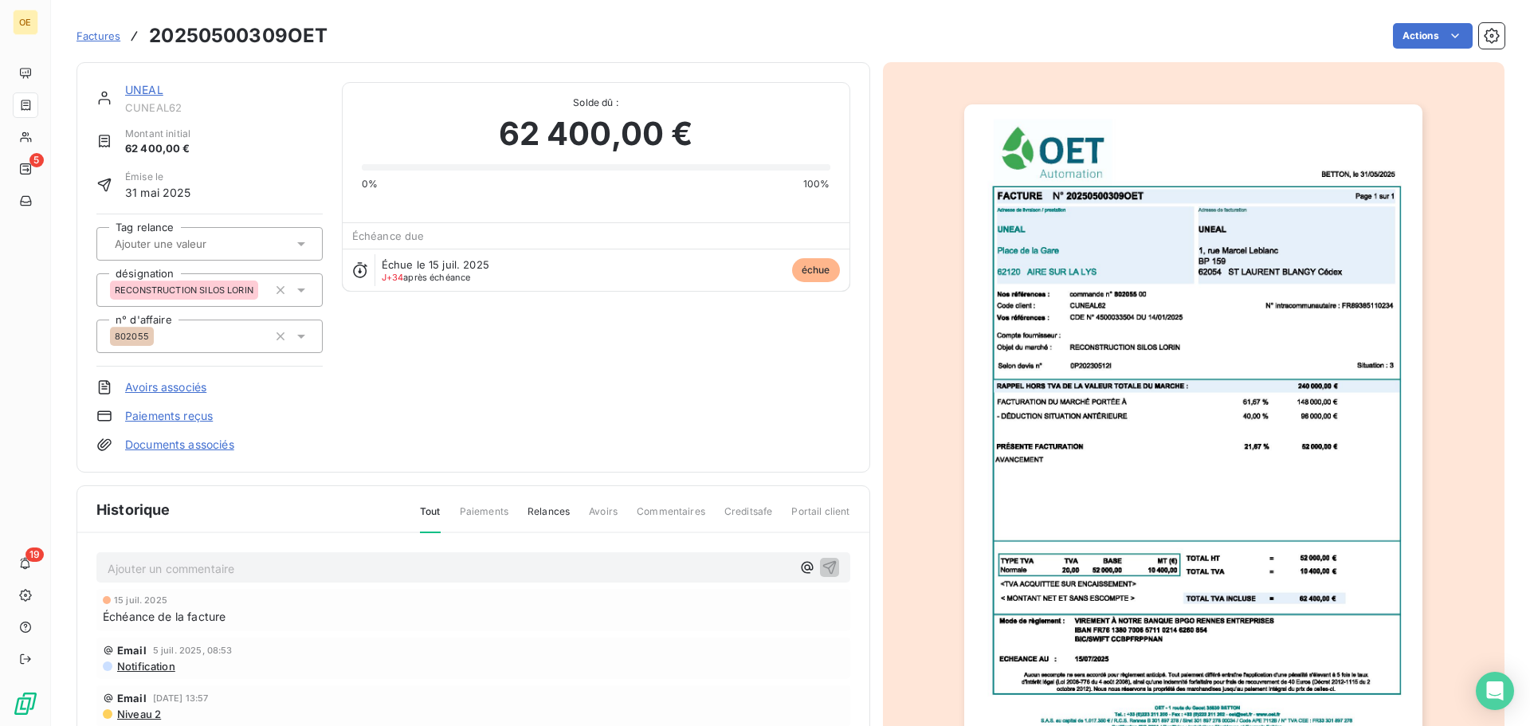
click at [536, 512] on span "Relances" at bounding box center [548, 517] width 42 height 27
click at [251, 572] on p "Ajouter un commentaire ﻿" at bounding box center [450, 569] width 684 height 20
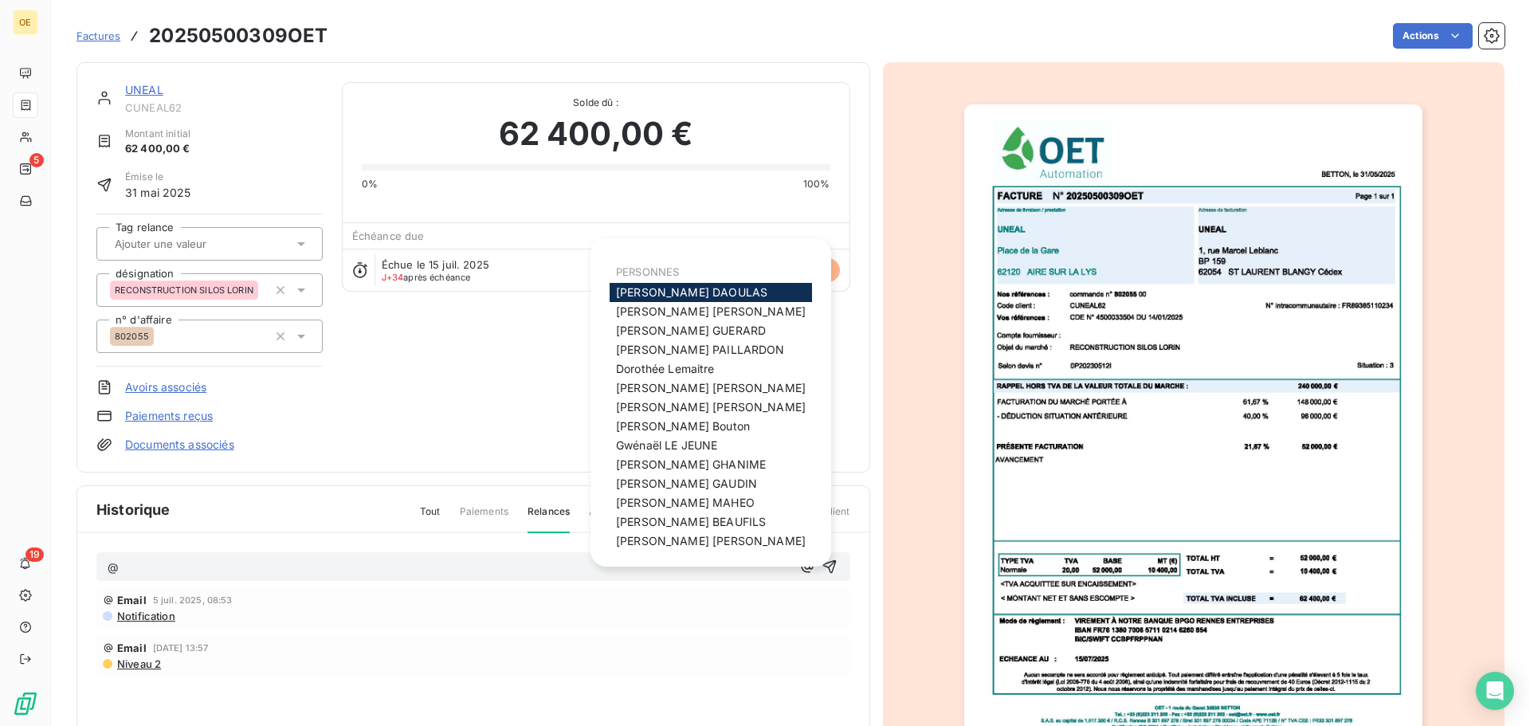
scroll to position [121, 0]
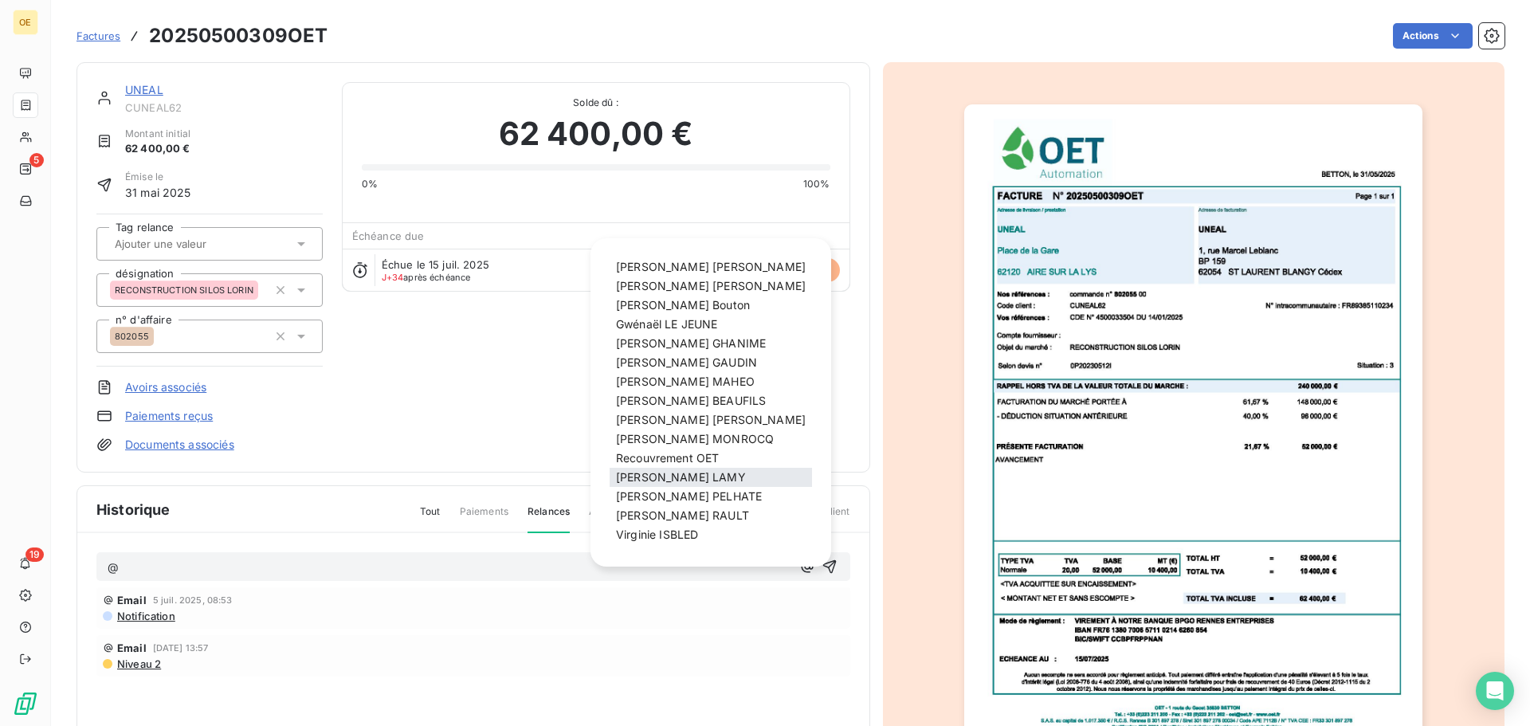
click at [665, 483] on span "[PERSON_NAME]" at bounding box center [681, 477] width 130 height 14
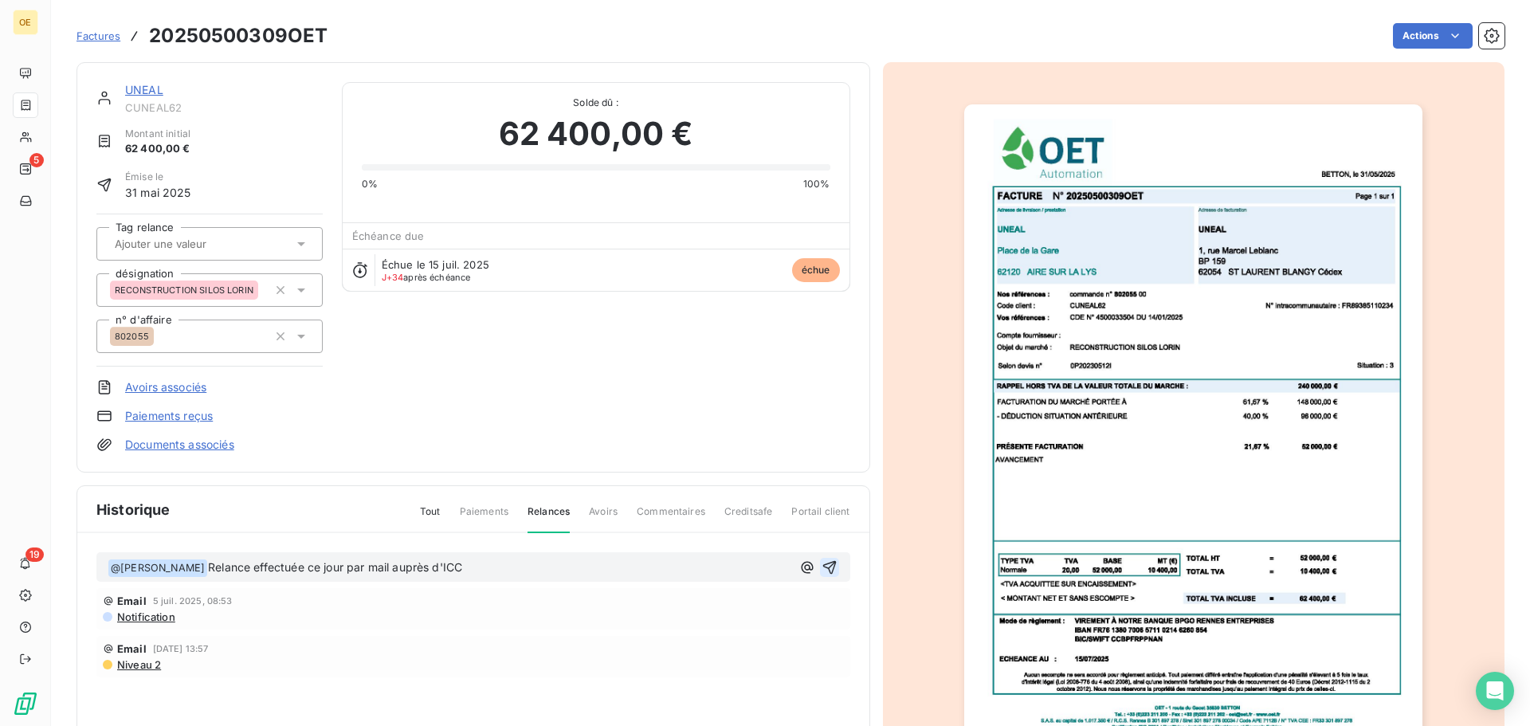
click at [825, 560] on icon "button" at bounding box center [829, 567] width 16 height 16
